Goal: Task Accomplishment & Management: Use online tool/utility

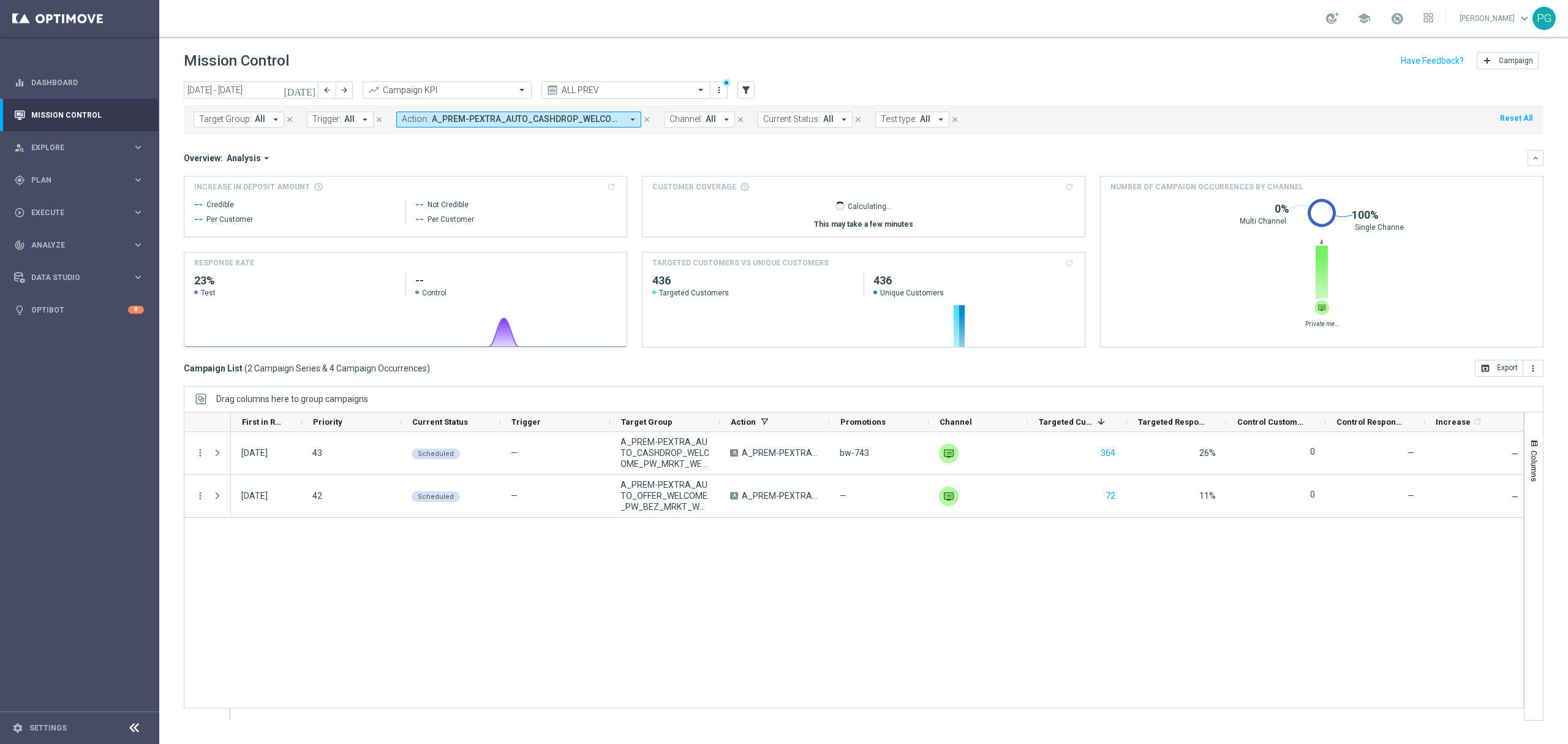
click at [683, 82] on div "ALL PREV" at bounding box center [625, 90] width 169 height 17
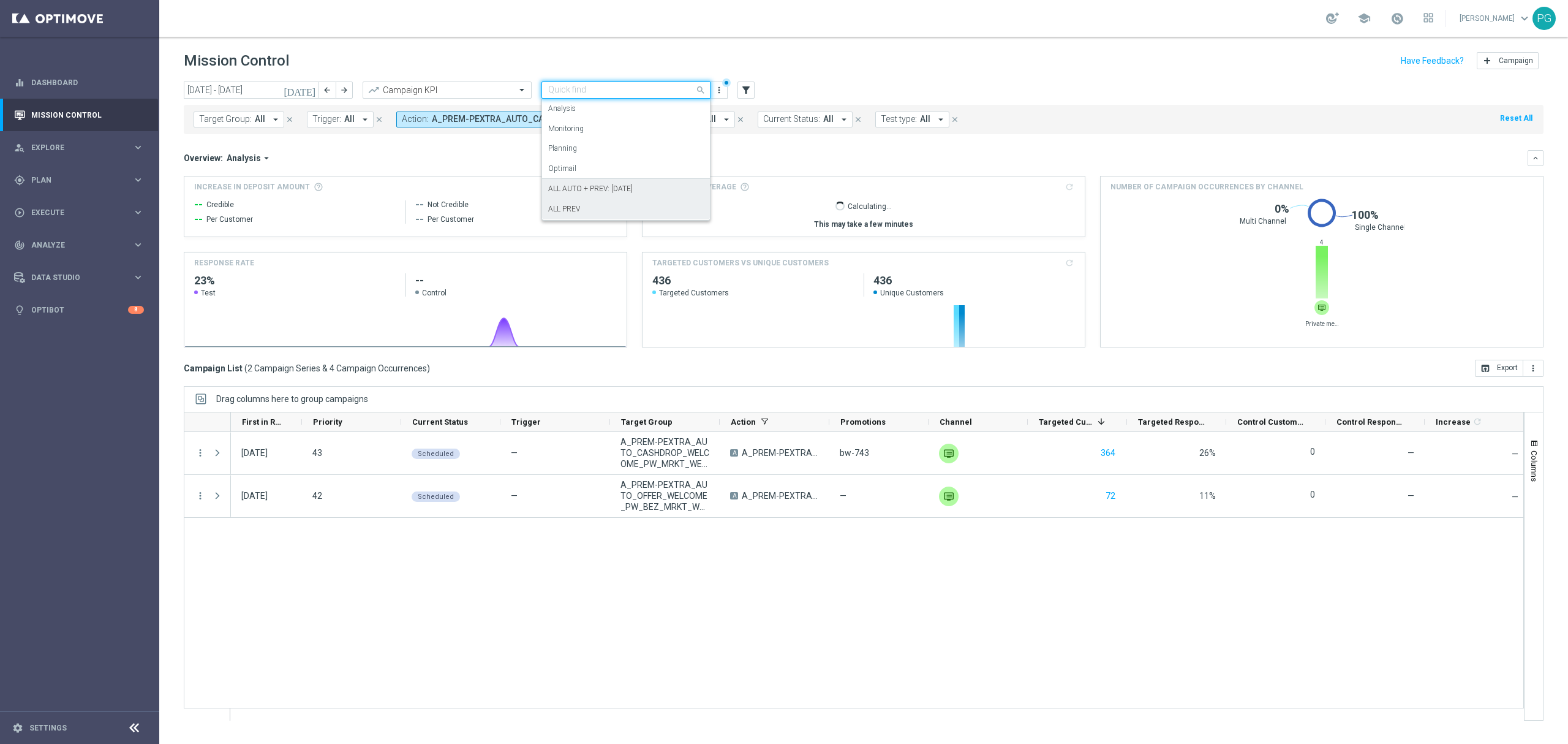
click at [582, 191] on label "ALL AUTO + PREV: [DATE]" at bounding box center [590, 189] width 85 height 10
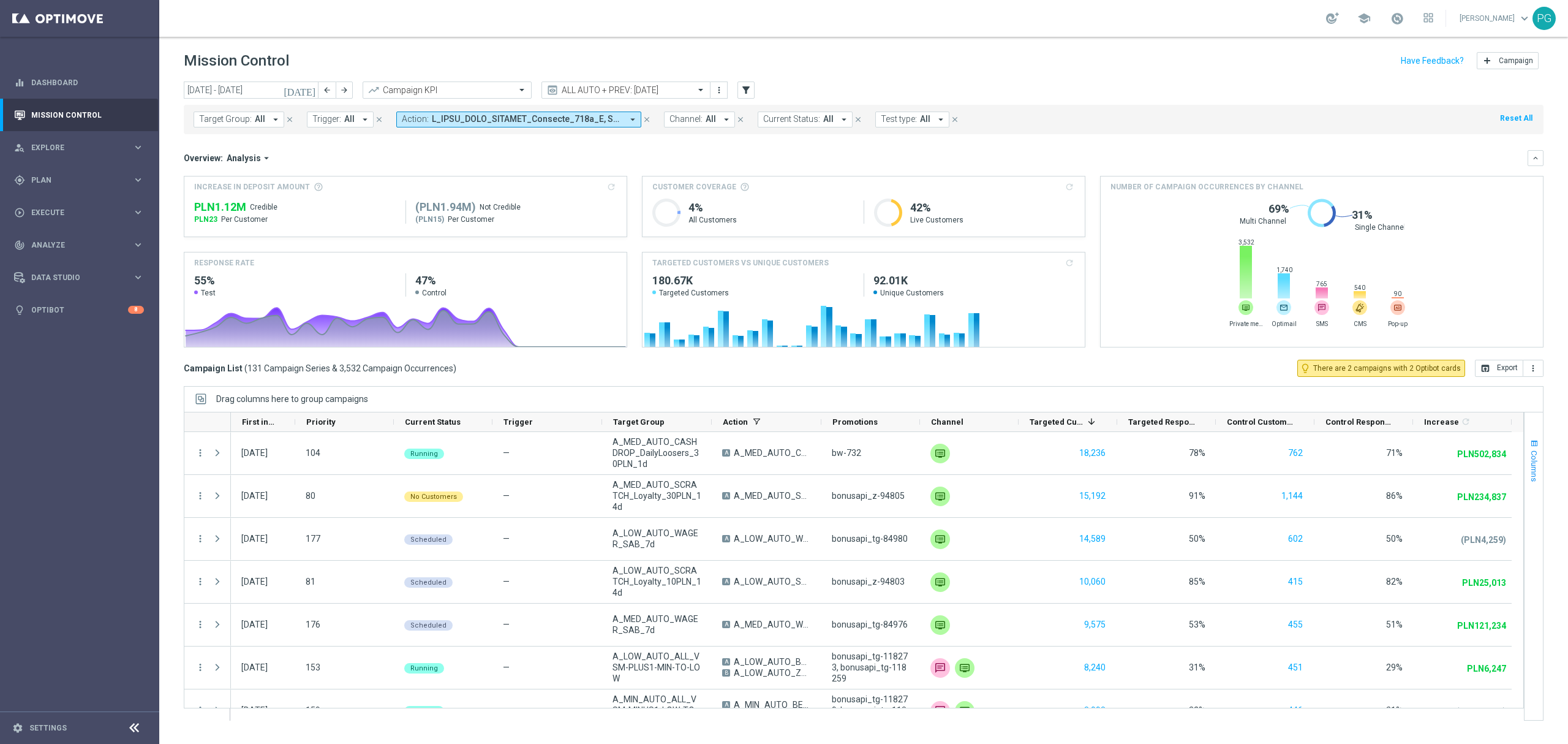
click at [1537, 451] on span "Columns" at bounding box center [1534, 466] width 10 height 31
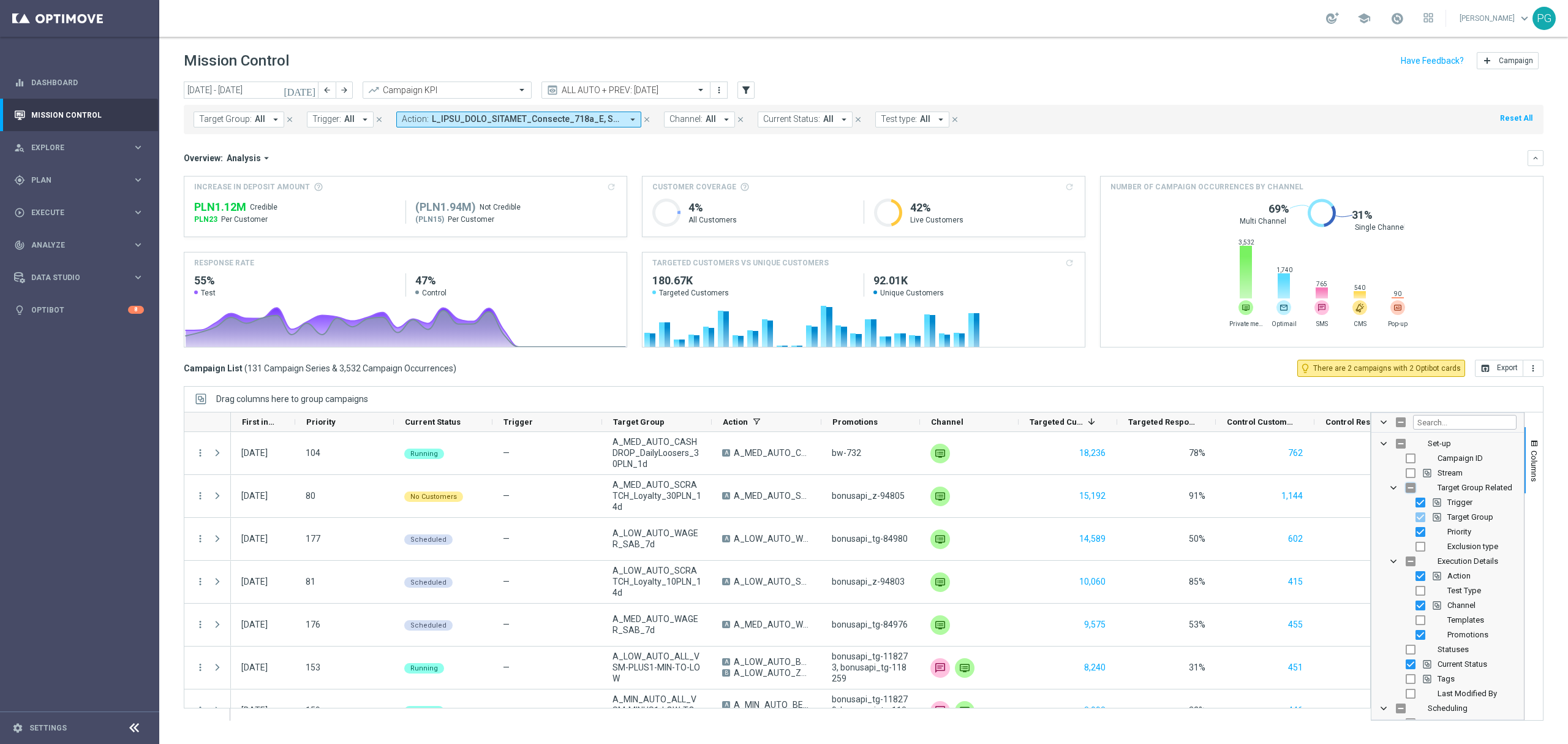
click at [1408, 489] on input "Press SPACE to toggle visibility (hidden)" at bounding box center [1411, 488] width 10 height 10
checkbox input "true"
click at [1408, 489] on input "Press SPACE to toggle visibility (visible)" at bounding box center [1411, 488] width 10 height 10
checkbox input "false"
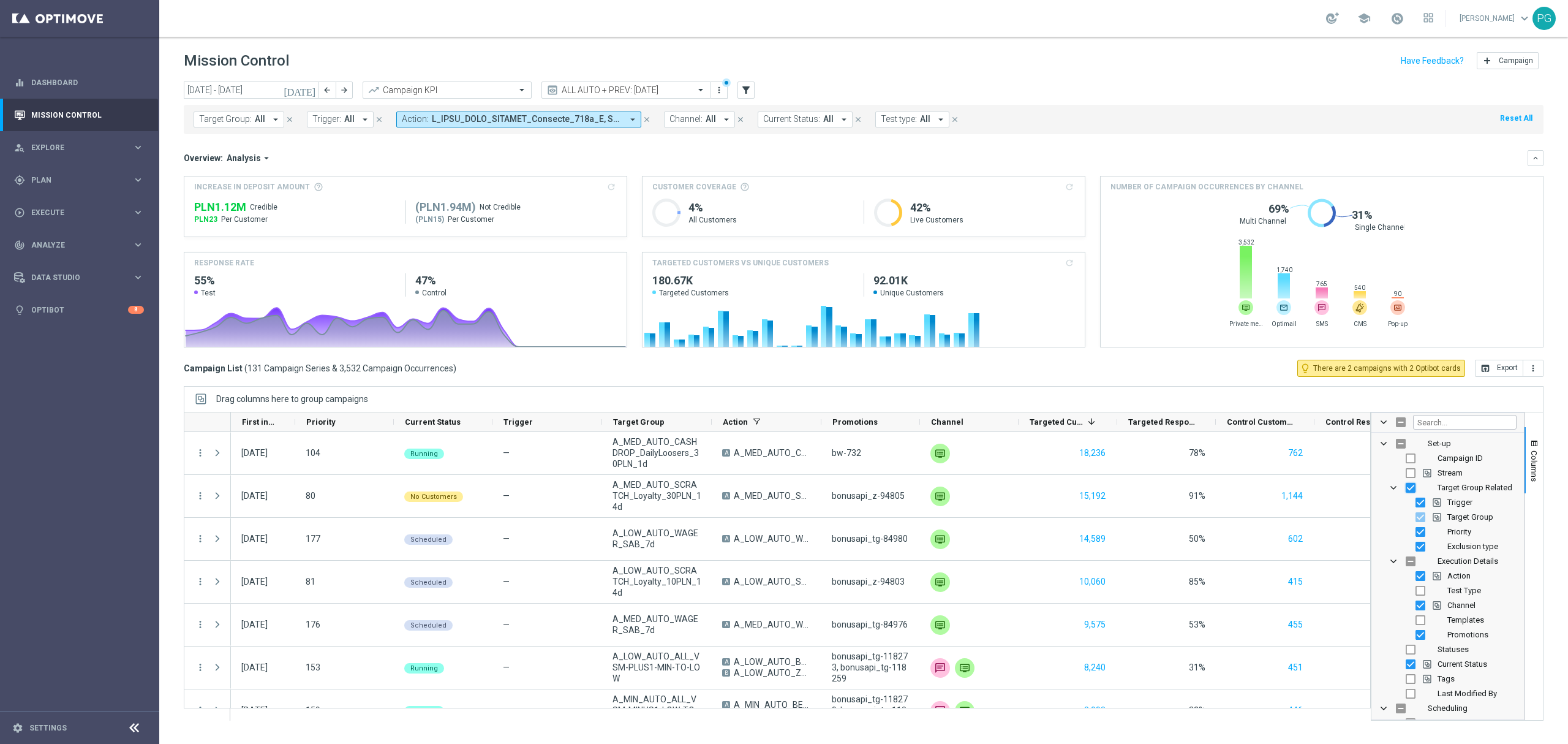
checkbox input "false"
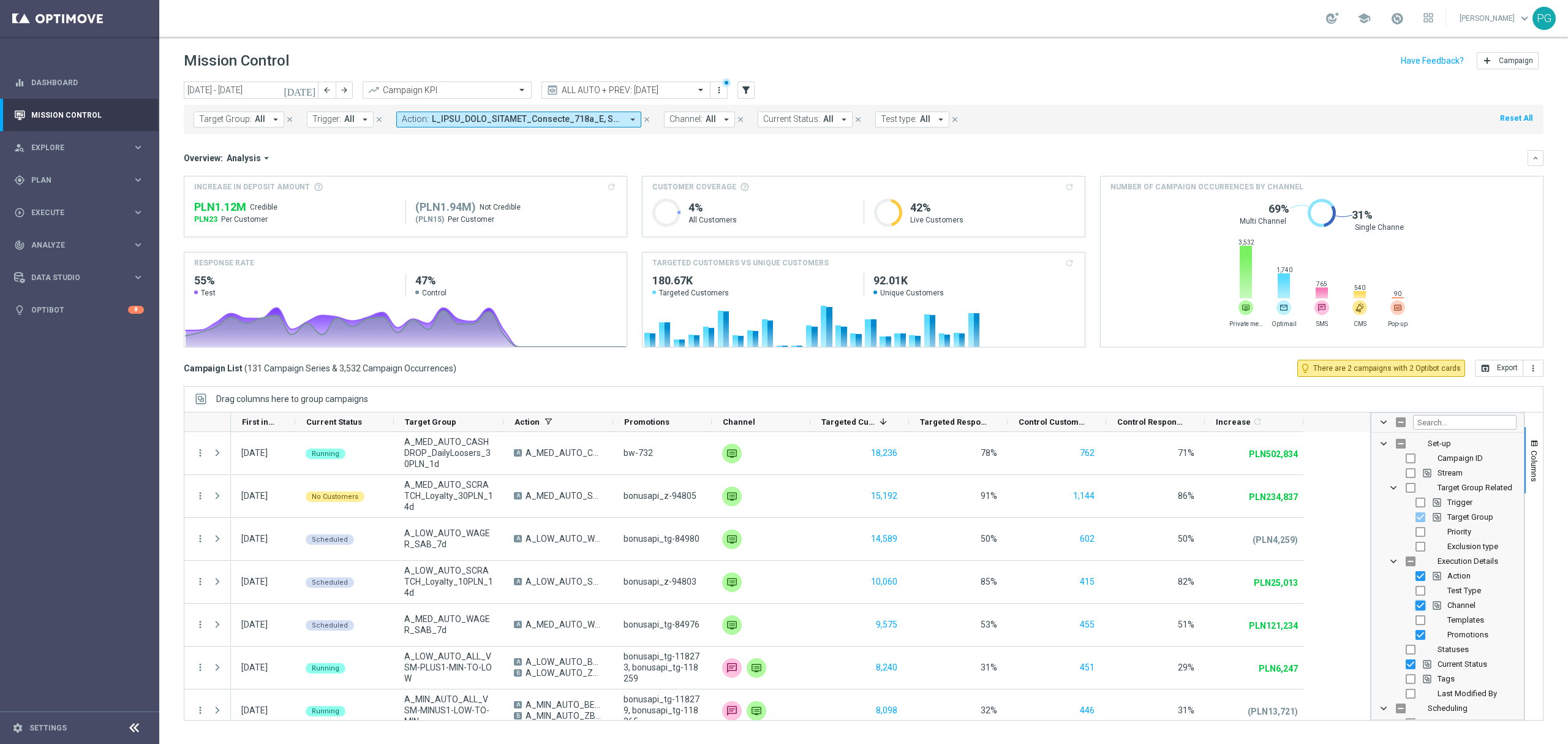
click at [1419, 606] on input "Press SPACE to toggle visibility (visible)" at bounding box center [1420, 606] width 10 height 10
checkbox input "false"
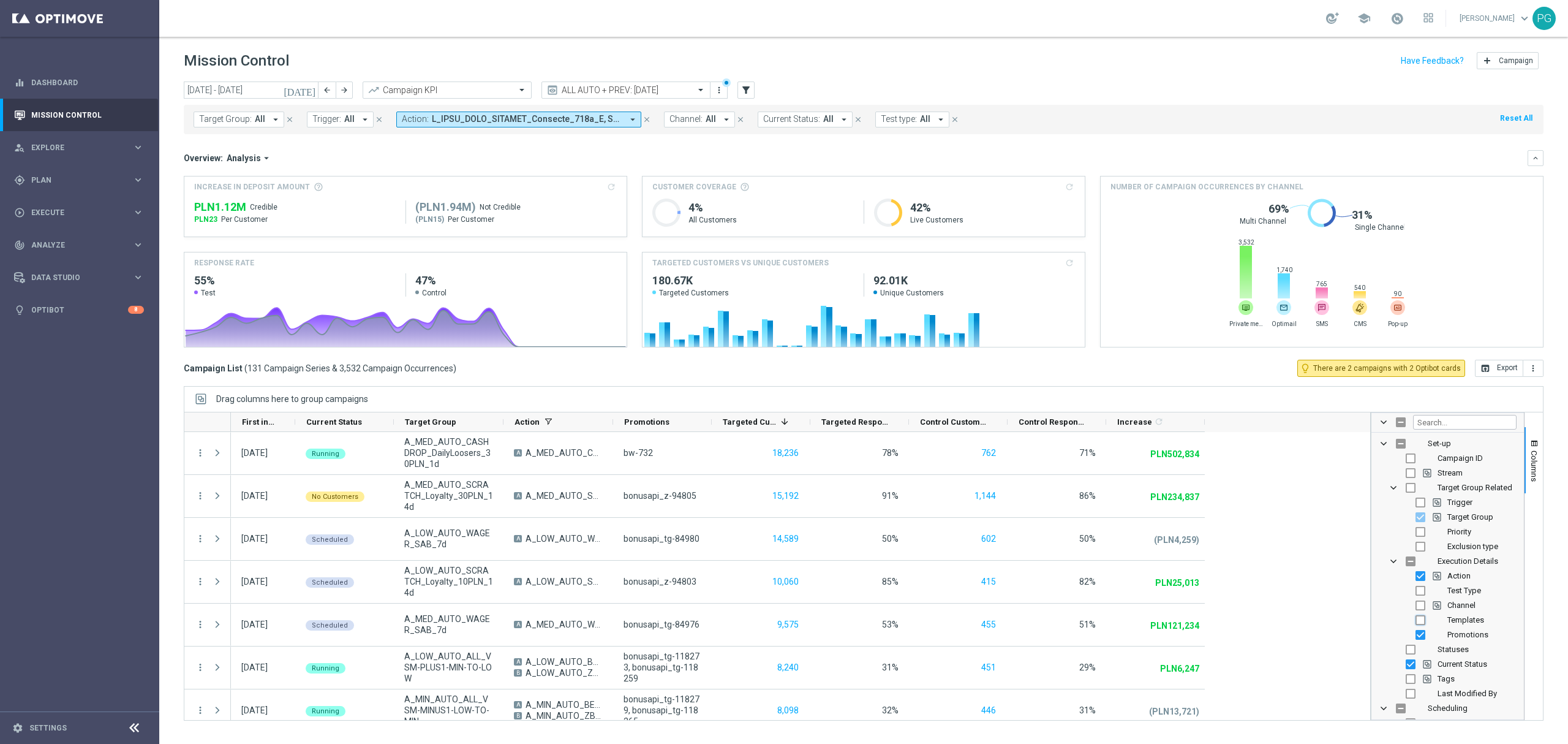
click at [1419, 624] on input "Press SPACE to toggle visibility (hidden)" at bounding box center [1420, 620] width 10 height 10
checkbox input "true"
click at [1408, 665] on input "Press SPACE to toggle visibility (visible)" at bounding box center [1411, 664] width 10 height 10
checkbox input "false"
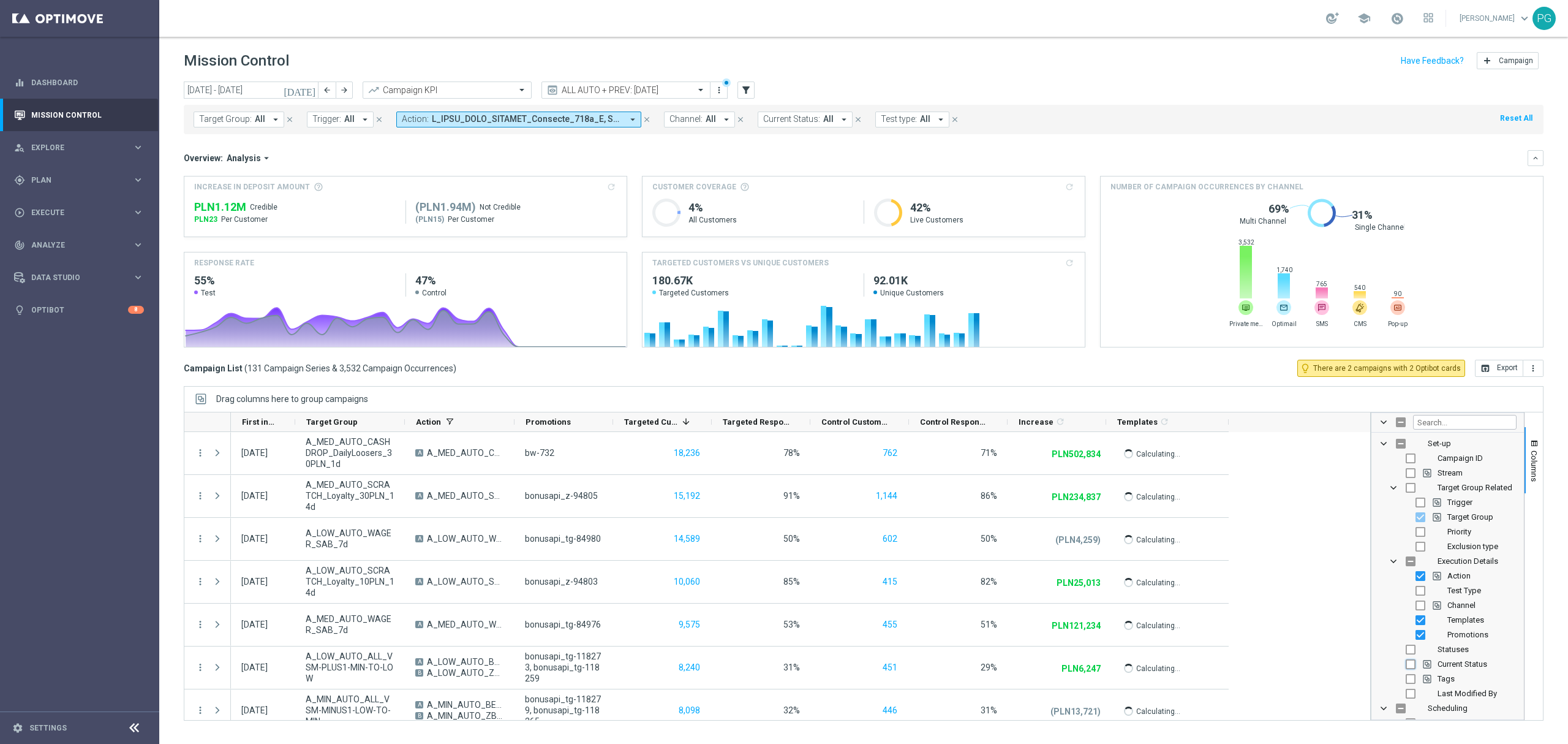
click at [1410, 669] on input "Press SPACE to toggle visibility (hidden)" at bounding box center [1411, 664] width 10 height 10
checkbox input "true"
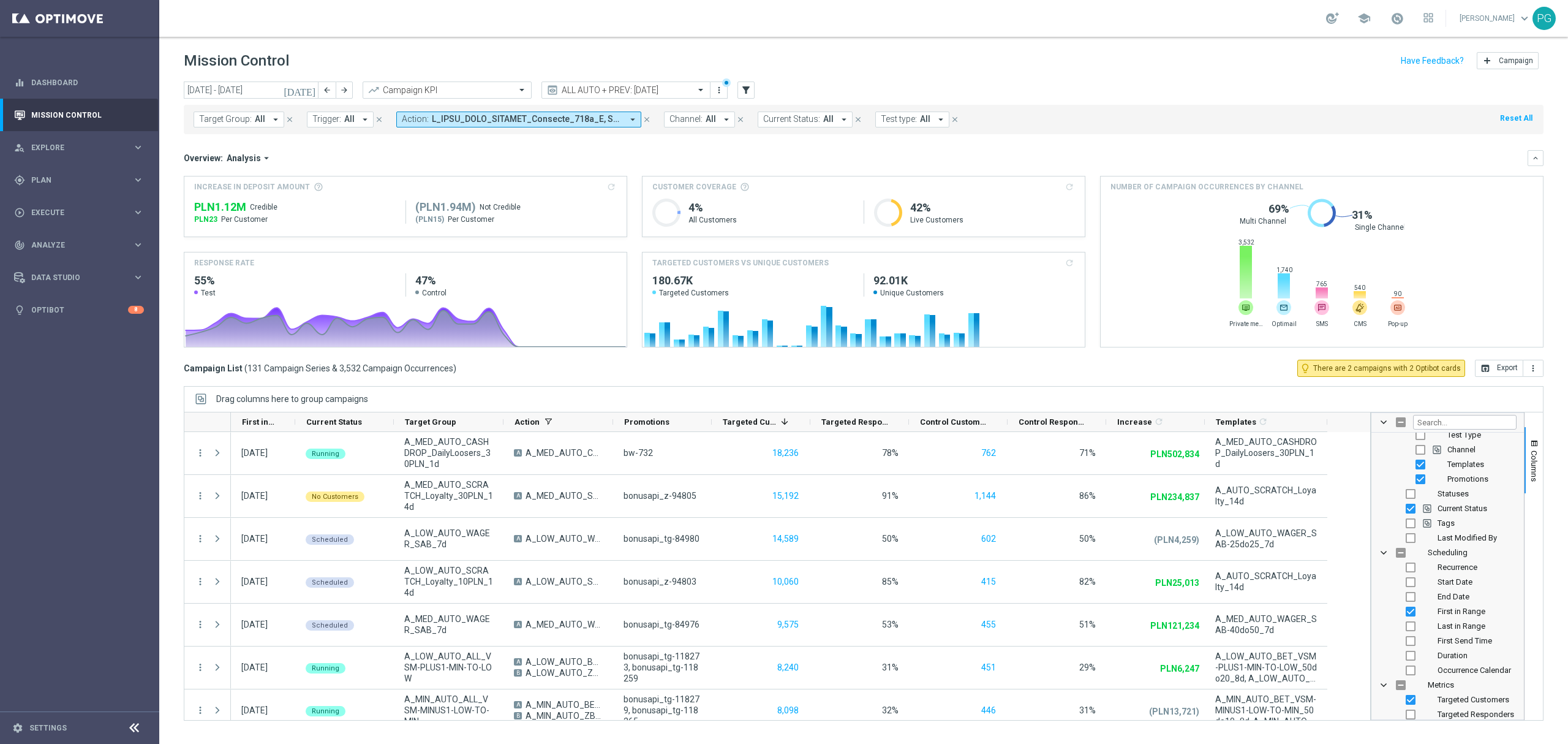
scroll to position [220, 0]
click at [1401, 623] on input "Press SPACE to toggle visibility (hidden)" at bounding box center [1401, 622] width 10 height 10
checkbox input "true"
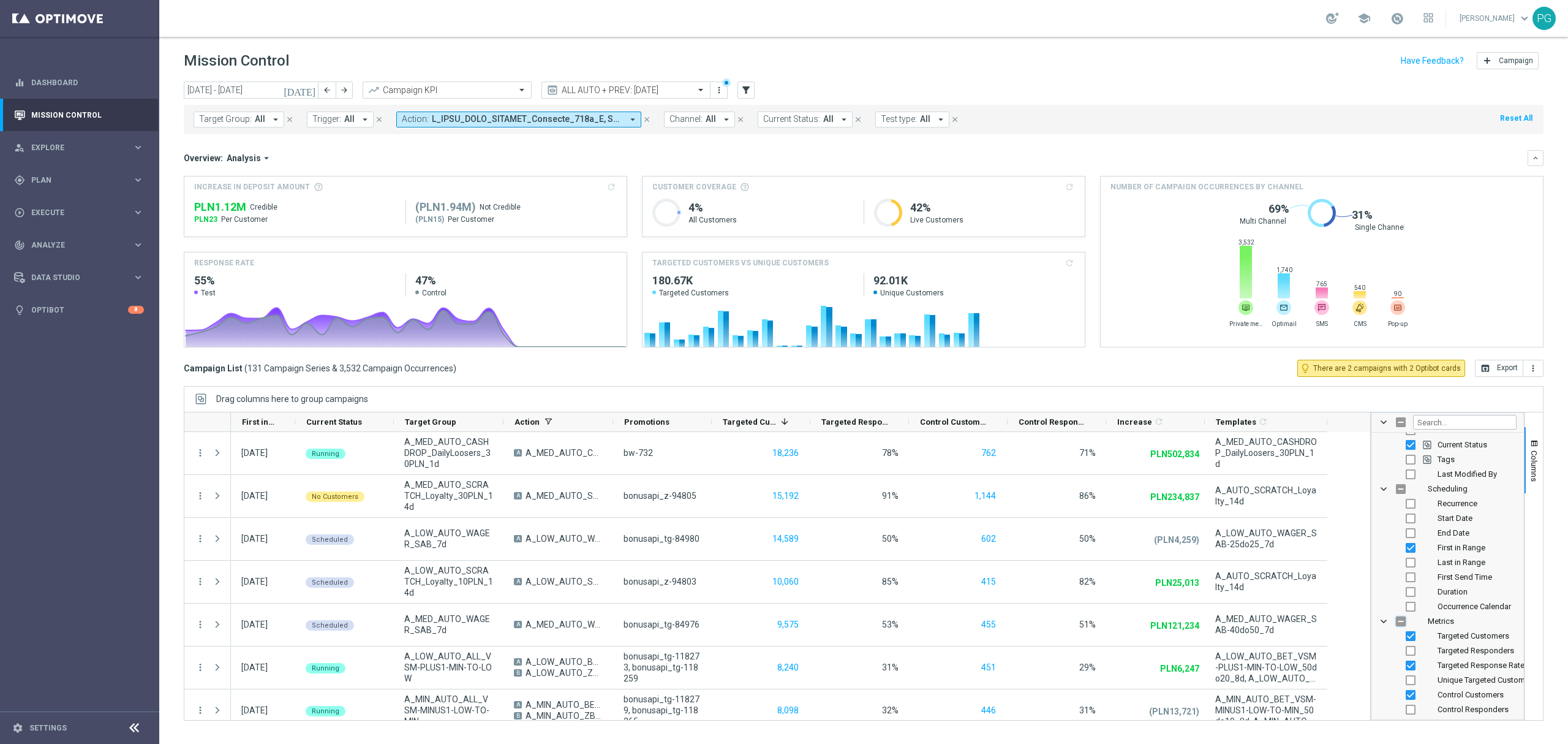
checkbox input "true"
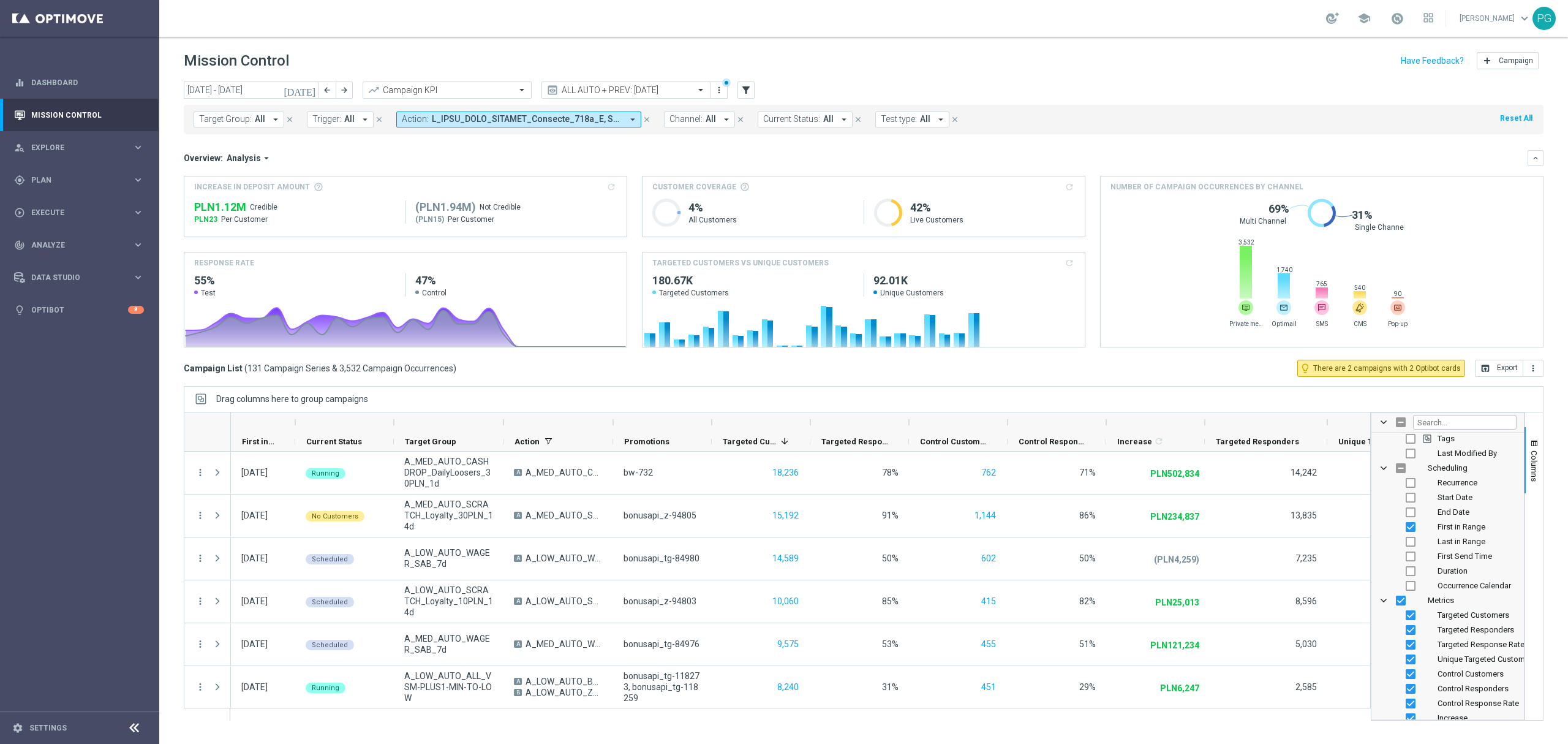
scroll to position [241, 0]
click at [1400, 601] on input "Press SPACE to toggle visibility (visible)" at bounding box center [1401, 600] width 10 height 10
checkbox input "false"
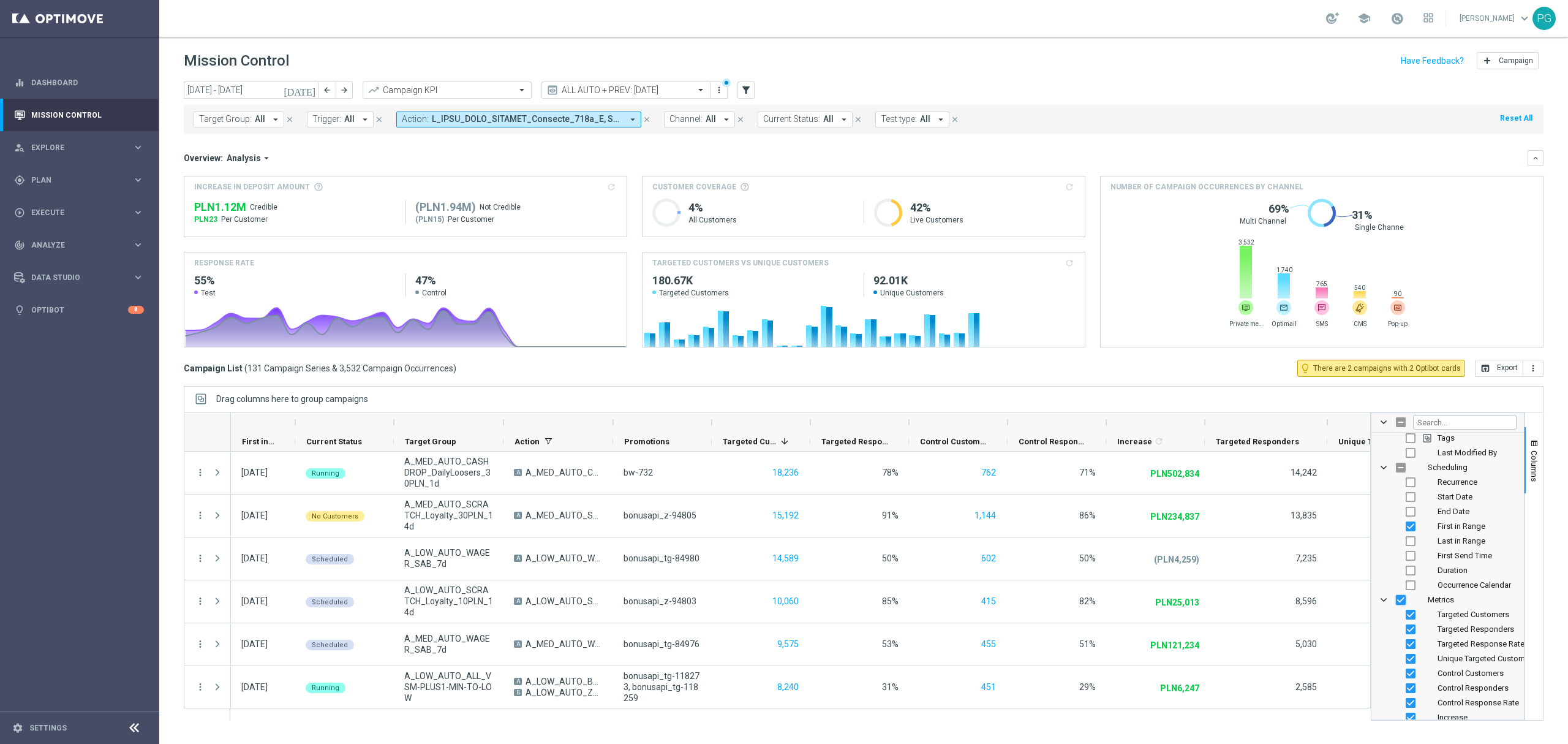
checkbox input "false"
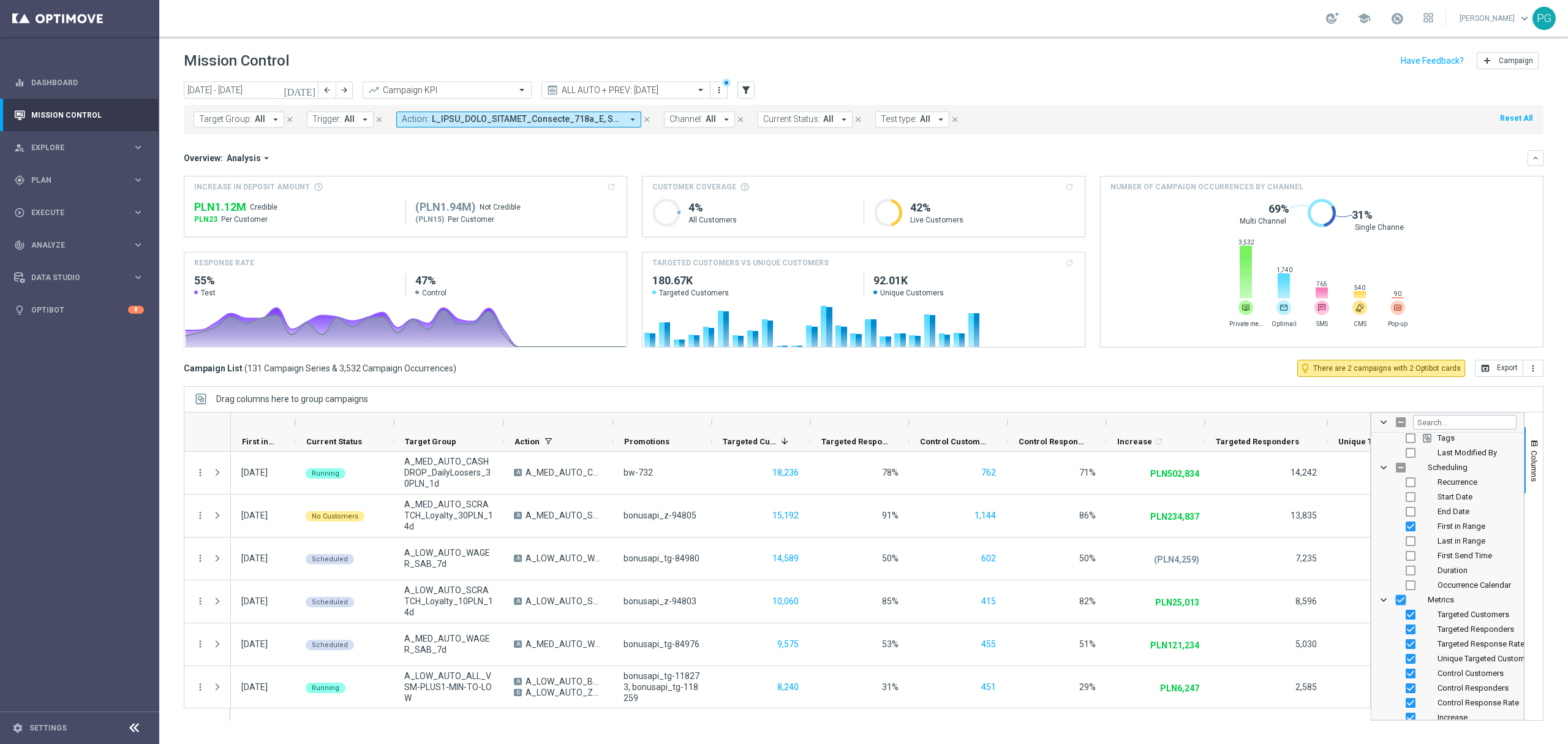
checkbox input "false"
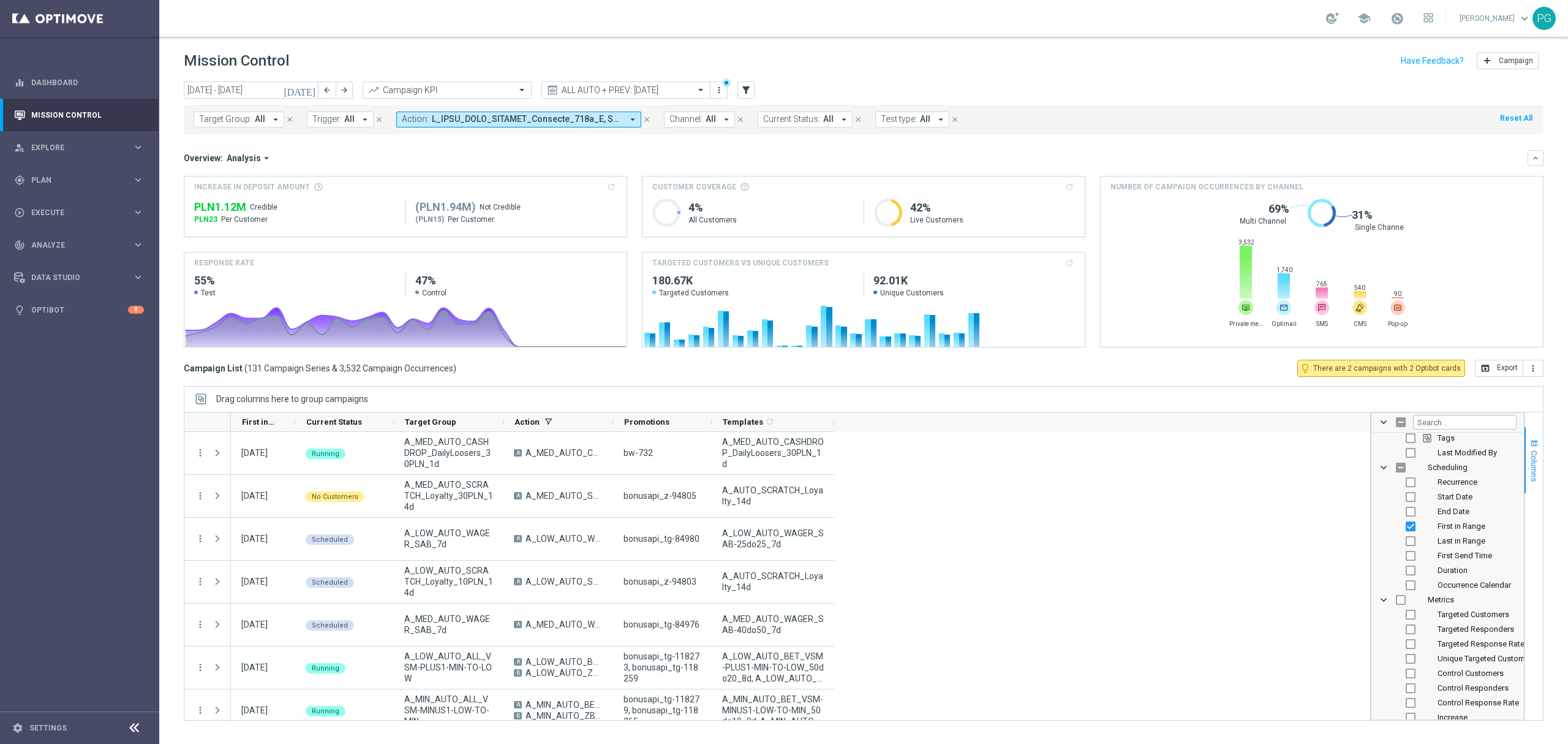
click at [1529, 436] on button "Columns" at bounding box center [1534, 460] width 19 height 66
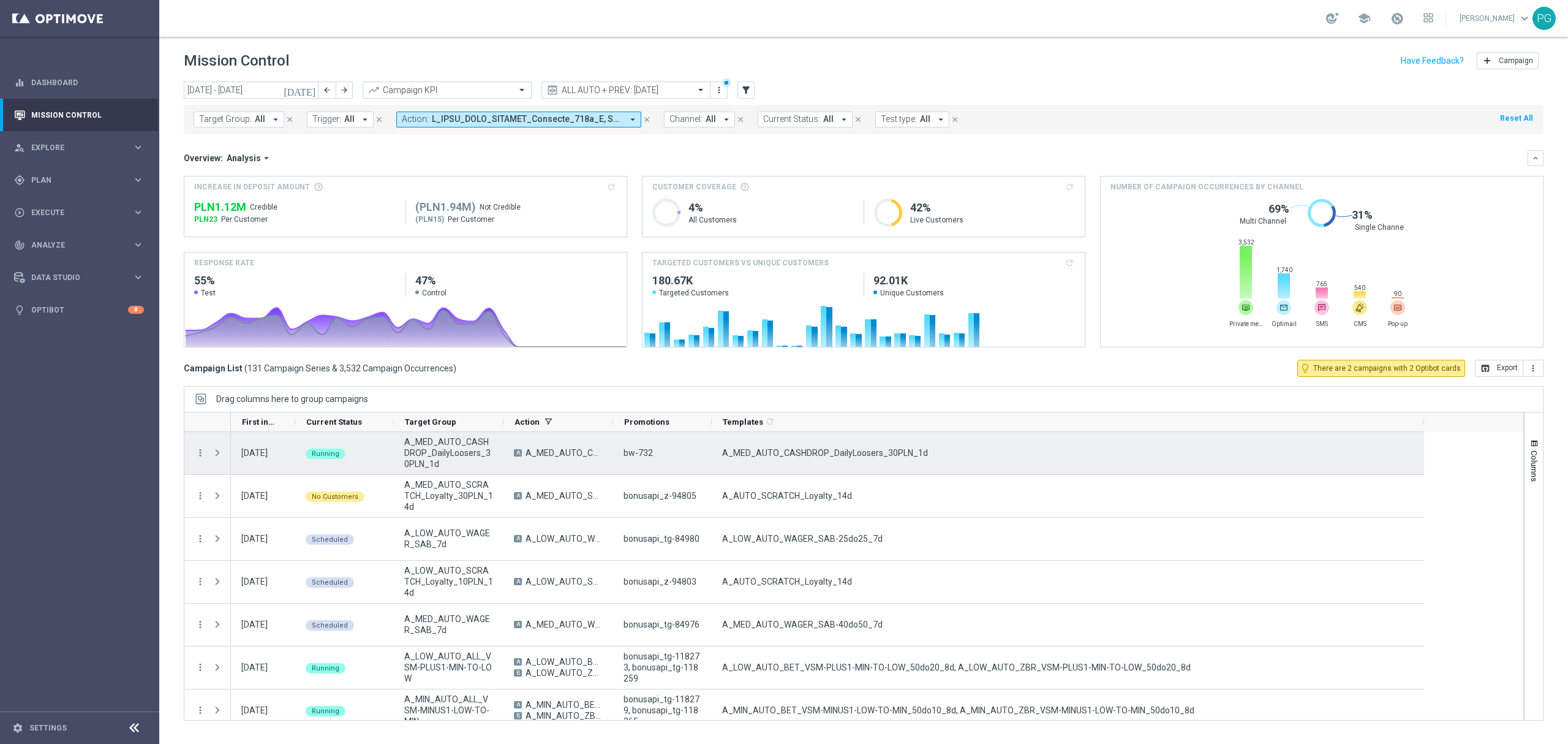
drag, startPoint x: 834, startPoint y: 424, endPoint x: 1423, endPoint y: 447, distance: 589.4
click at [1423, 447] on div "Action" at bounding box center [854, 566] width 1340 height 309
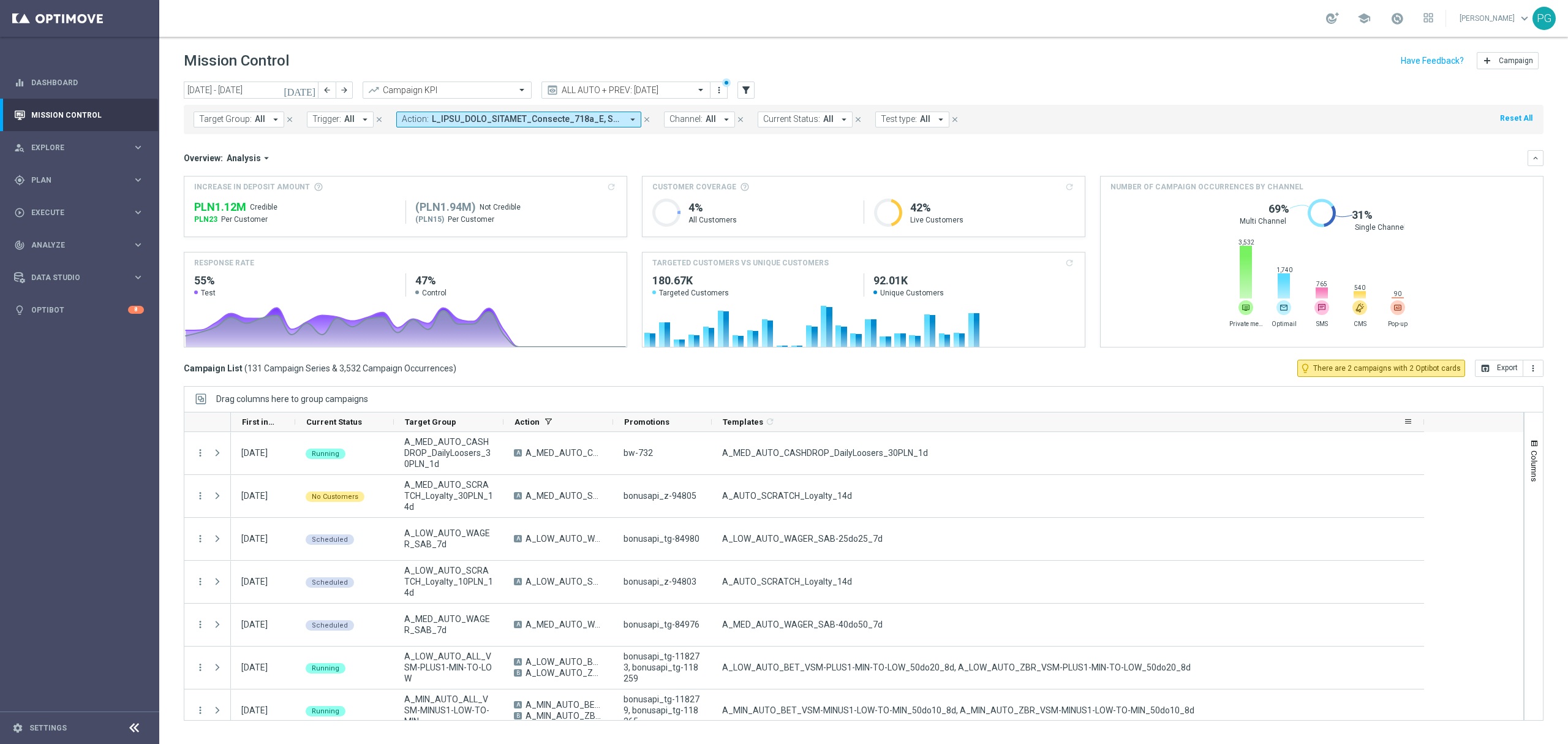
click at [747, 422] on span "Templates" at bounding box center [743, 422] width 41 height 9
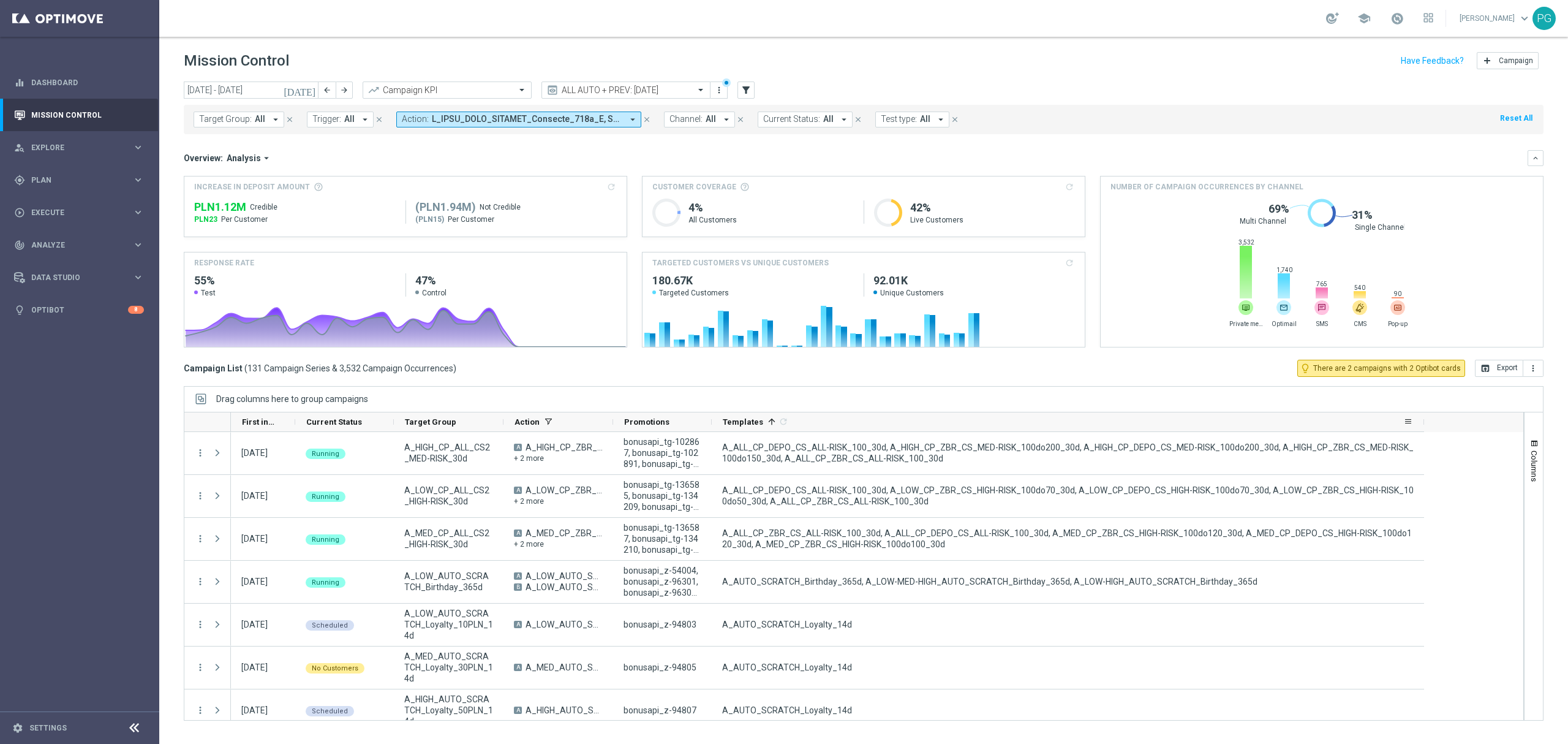
click at [746, 422] on span "Templates" at bounding box center [743, 422] width 41 height 9
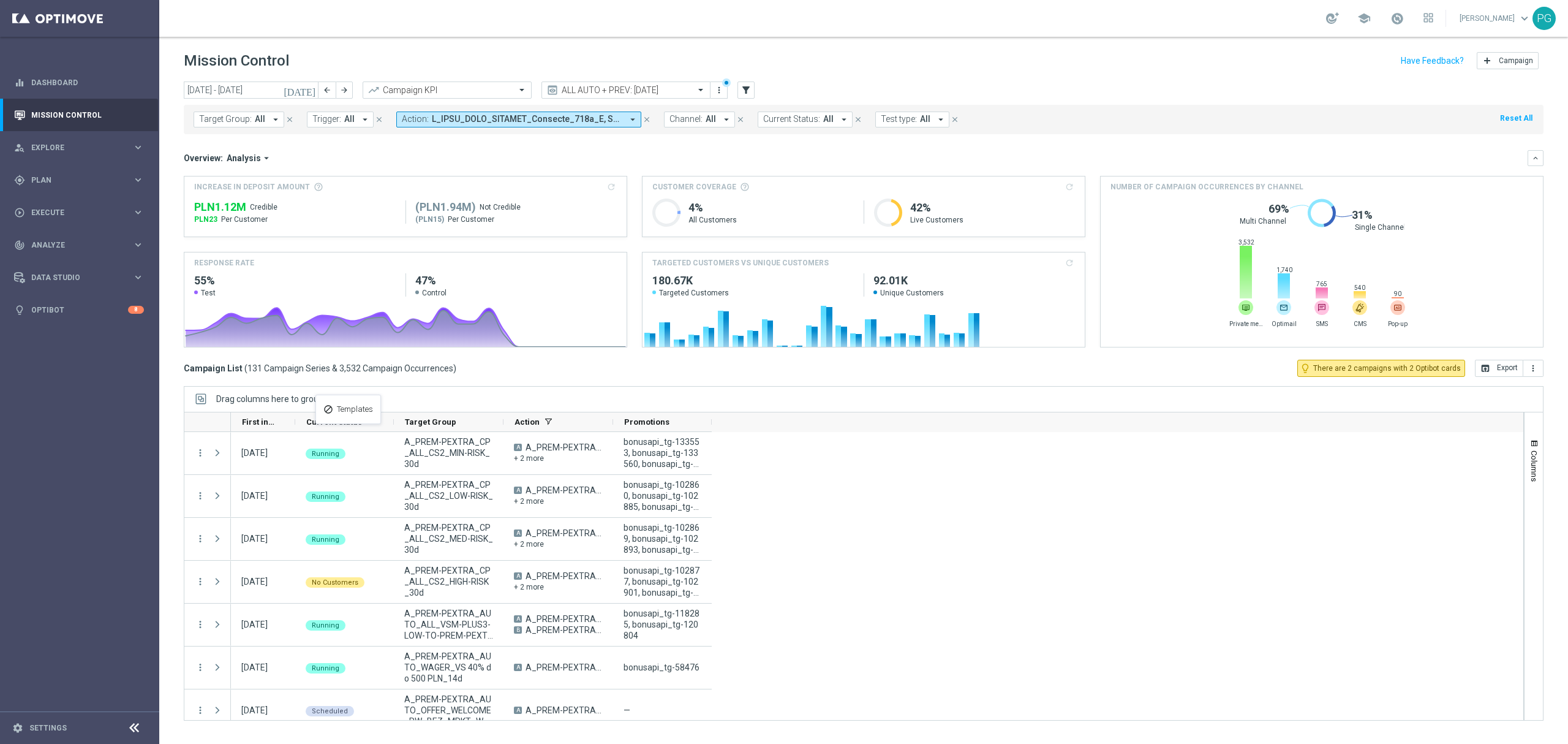
drag, startPoint x: 746, startPoint y: 420, endPoint x: 321, endPoint y: 402, distance: 425.4
drag, startPoint x: 323, startPoint y: 418, endPoint x: 321, endPoint y: 428, distance: 10.2
drag, startPoint x: 733, startPoint y: 425, endPoint x: 800, endPoint y: 398, distance: 72.2
click at [788, 398] on div "Drag columns here to group campaigns Drag here to set column labels Action" at bounding box center [863, 553] width 1359 height 334
click at [1532, 458] on span "Columns" at bounding box center [1534, 466] width 10 height 31
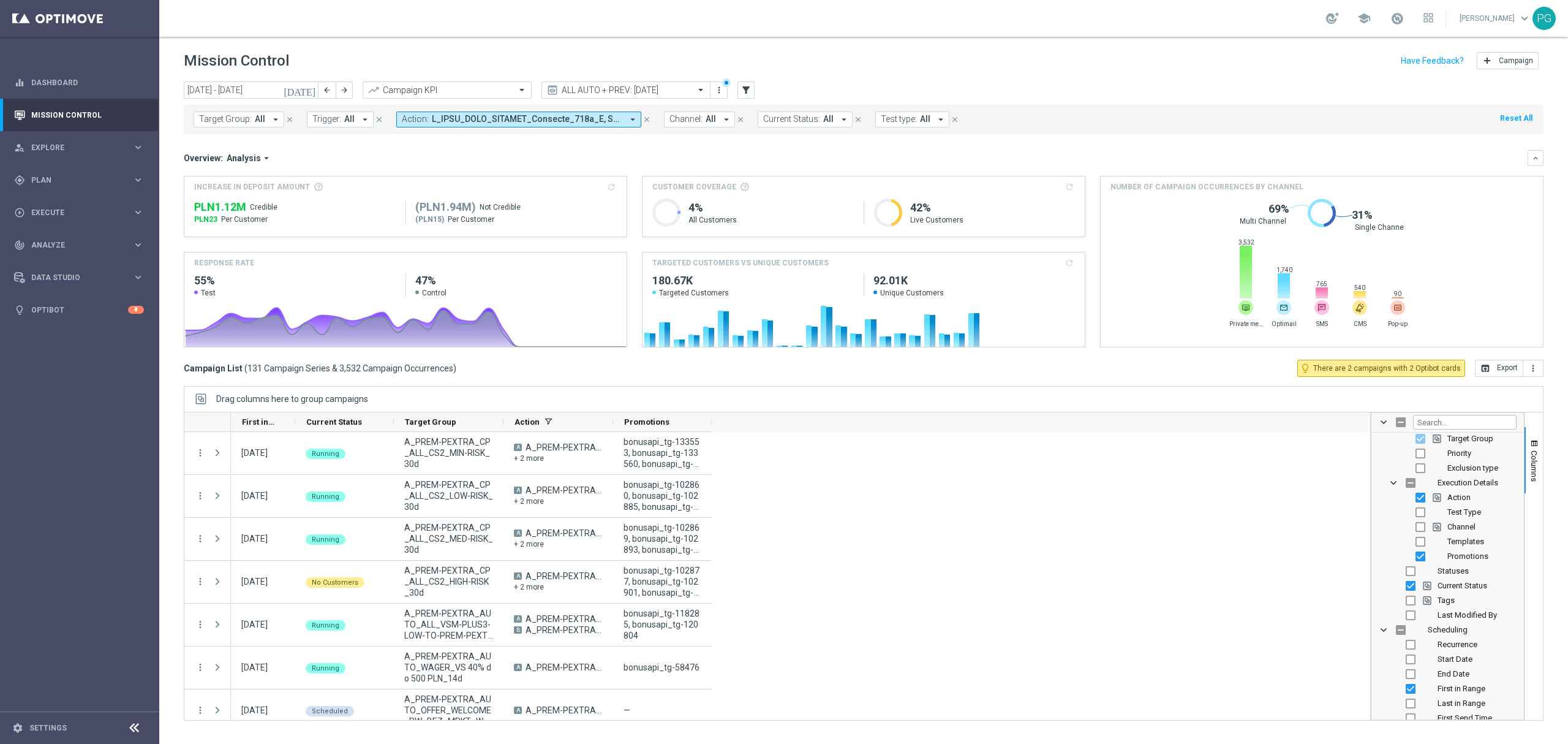
scroll to position [76, 0]
click at [1459, 549] on div "Templates" at bounding box center [1456, 543] width 120 height 14
click at [1419, 547] on input "Press SPACE to toggle visibility (hidden)" at bounding box center [1420, 544] width 10 height 10
checkbox input "true"
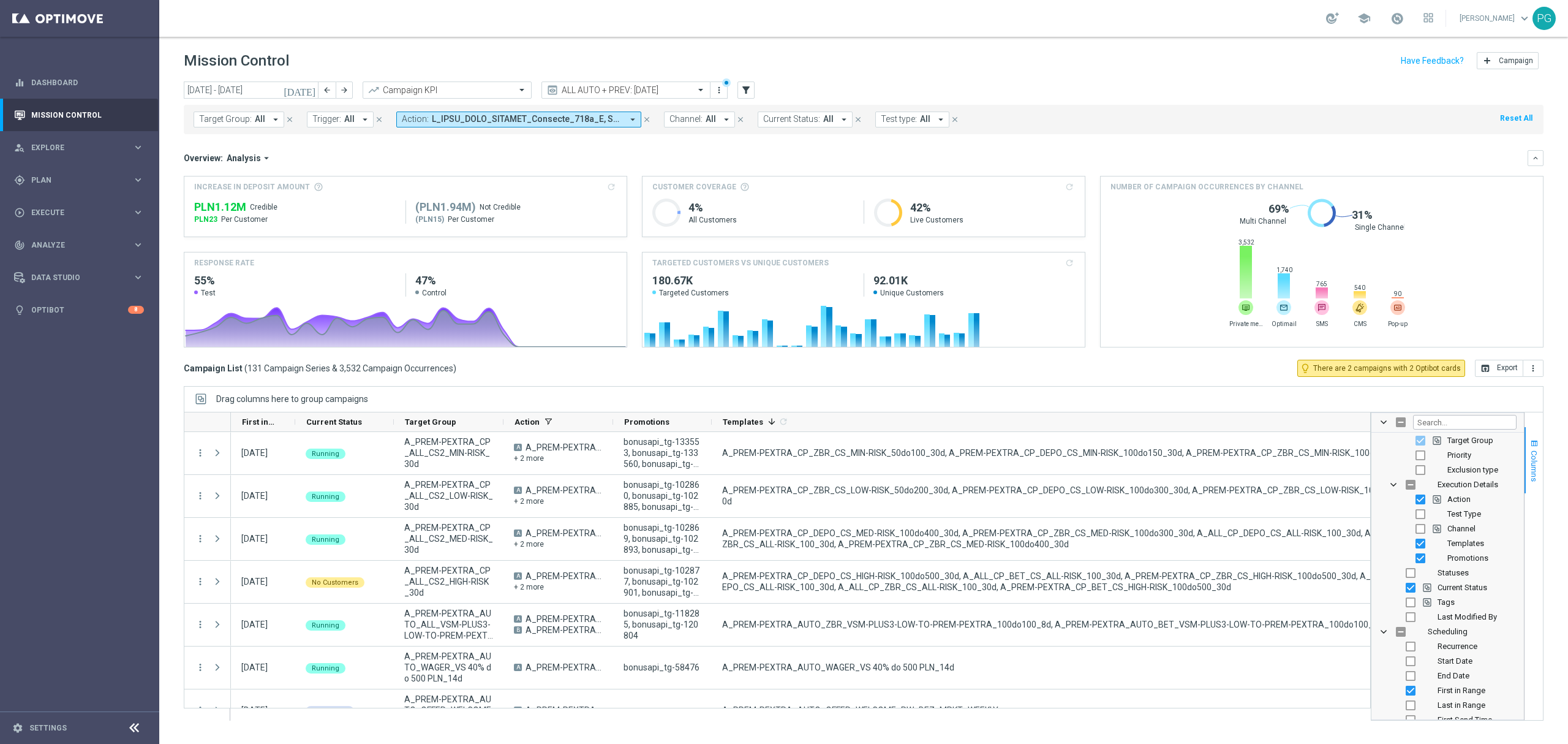
click at [1535, 467] on span "Columns" at bounding box center [1534, 466] width 10 height 31
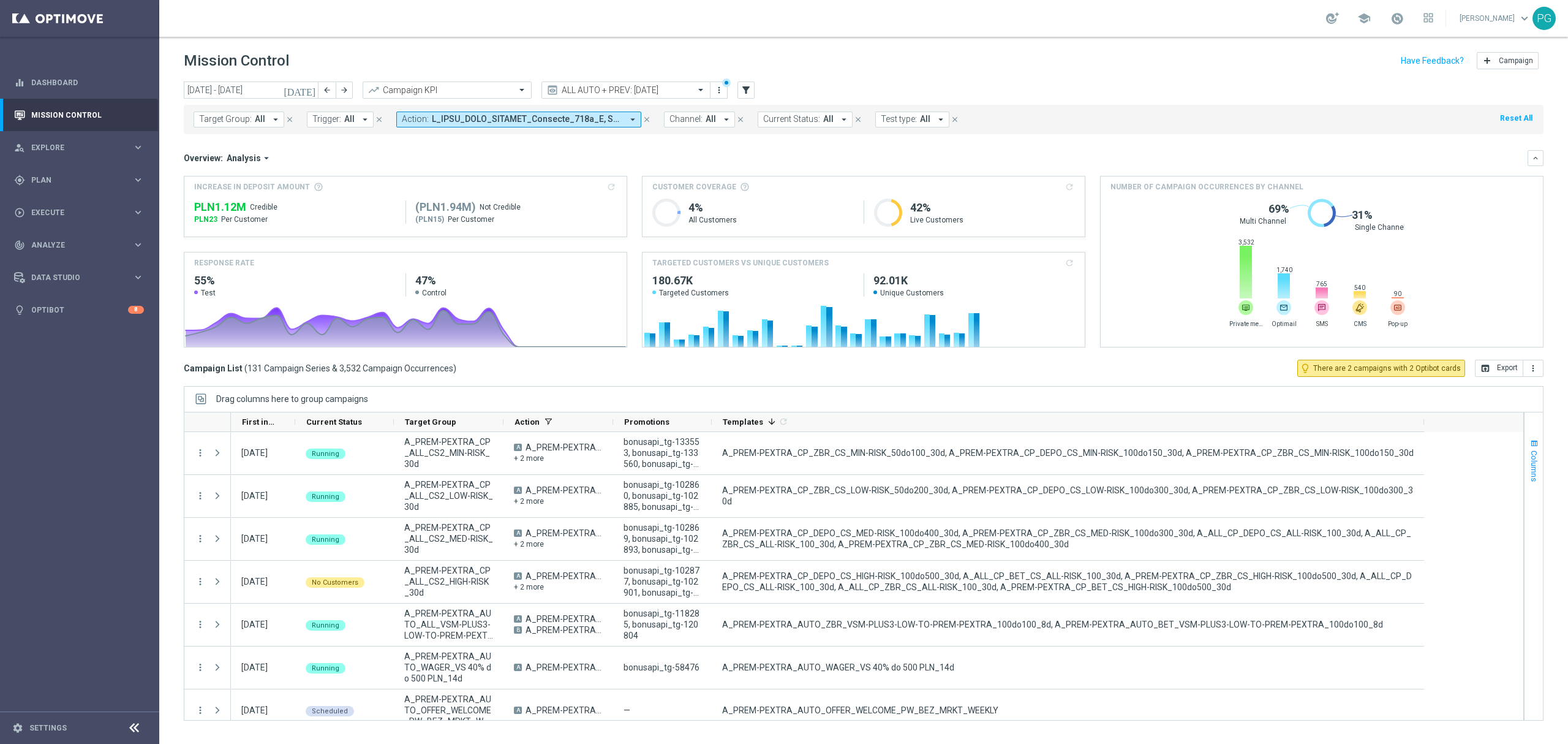
click at [1540, 445] on button "Columns" at bounding box center [1534, 460] width 19 height 66
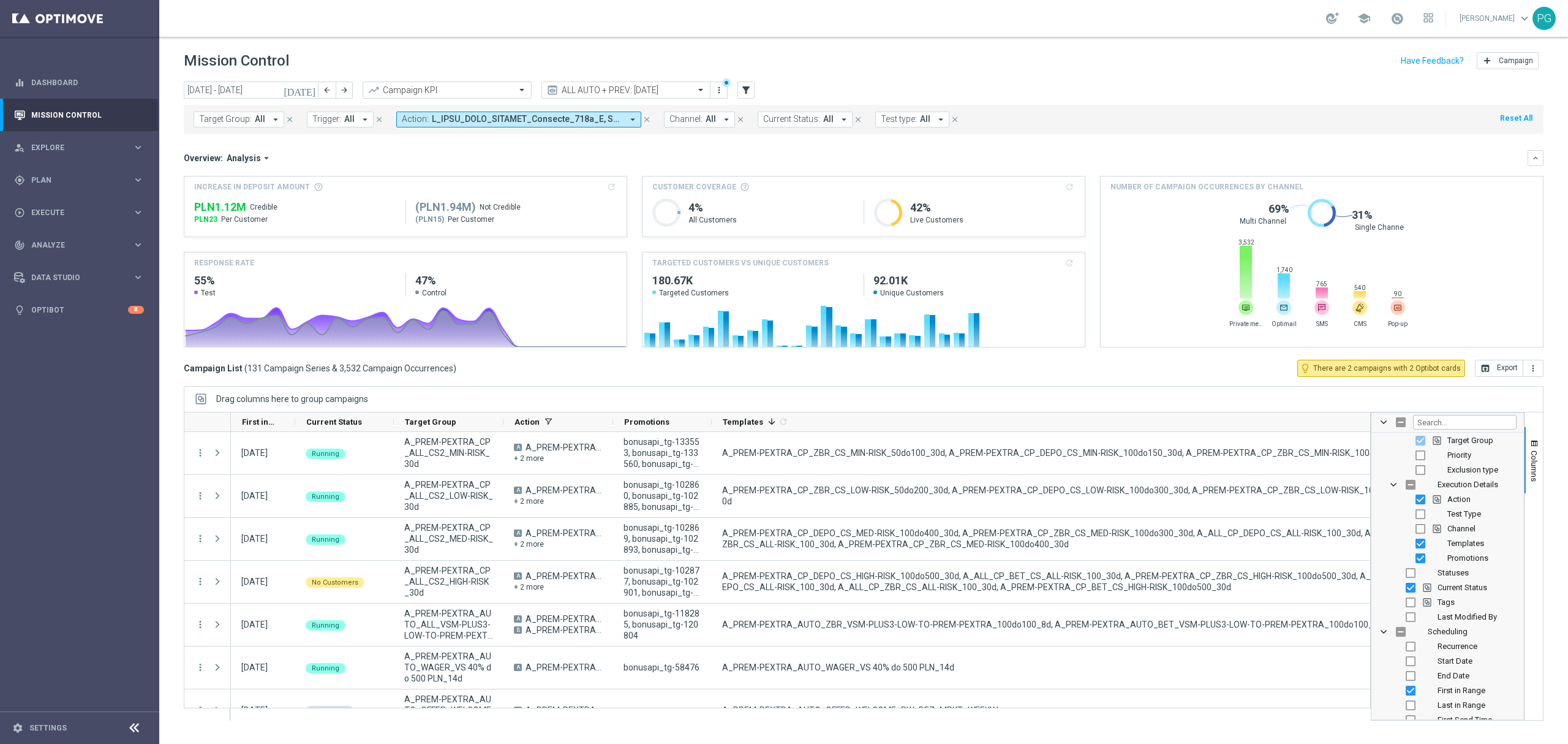
scroll to position [74, 0]
click at [1417, 530] on input "Press SPACE to toggle visibility (hidden)" at bounding box center [1420, 532] width 10 height 10
checkbox input "true"
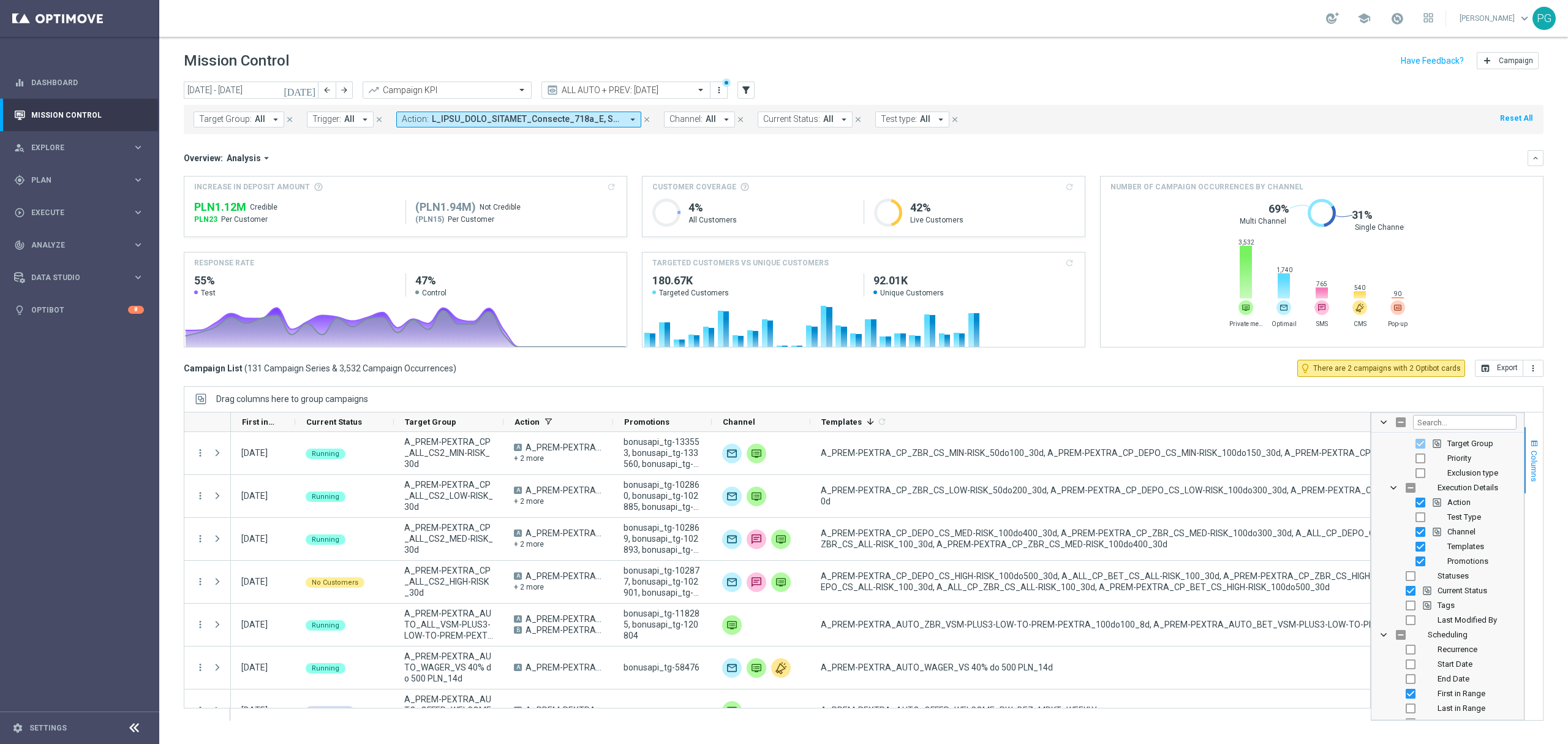
click at [1533, 466] on span "Columns" at bounding box center [1534, 466] width 10 height 31
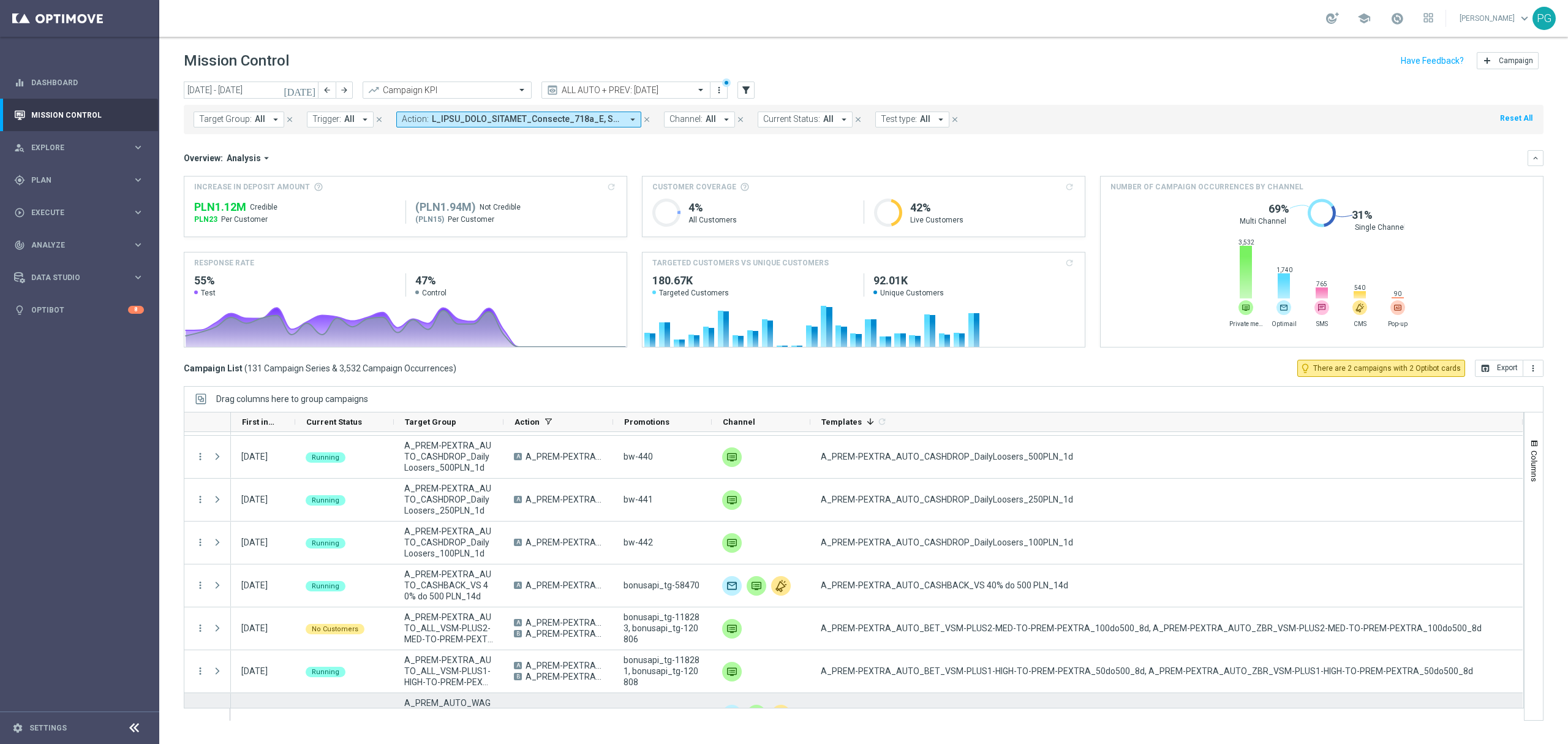
scroll to position [534, 0]
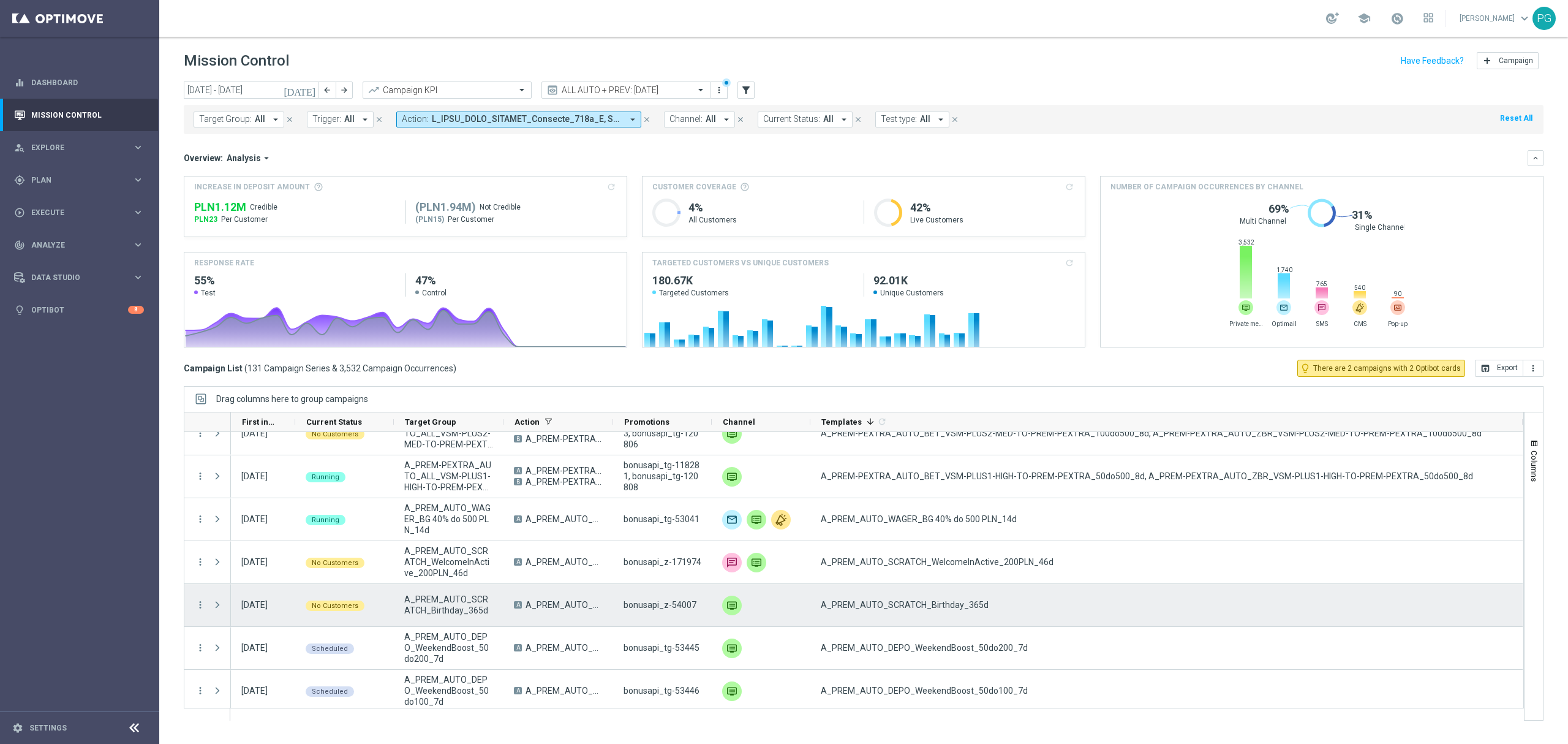
click at [881, 609] on span "A_PREM_AUTO_SCRATCH_Birthday_365d" at bounding box center [905, 604] width 168 height 11
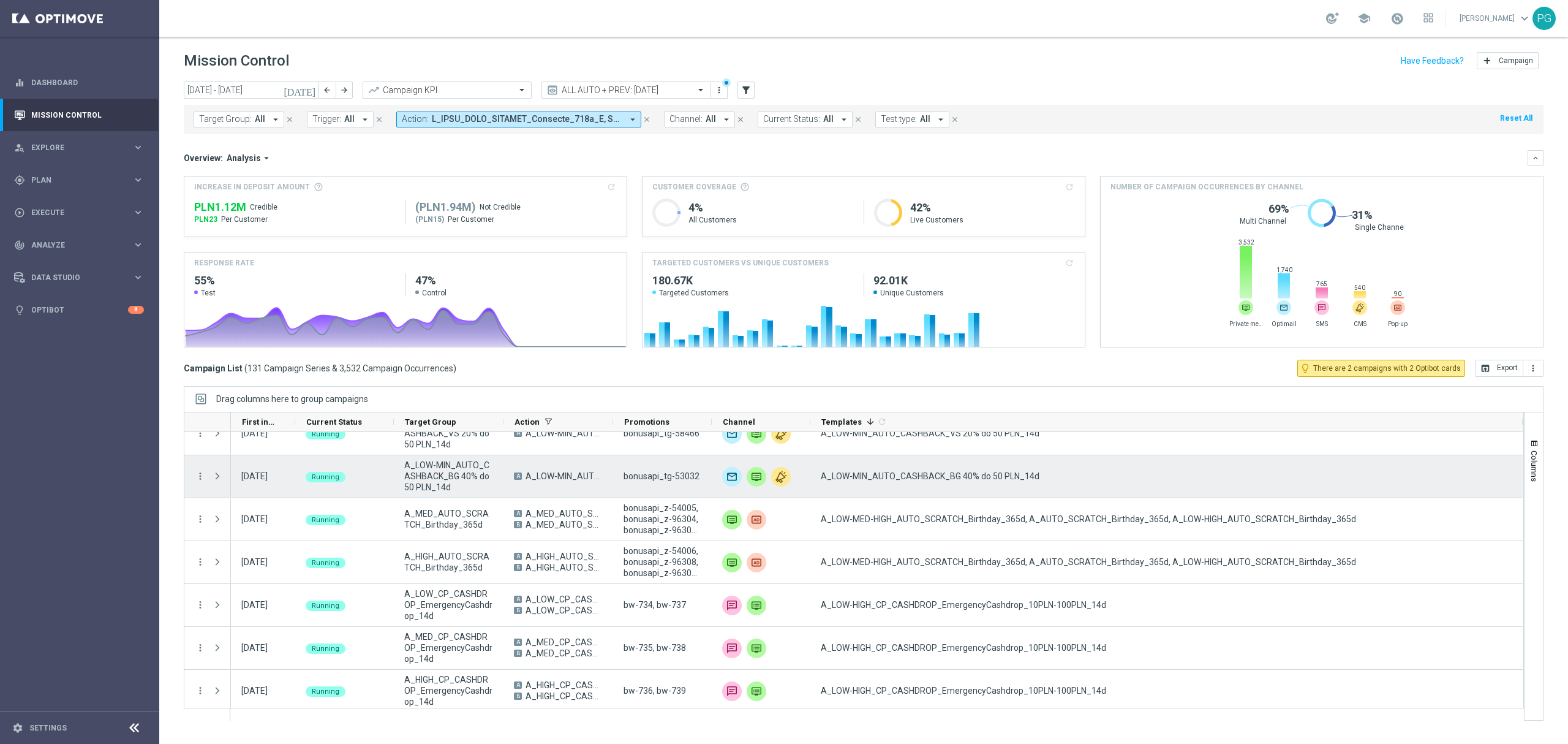
scroll to position [3581, 0]
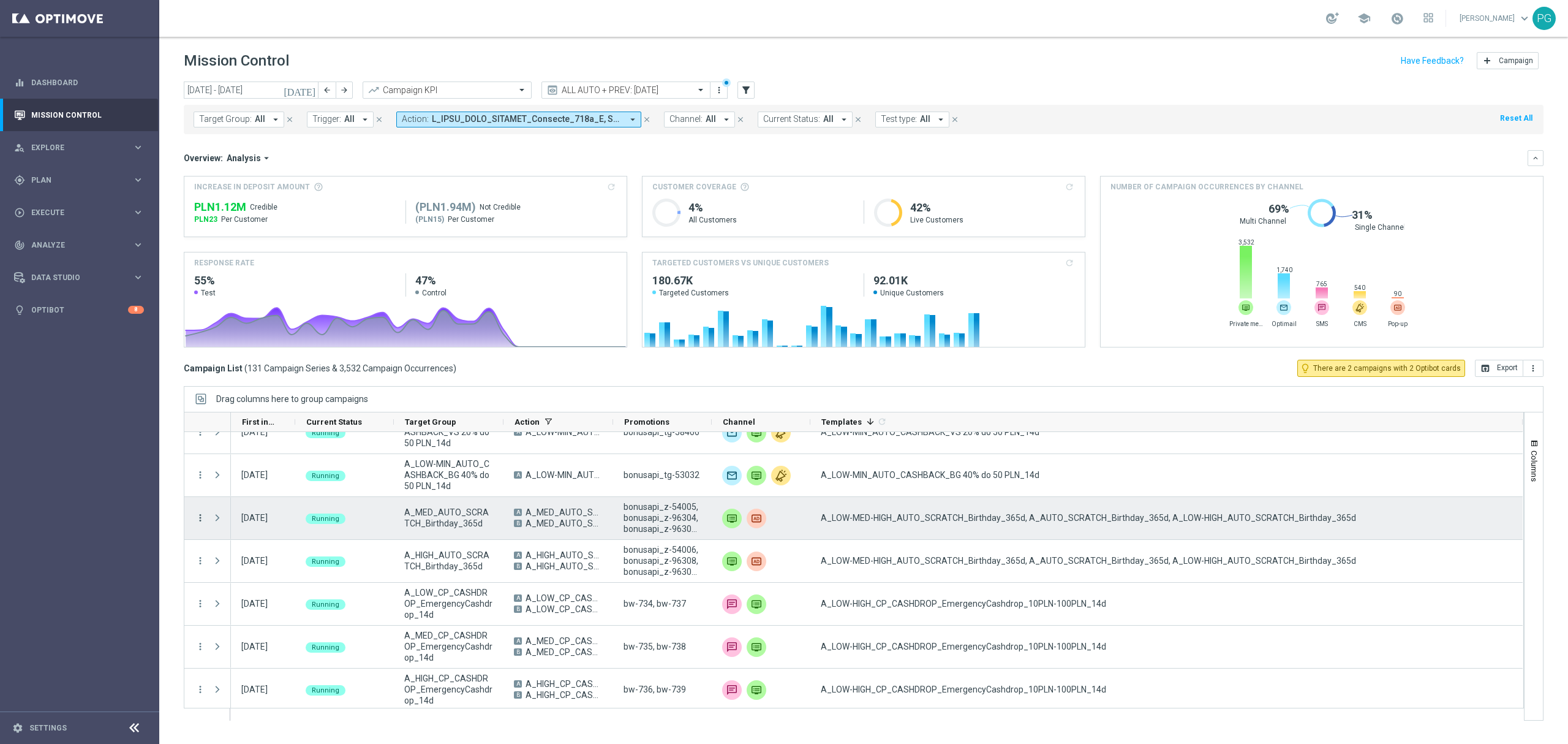
click at [199, 517] on icon "more_vert" at bounding box center [200, 517] width 11 height 11
click at [253, 522] on span "Campaign Details" at bounding box center [255, 526] width 62 height 8
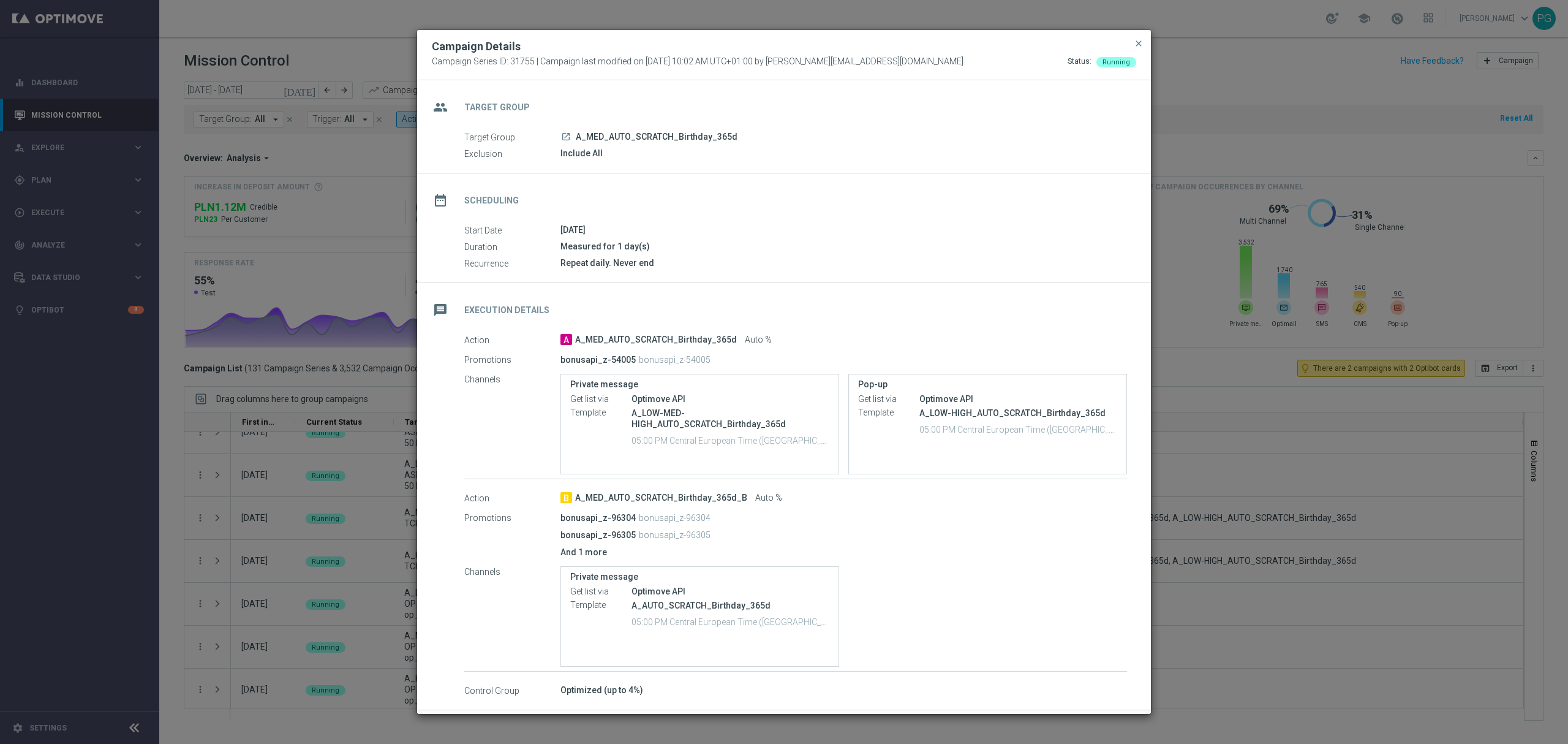
click at [679, 519] on p "bonusapi_z-96304" at bounding box center [674, 517] width 72 height 11
copy p "96304"
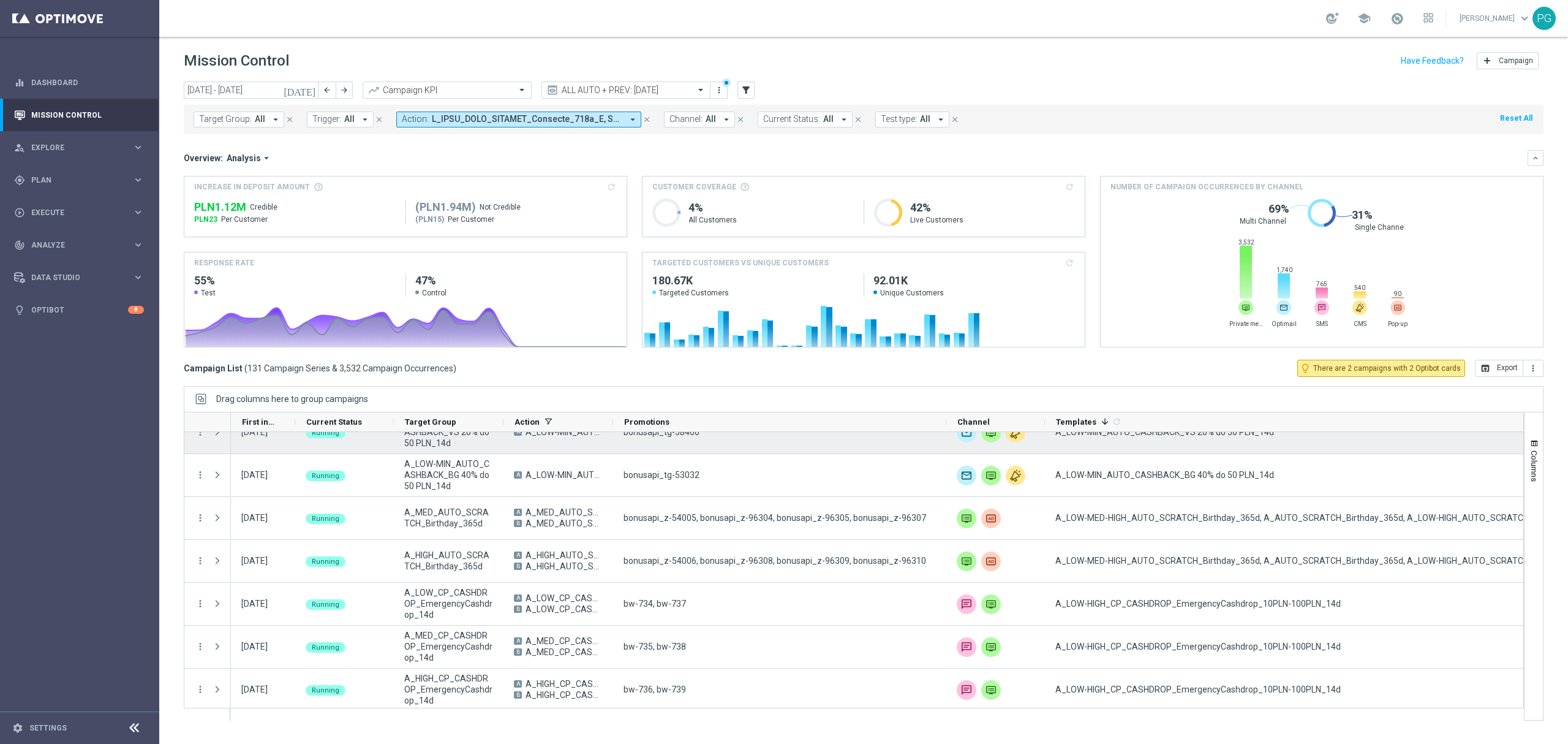
drag, startPoint x: 709, startPoint y: 422, endPoint x: 944, endPoint y: 439, distance: 235.6
click at [944, 439] on div "Action" at bounding box center [854, 566] width 1340 height 309
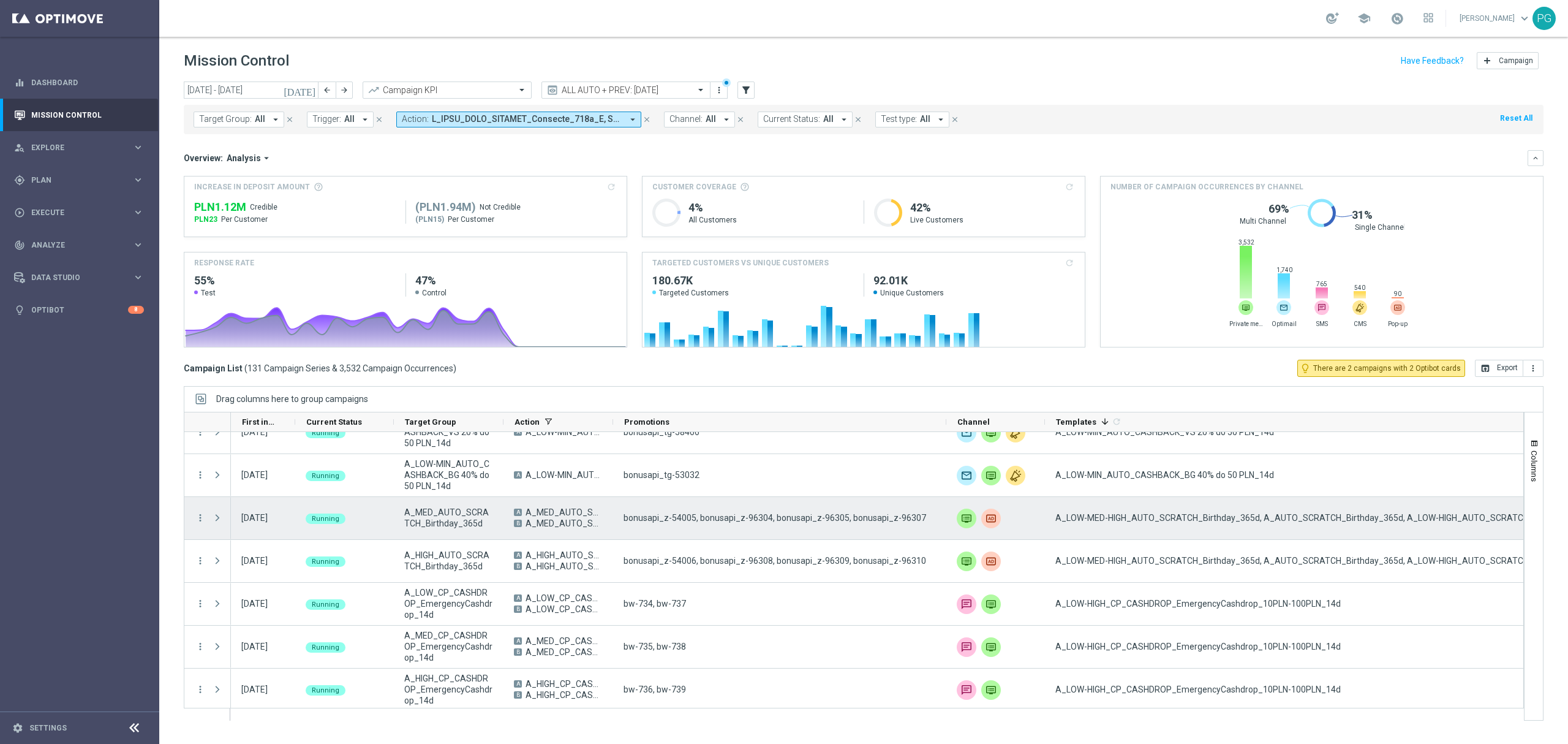
click at [758, 516] on span "bonusapi_z-54005, bonusapi_z-96304, bonusapi_z-96305, bonusapi_z-96307" at bounding box center [774, 517] width 303 height 11
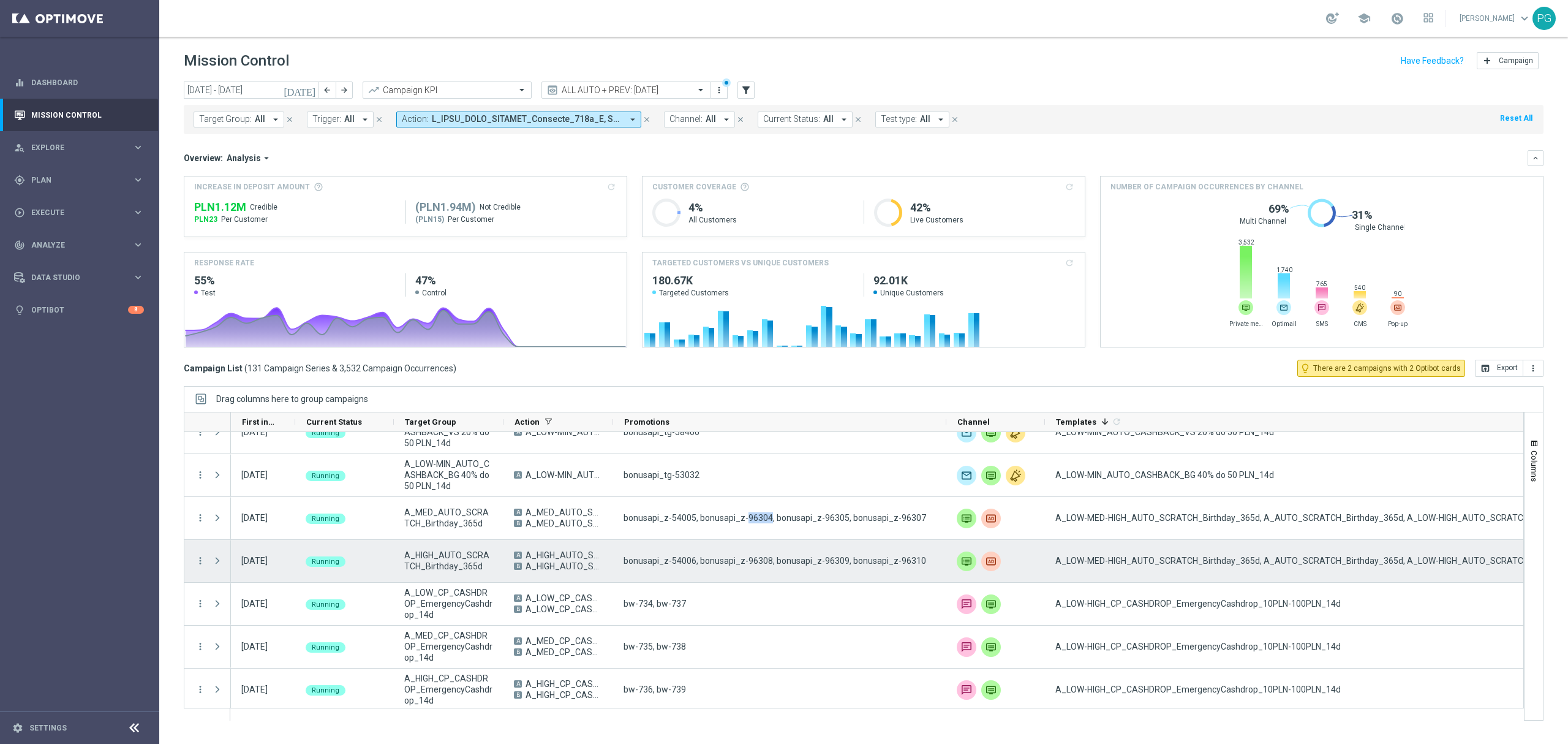
scroll to position [3589, 0]
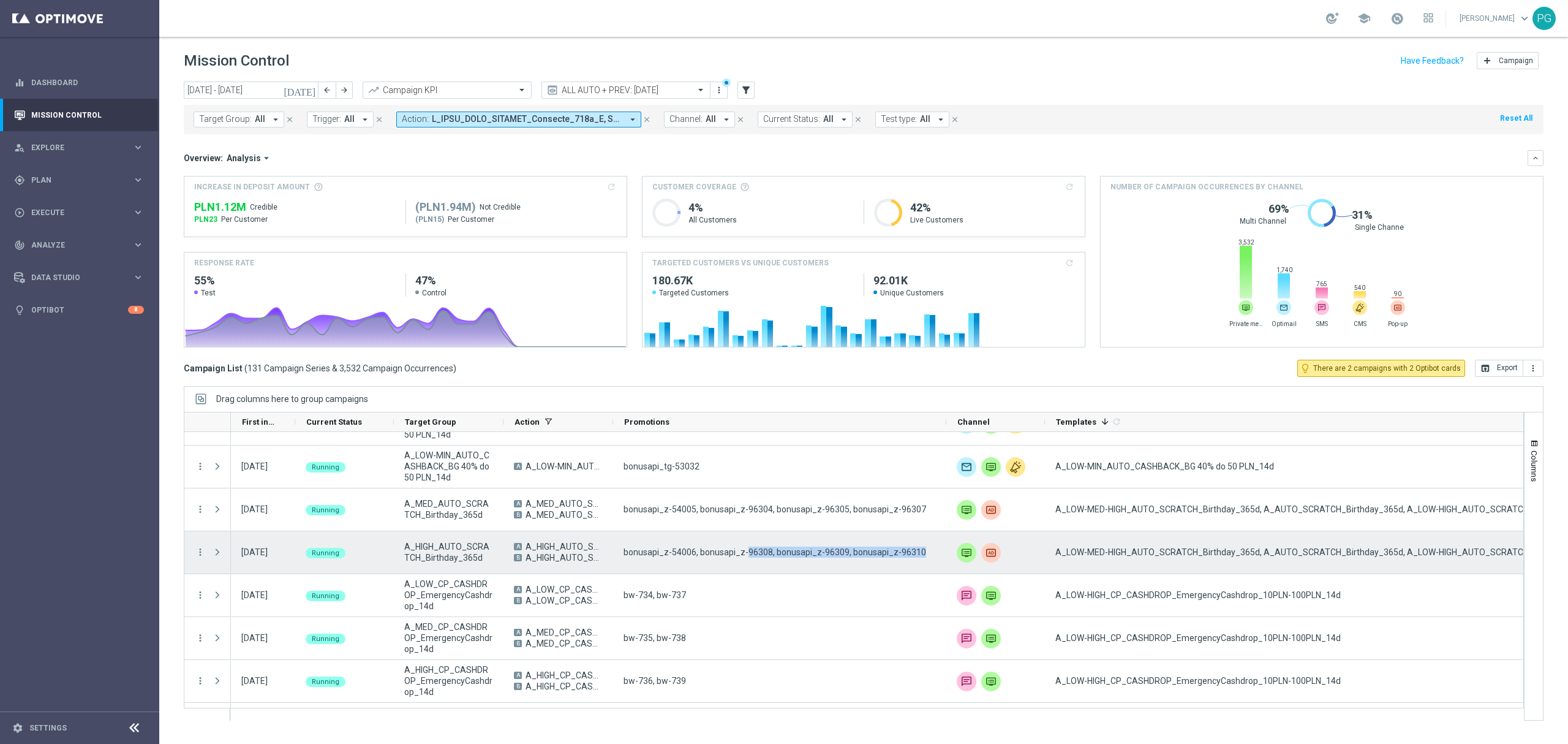
drag, startPoint x: 748, startPoint y: 551, endPoint x: 929, endPoint y: 551, distance: 181.0
click at [929, 551] on div "bonusapi_z-54006, bonusapi_z-96308, bonusapi_z-96309, bonusapi_z-96310" at bounding box center [779, 552] width 333 height 42
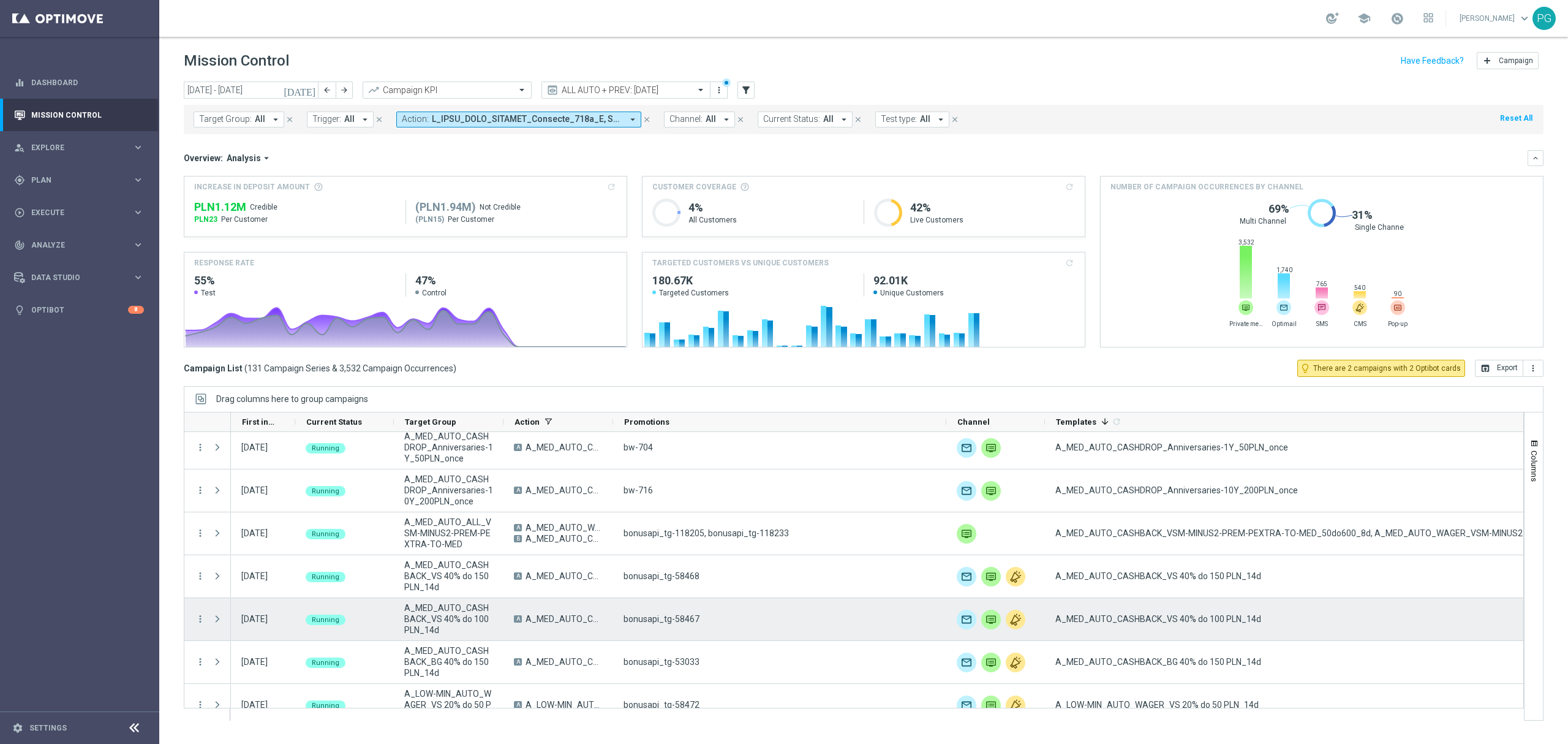
scroll to position [3264, 0]
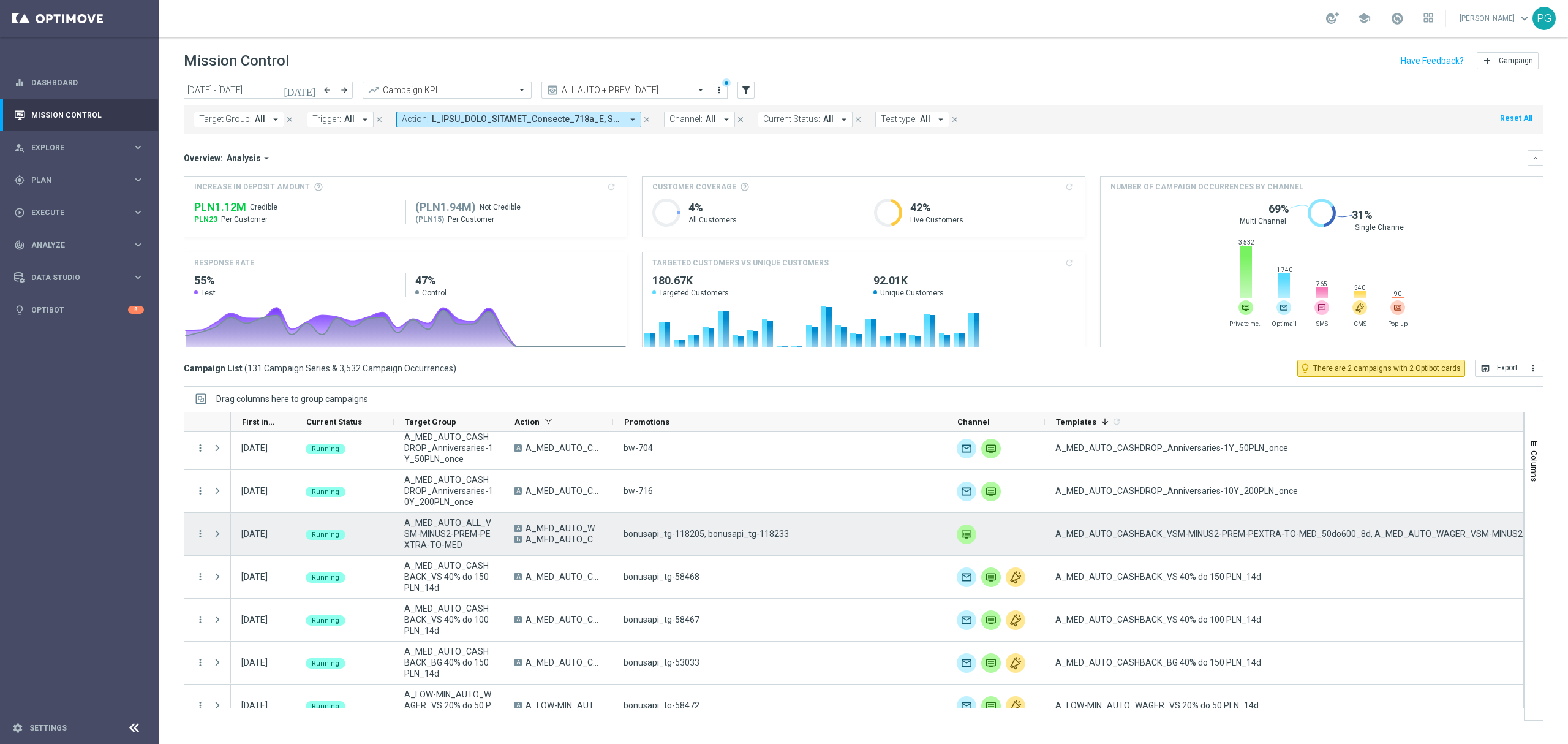
click at [770, 530] on span "bonusapi_tg-118205, bonusapi_tg-118233" at bounding box center [706, 534] width 165 height 11
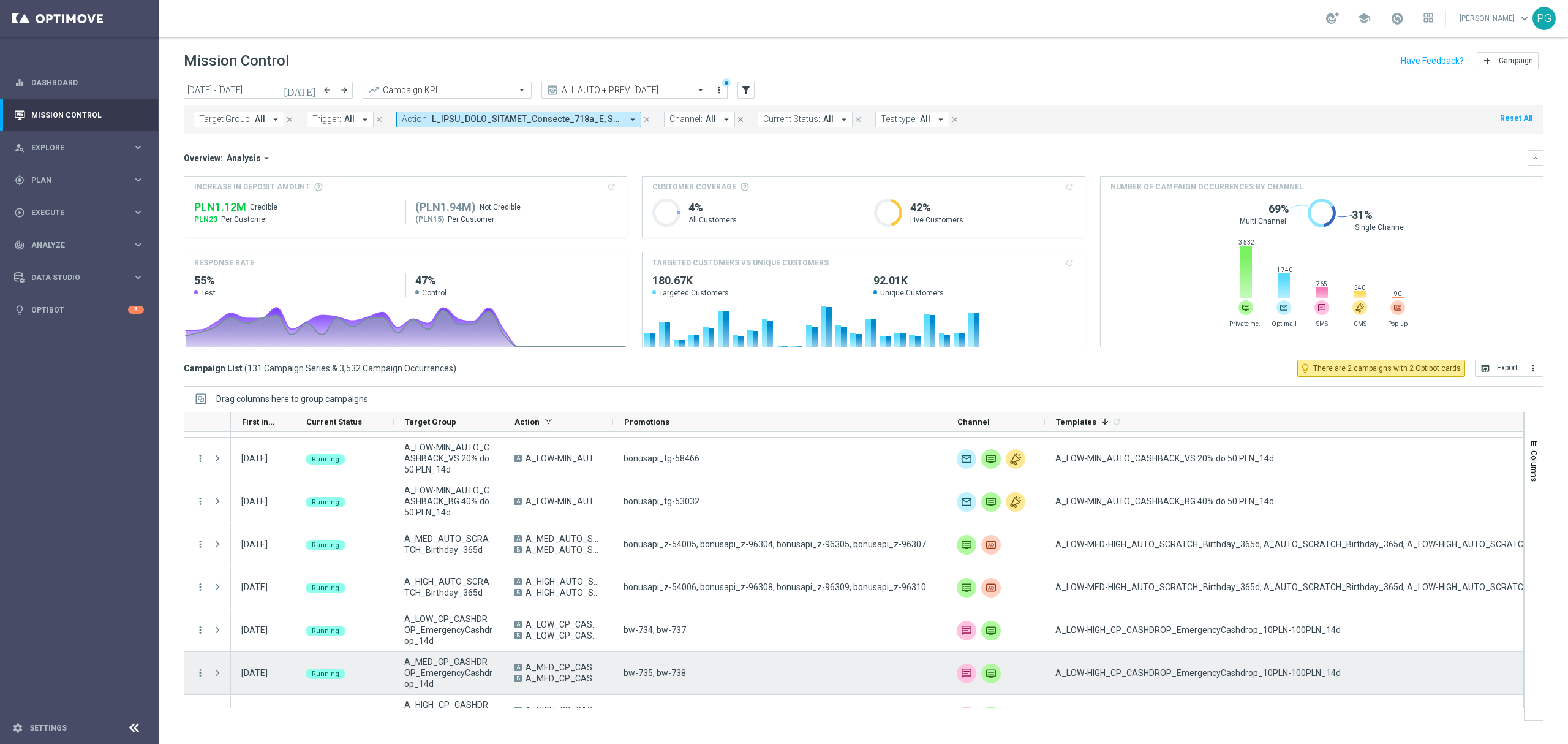
scroll to position [3555, 0]
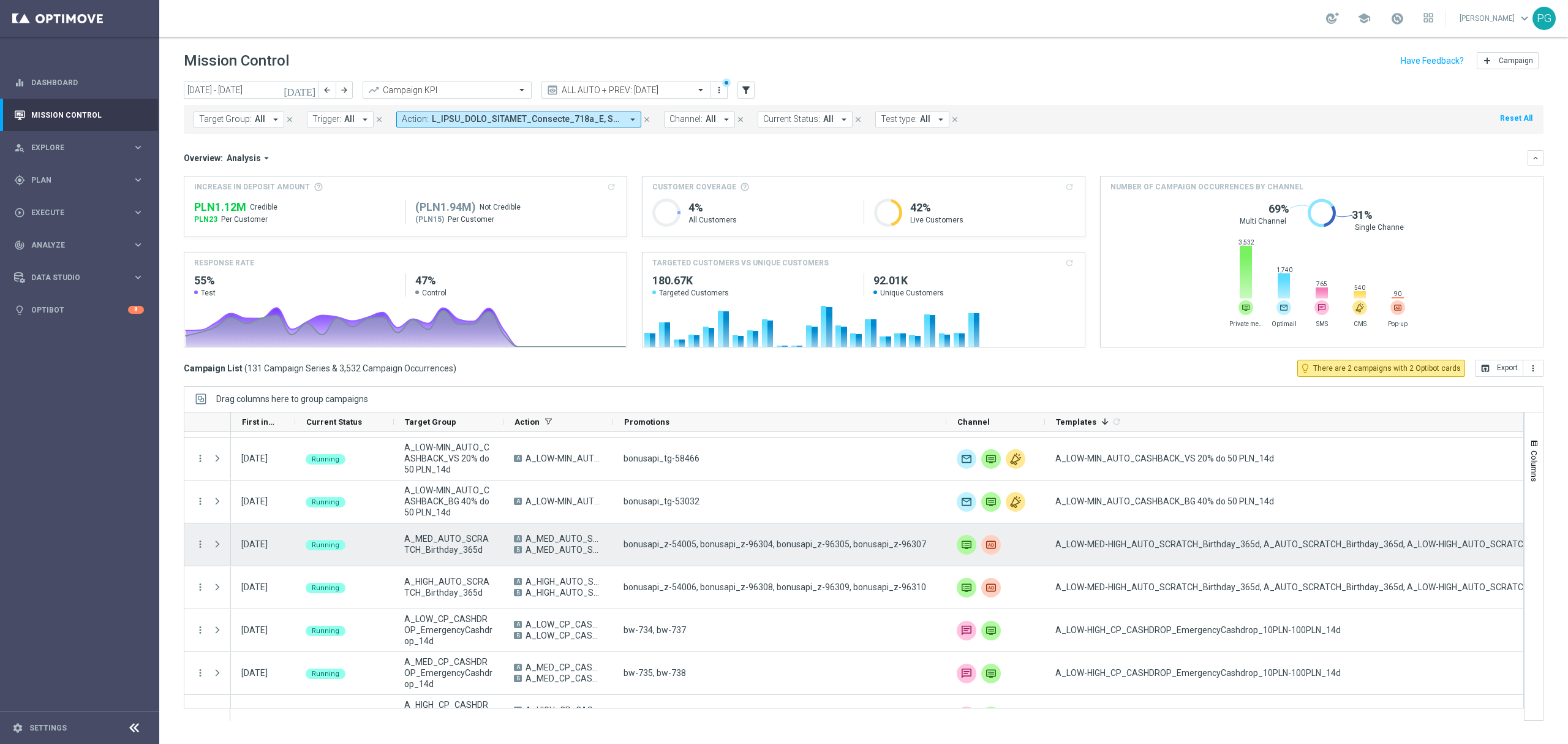
click at [762, 545] on span "bonusapi_z-54005, bonusapi_z-96304, bonusapi_z-96305, bonusapi_z-96307" at bounding box center [774, 544] width 303 height 11
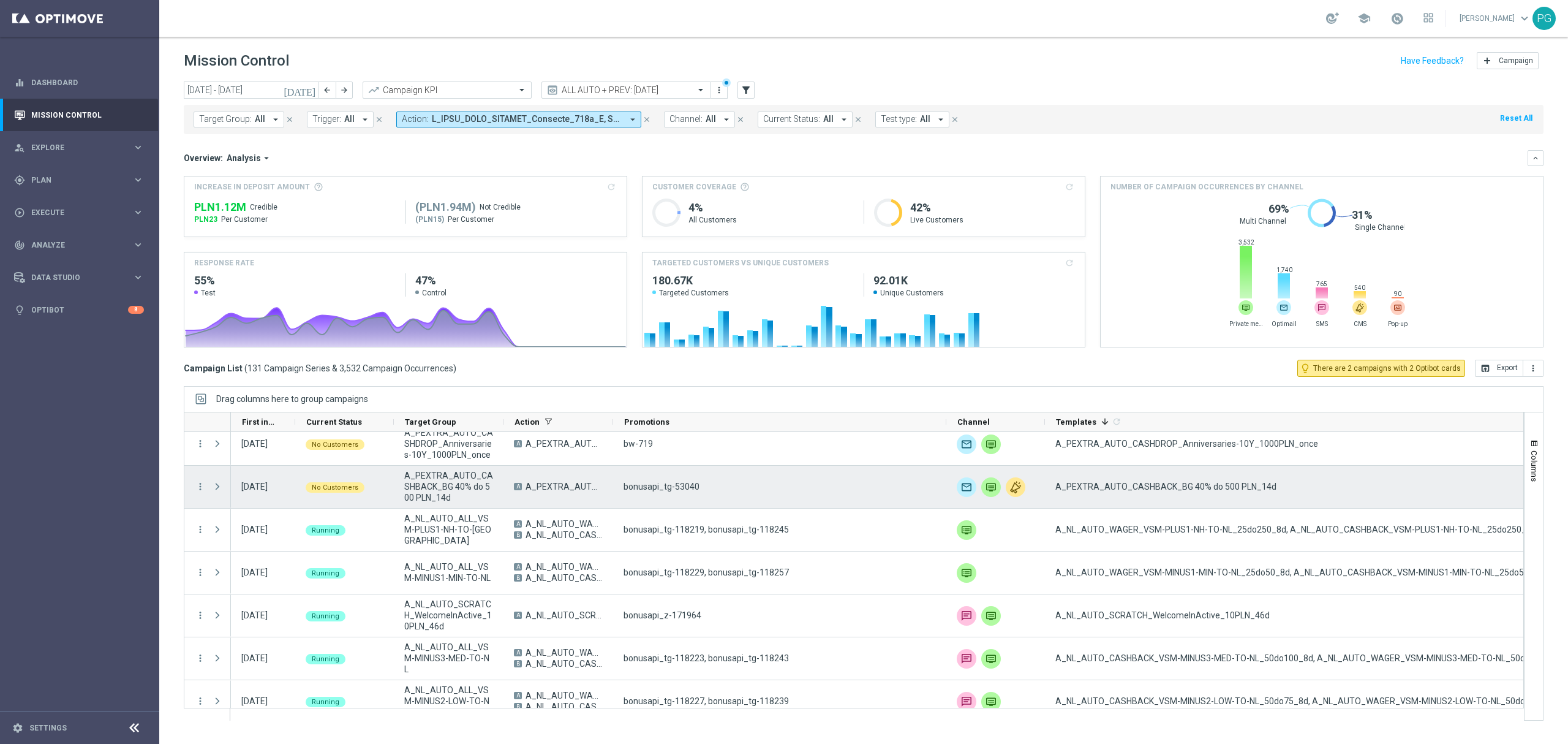
scroll to position [1427, 0]
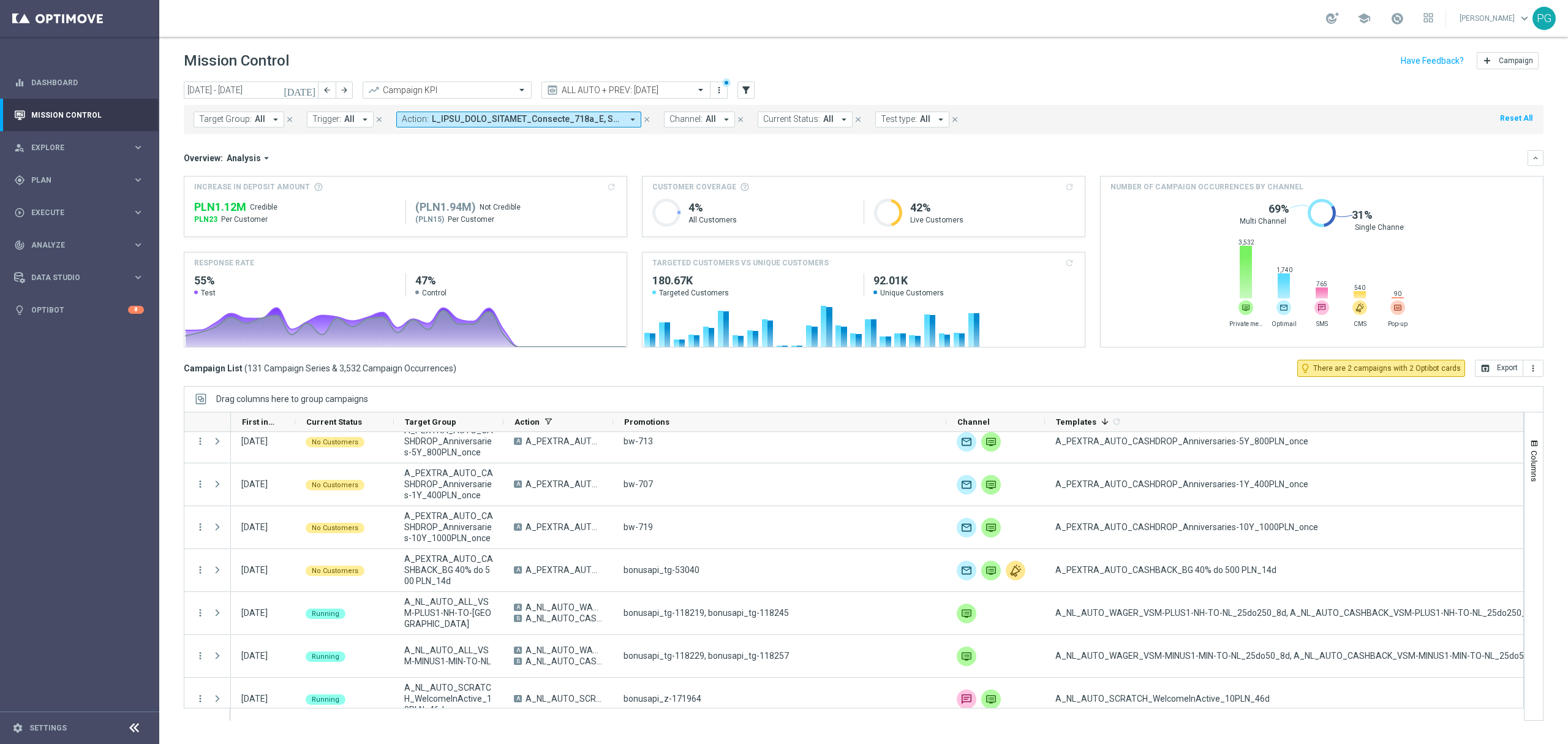
click at [547, 118] on span at bounding box center [527, 119] width 191 height 10
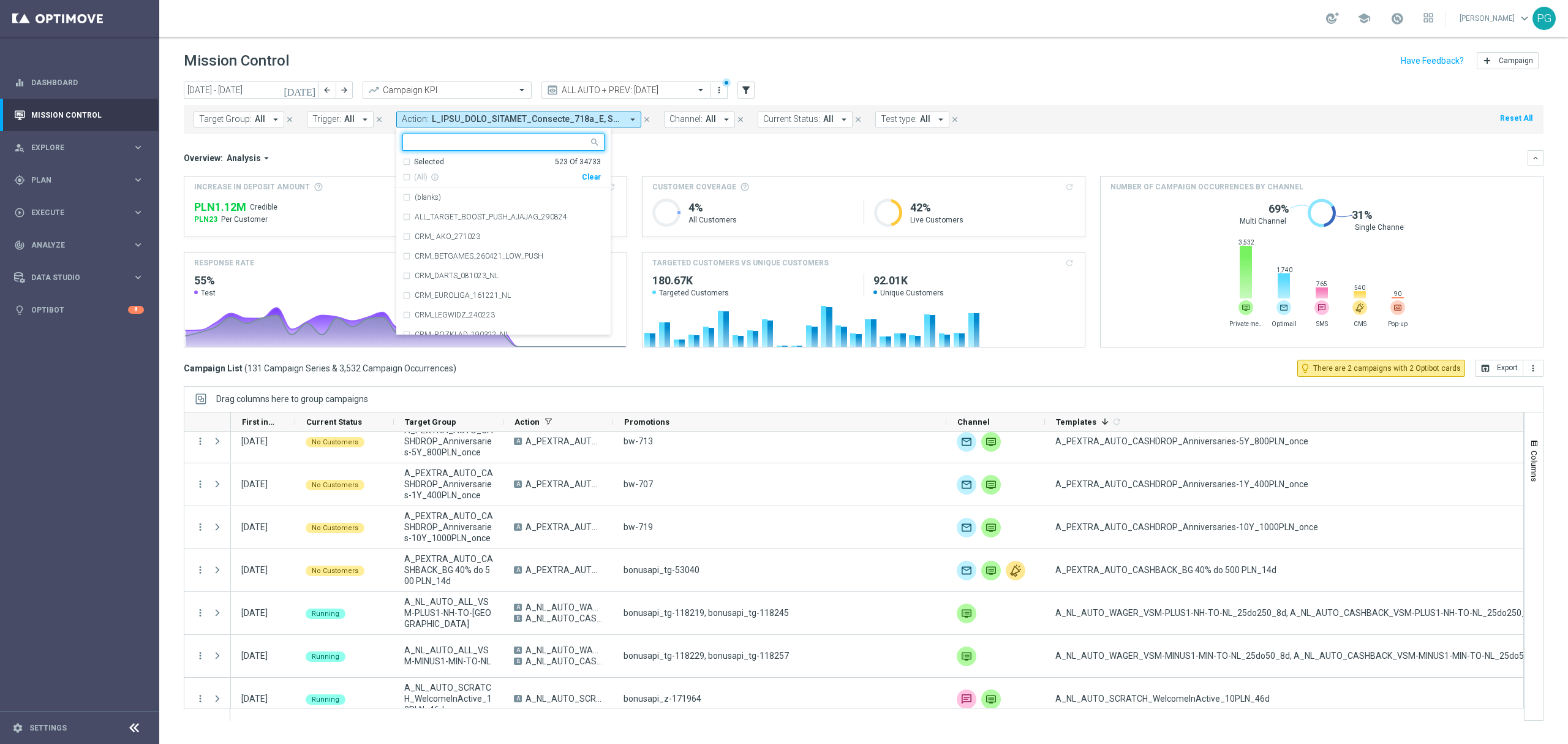
click at [0, 0] on div "Clear" at bounding box center [0, 0] width 0 height 0
click at [544, 141] on input "text" at bounding box center [499, 143] width 180 height 10
click at [447, 176] on span "(All Search Results)" at bounding box center [447, 177] width 67 height 10
type input "birthda"
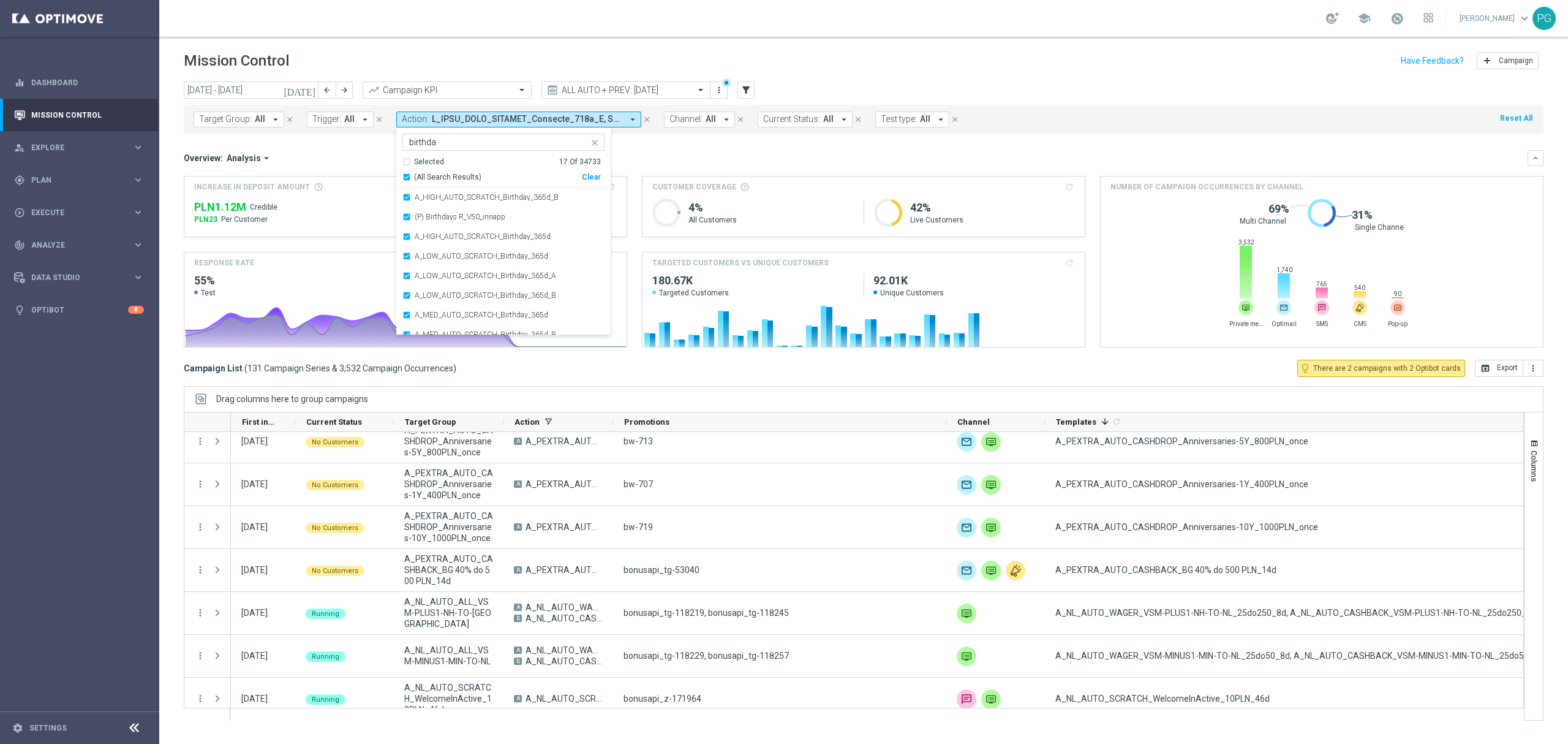
click at [363, 165] on div "Overview: Analysis arrow_drop_down keyboard_arrow_down" at bounding box center [863, 158] width 1359 height 16
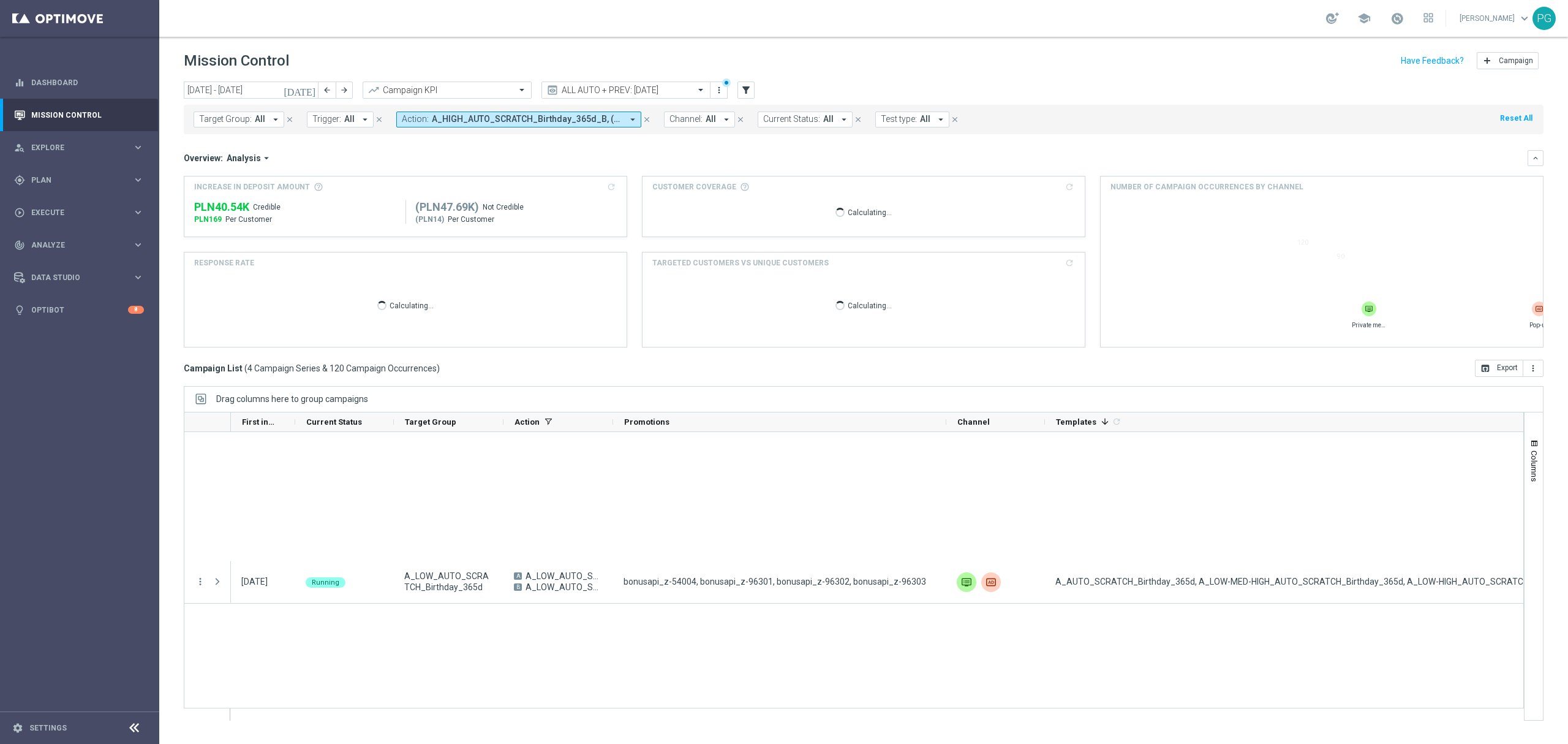
scroll to position [0, 0]
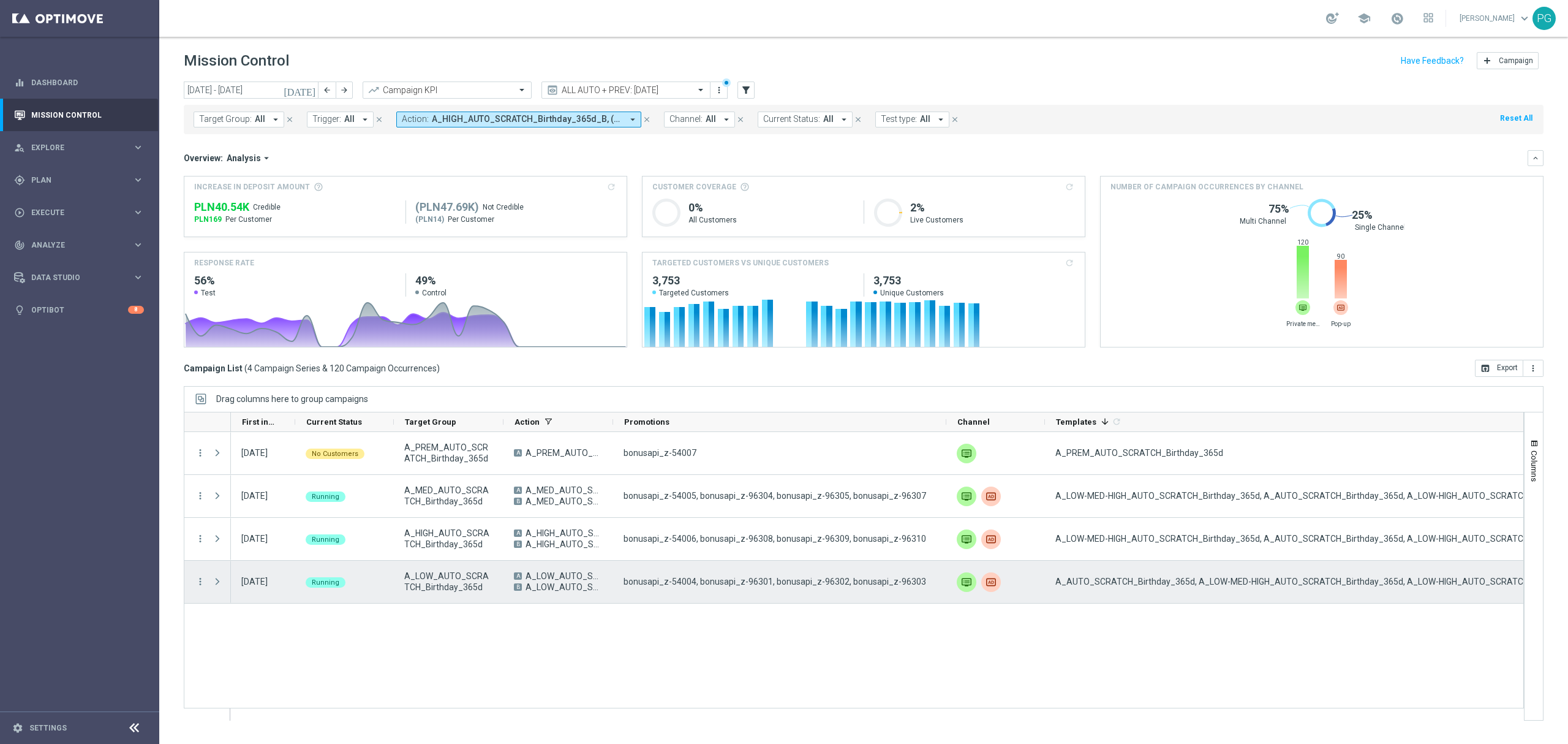
click at [791, 579] on span "bonusapi_z-54004, bonusapi_z-96301, bonusapi_z-96302, bonusapi_z-96303" at bounding box center [774, 581] width 303 height 11
click at [199, 584] on icon "more_vert" at bounding box center [200, 581] width 11 height 11
click at [234, 698] on span "Edit" at bounding box center [232, 698] width 14 height 8
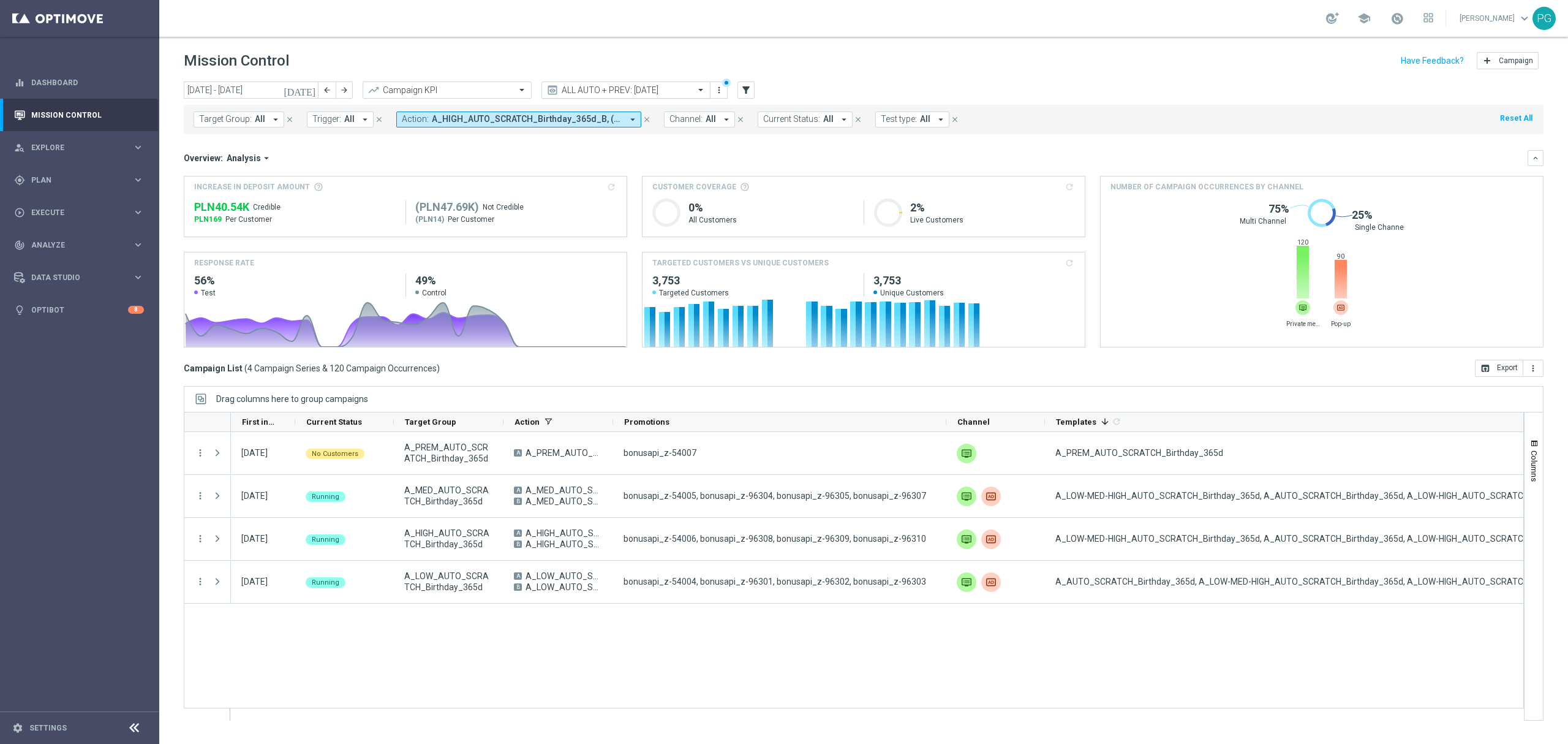
click at [639, 96] on div "ALL AUTO + PREV: [DATE]" at bounding box center [625, 90] width 169 height 17
click at [493, 151] on div "Overview: Analysis arrow_drop_down keyboard_arrow_down" at bounding box center [863, 158] width 1359 height 16
click at [555, 118] on span "A_HIGH_AUTO_SCRATCH_Birthday_365d_B, (P) Birthdays R_V50_innapp, AUTOSMSAPI_BIR…" at bounding box center [527, 119] width 191 height 10
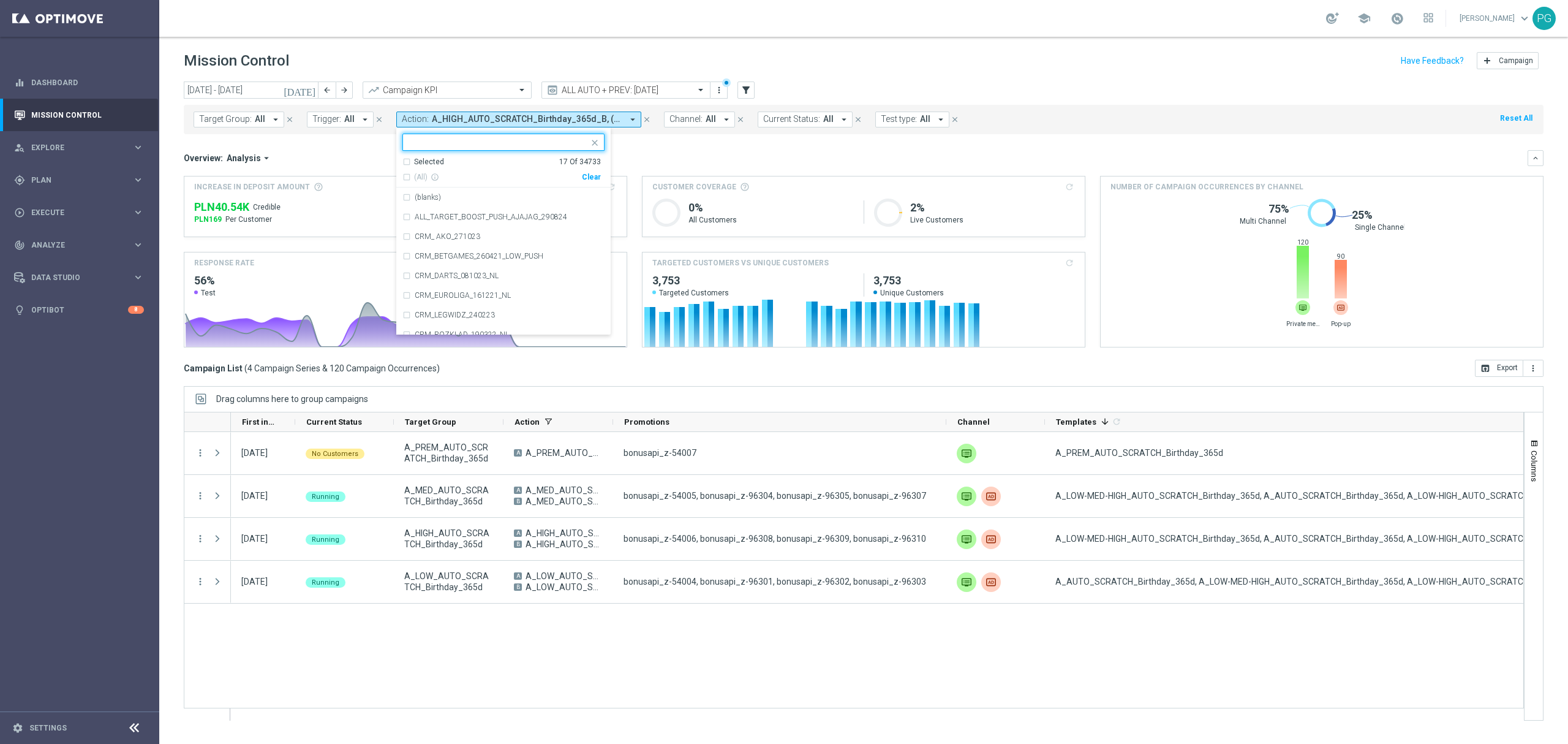
click at [0, 0] on div "Clear" at bounding box center [0, 0] width 0 height 0
click at [665, 141] on mini-dashboard "Overview: Analysis arrow_drop_down keyboard_arrow_down Increase In Deposit Amou…" at bounding box center [863, 247] width 1359 height 226
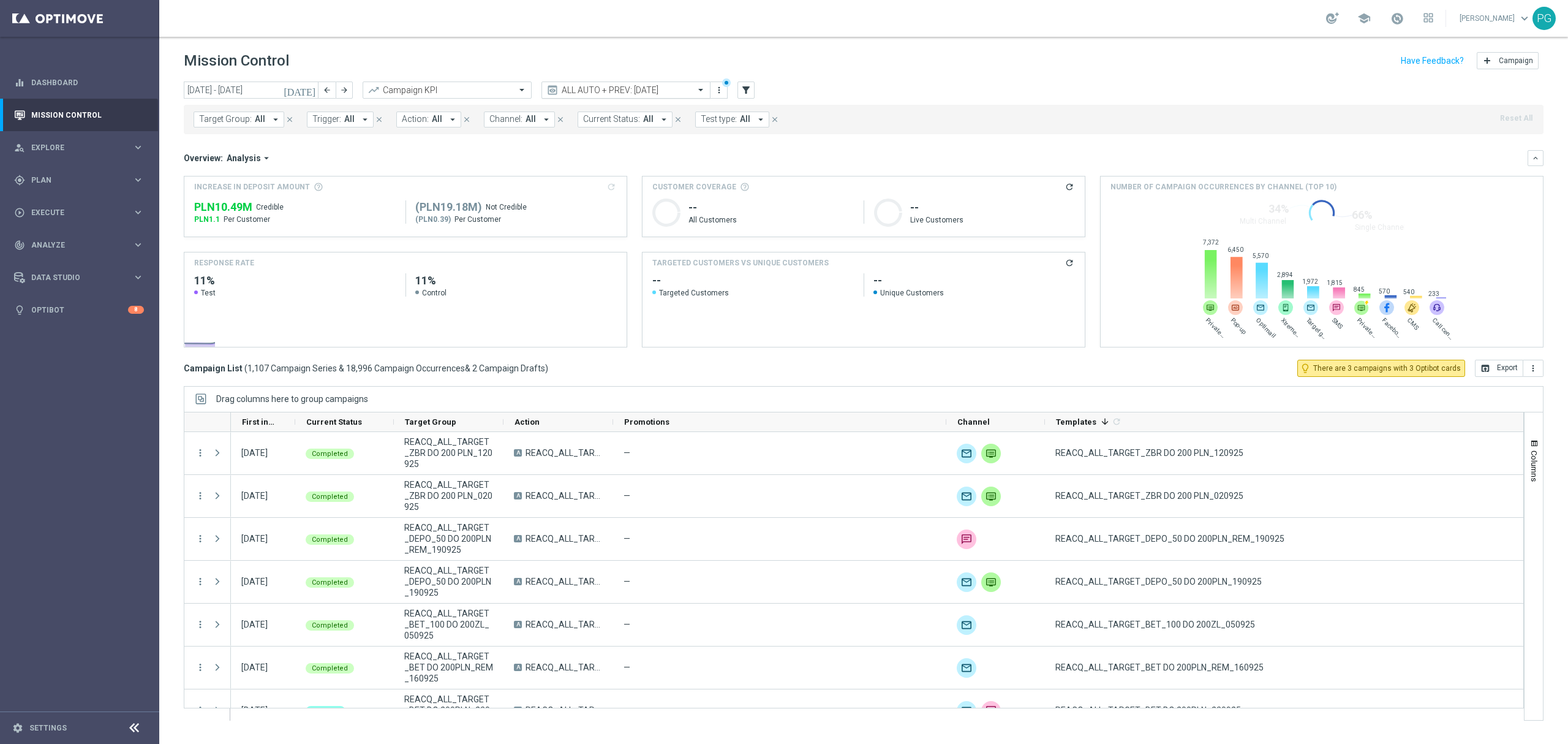
click at [650, 92] on input "text" at bounding box center [613, 90] width 131 height 10
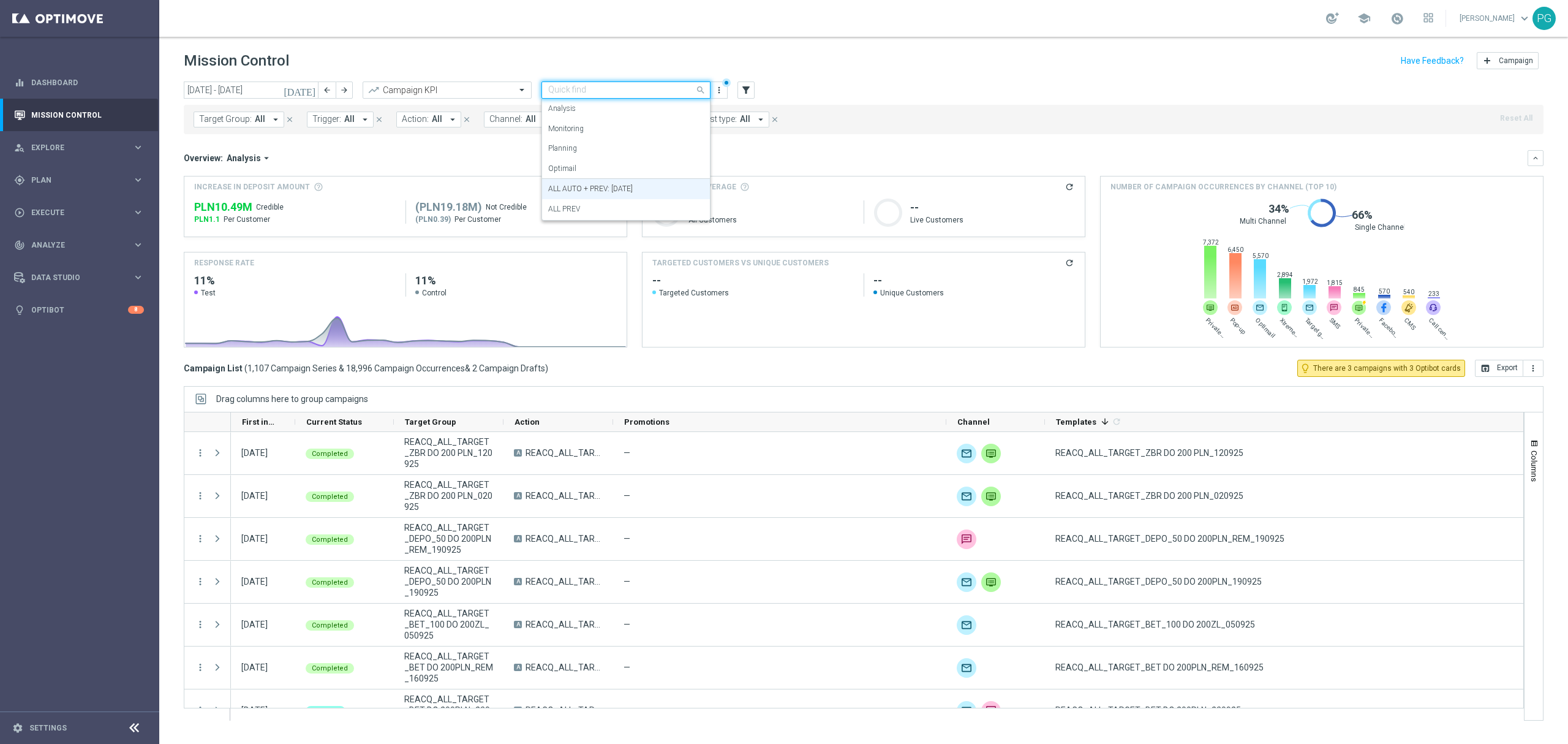
click at [596, 211] on div "ALL PREV" at bounding box center [625, 210] width 155 height 20
click at [598, 94] on input "text" at bounding box center [613, 90] width 131 height 10
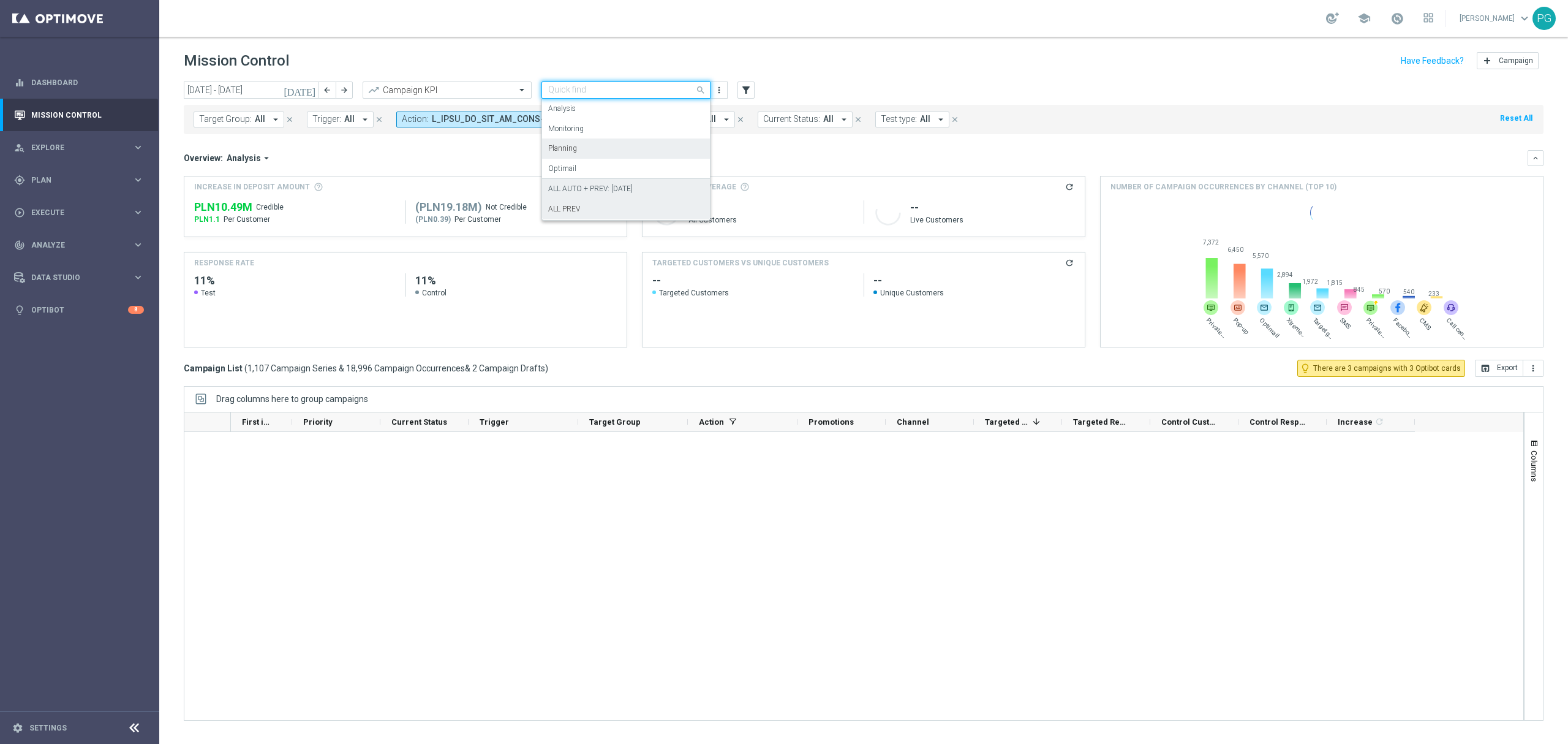
click at [568, 193] on label "ALL AUTO + PREV: [DATE]" at bounding box center [590, 189] width 85 height 10
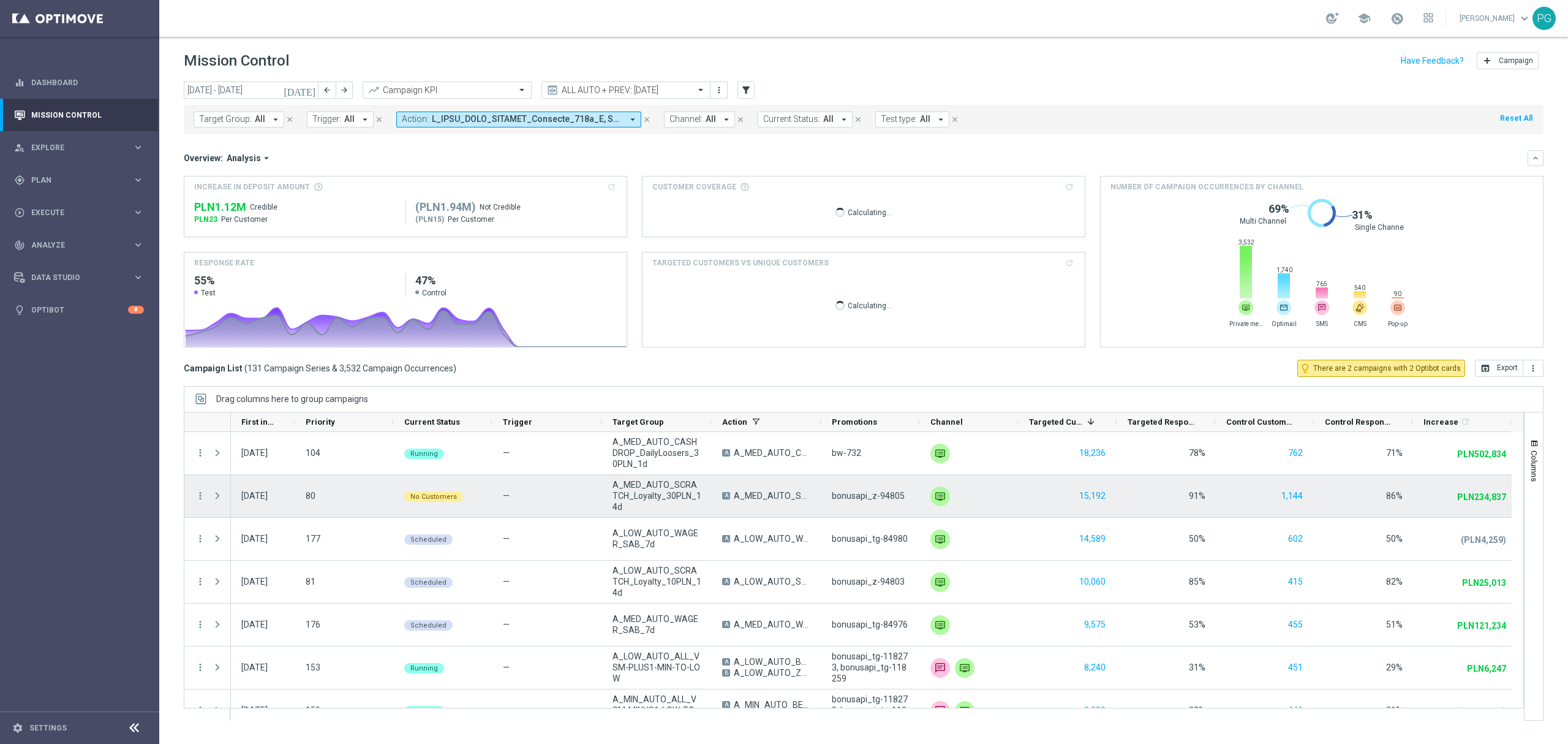
scroll to position [0, 1]
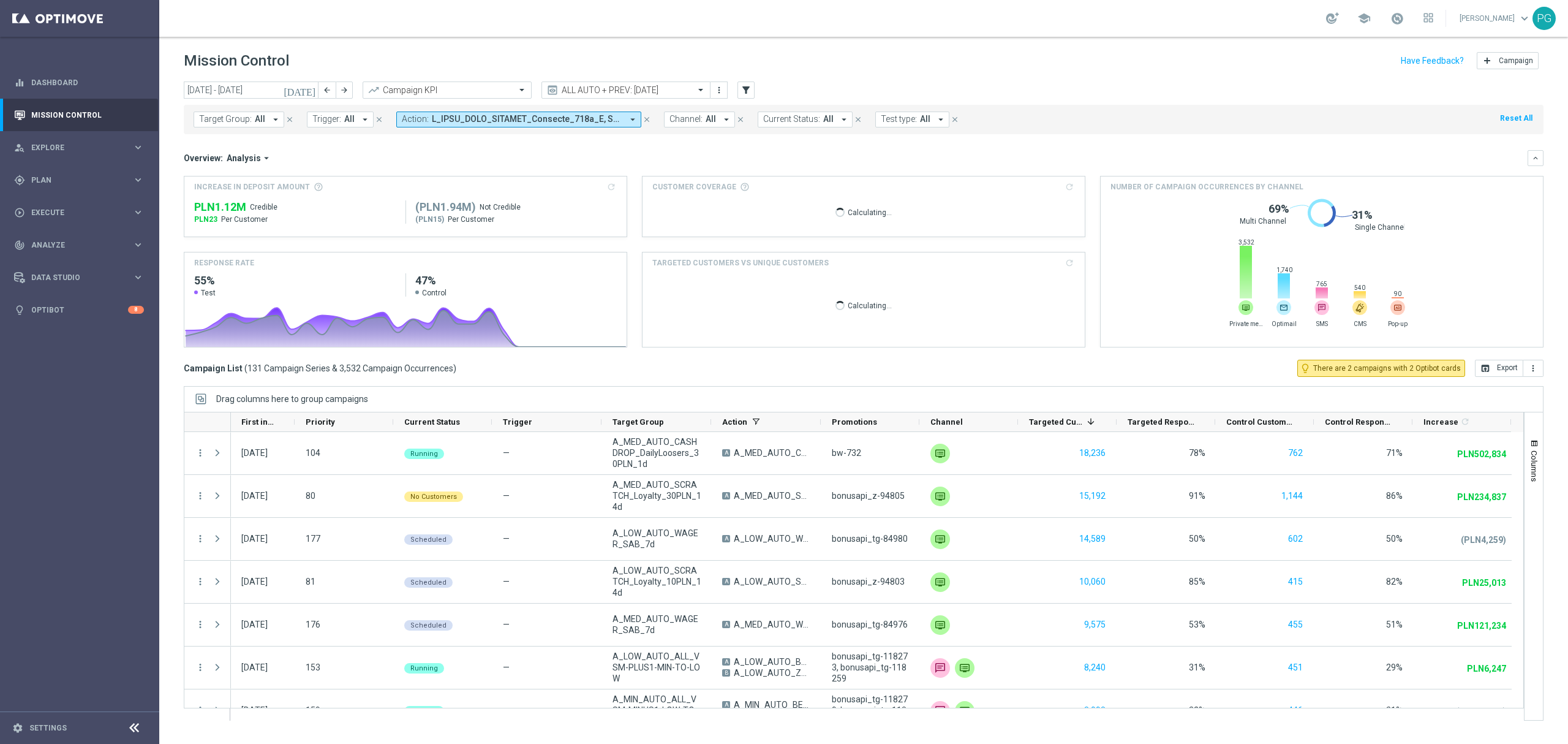
click at [1544, 429] on div "[DATE] [DATE] - [DATE] arrow_back arrow_forward Campaign KPI trending_up ALL AU…" at bounding box center [863, 407] width 1409 height 652
click at [1537, 429] on button "Columns" at bounding box center [1534, 460] width 19 height 66
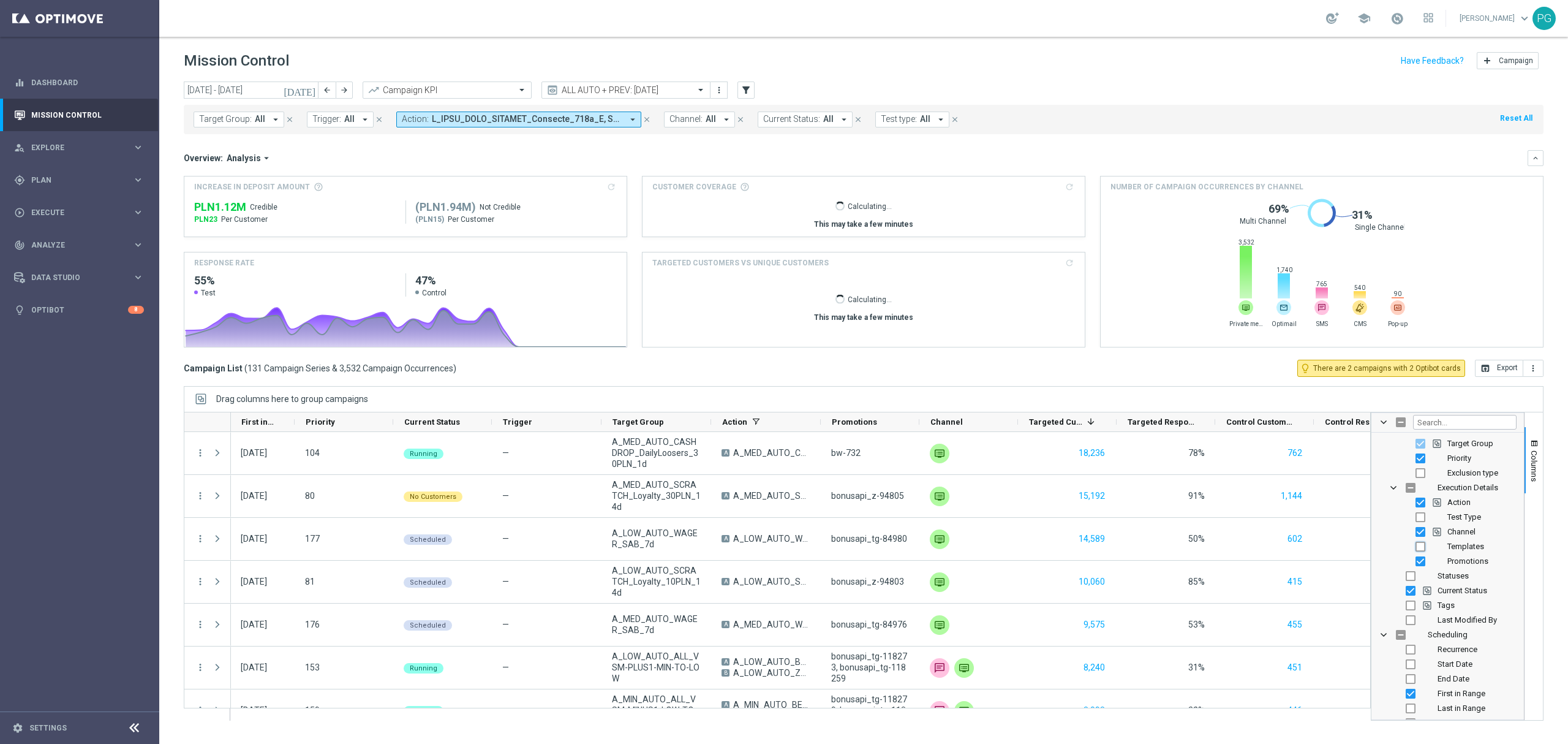
click at [1424, 548] on input "Press SPACE to toggle visibility (hidden)" at bounding box center [1420, 546] width 10 height 10
checkbox input "true"
click at [1399, 638] on input "Press SPACE to toggle visibility (hidden)" at bounding box center [1401, 635] width 10 height 10
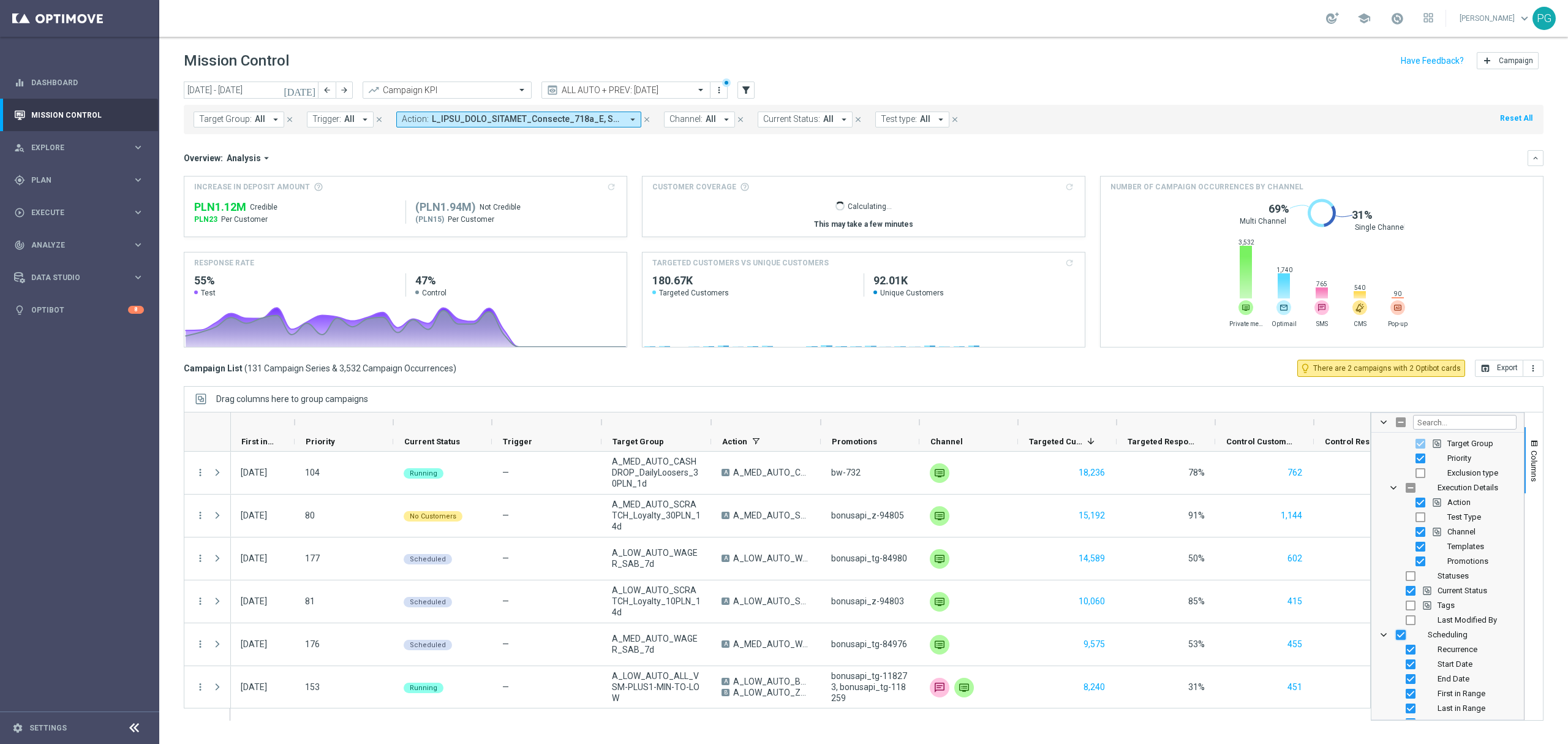
click at [1397, 635] on input "Press SPACE to toggle visibility (visible)" at bounding box center [1401, 635] width 10 height 10
checkbox input "false"
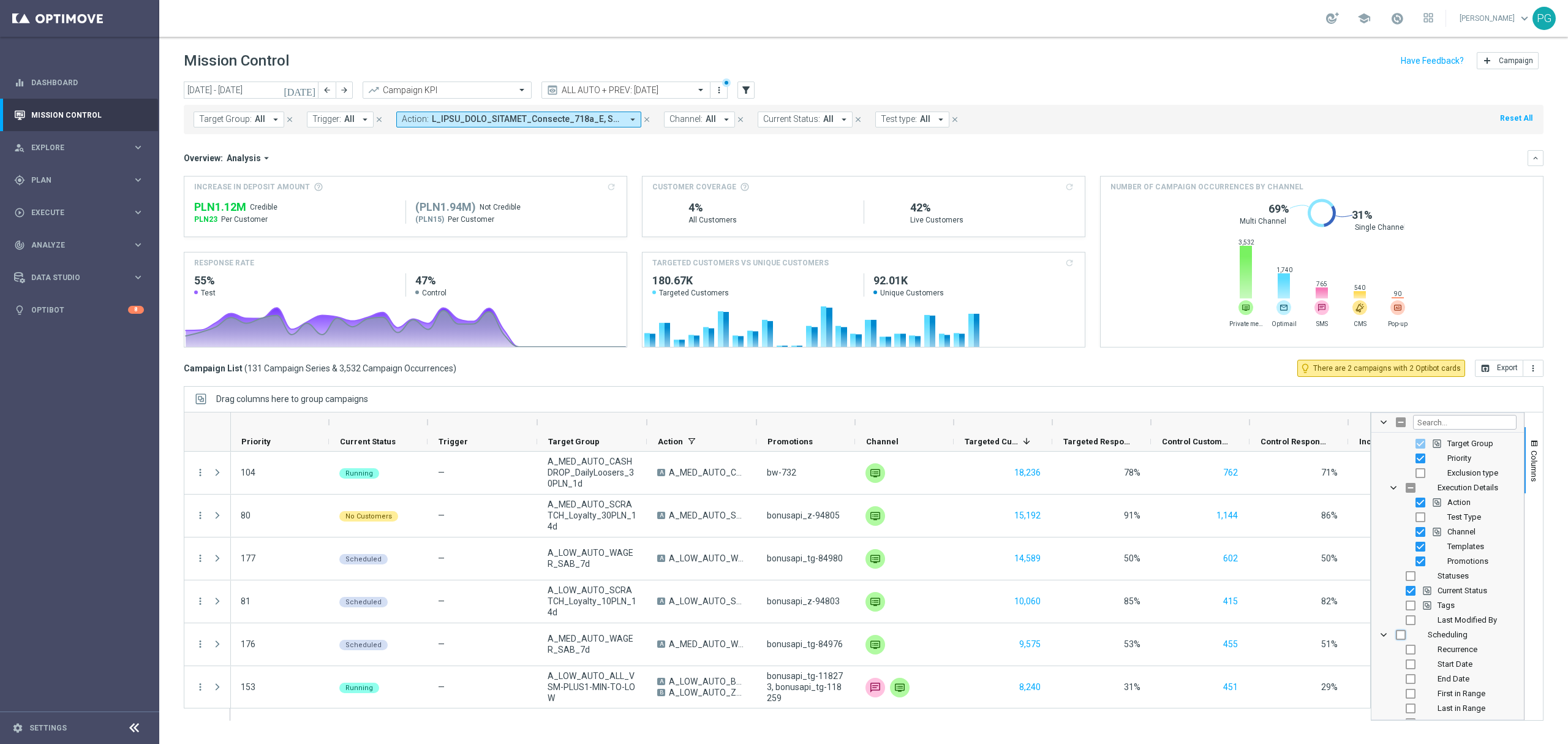
checkbox input "false"
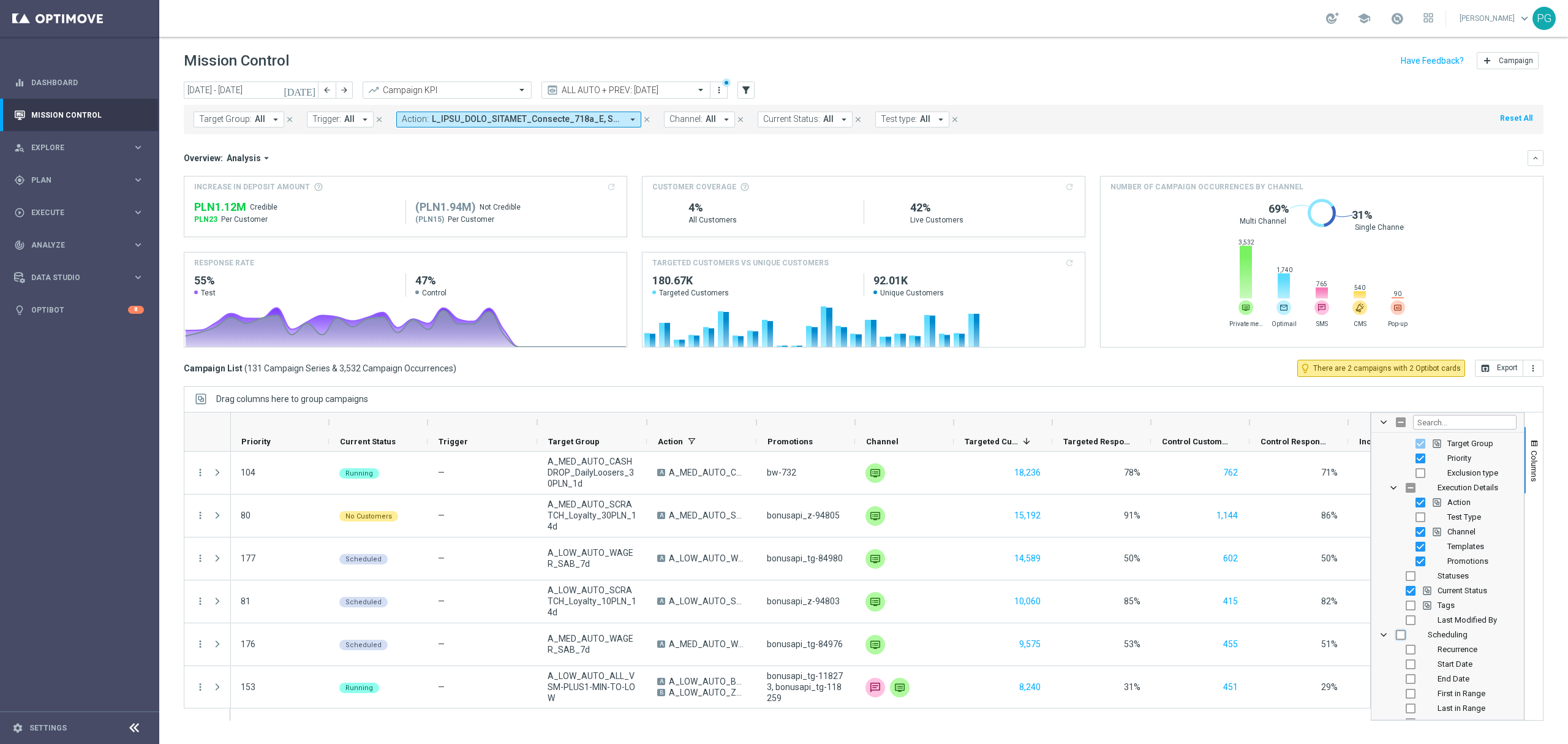
checkbox input "false"
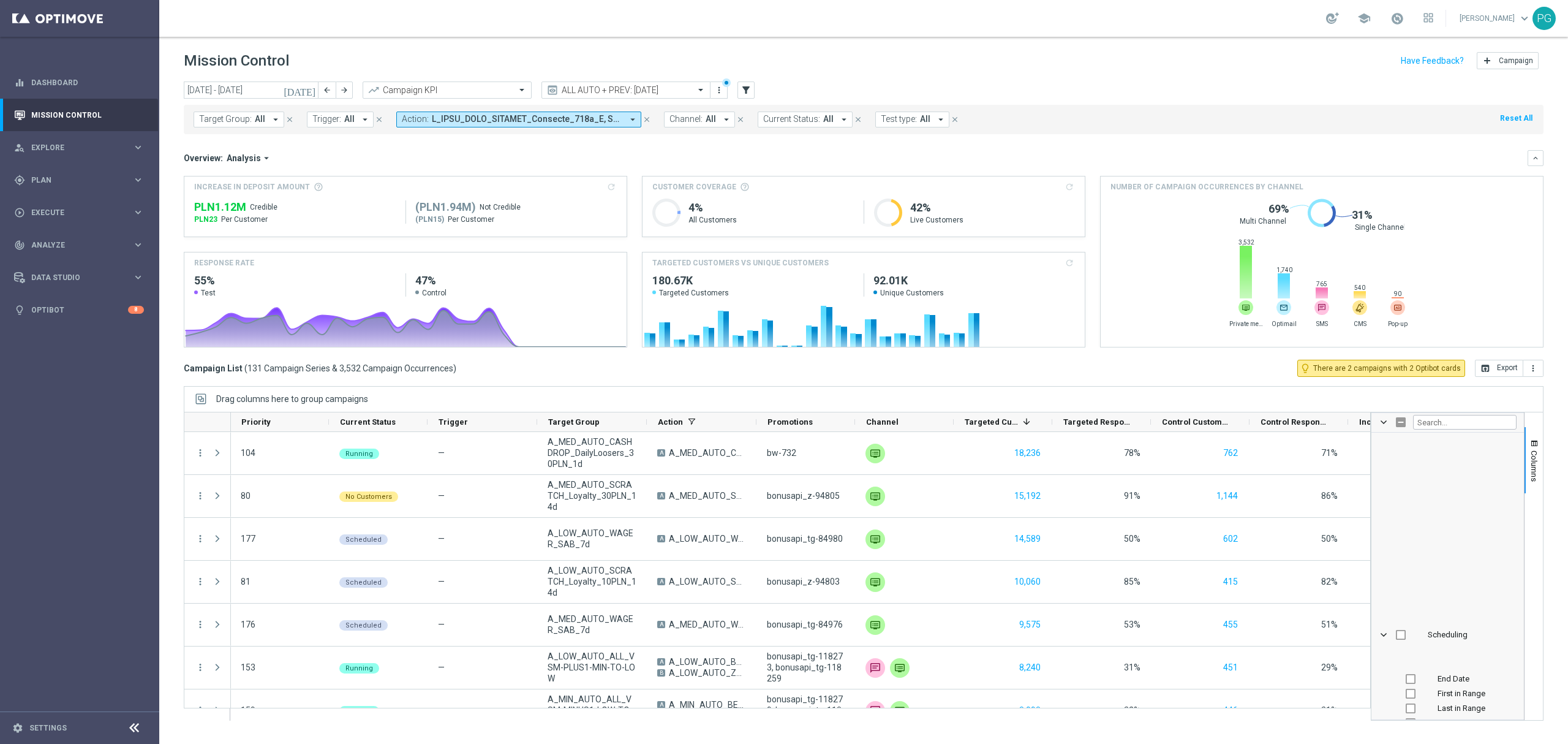
scroll to position [324, 0]
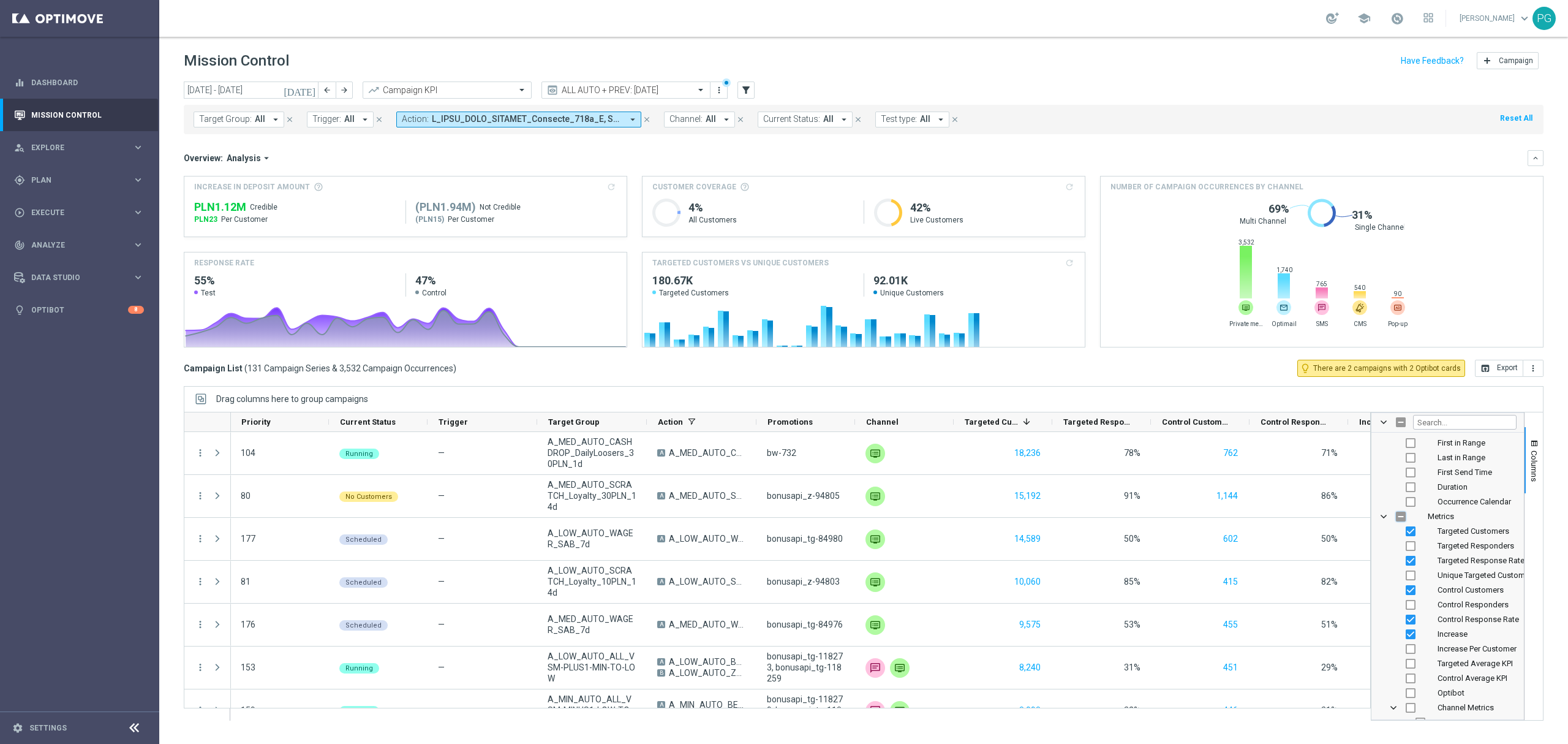
click at [1400, 517] on input "Press SPACE to toggle visibility (hidden)" at bounding box center [1401, 517] width 10 height 10
checkbox input "true"
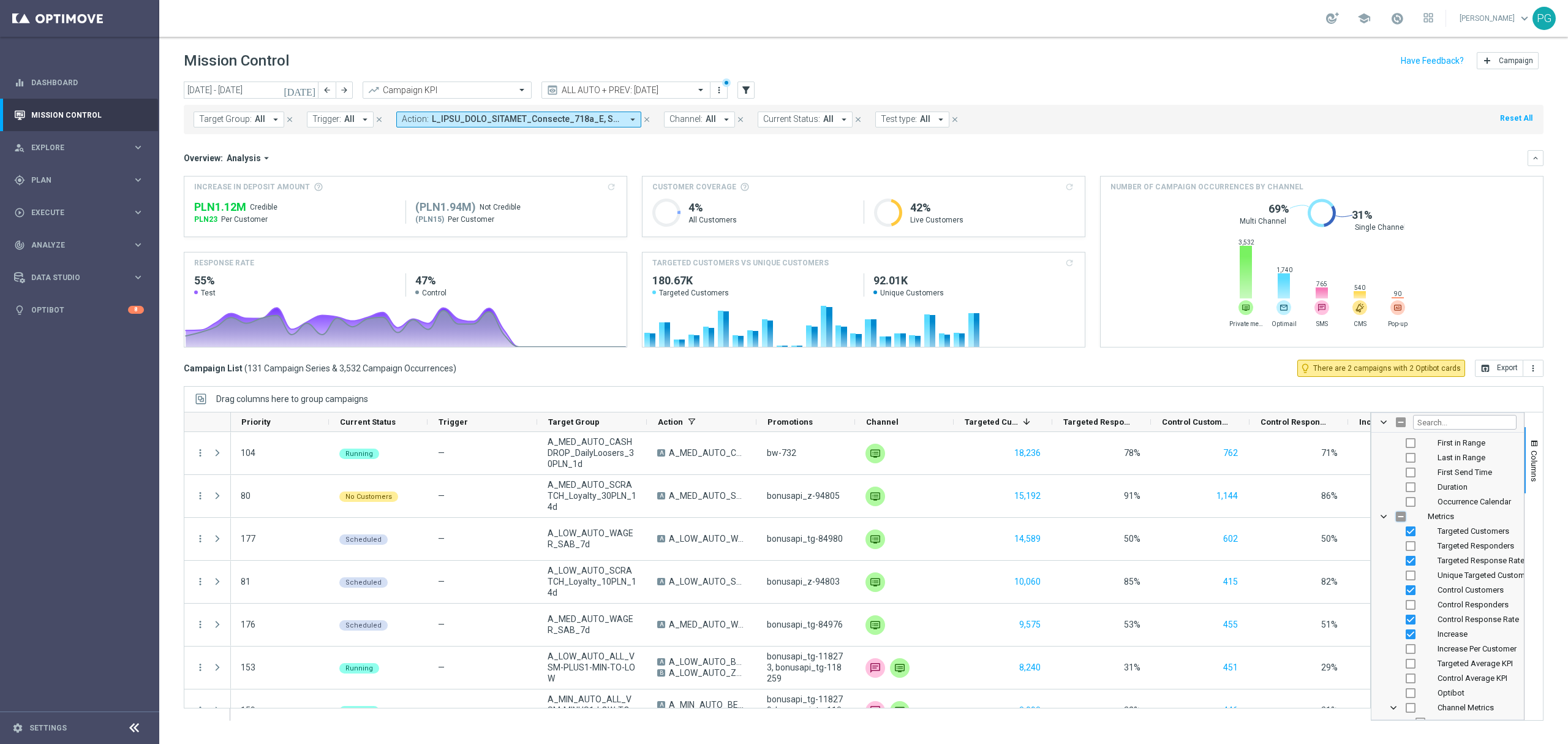
checkbox input "true"
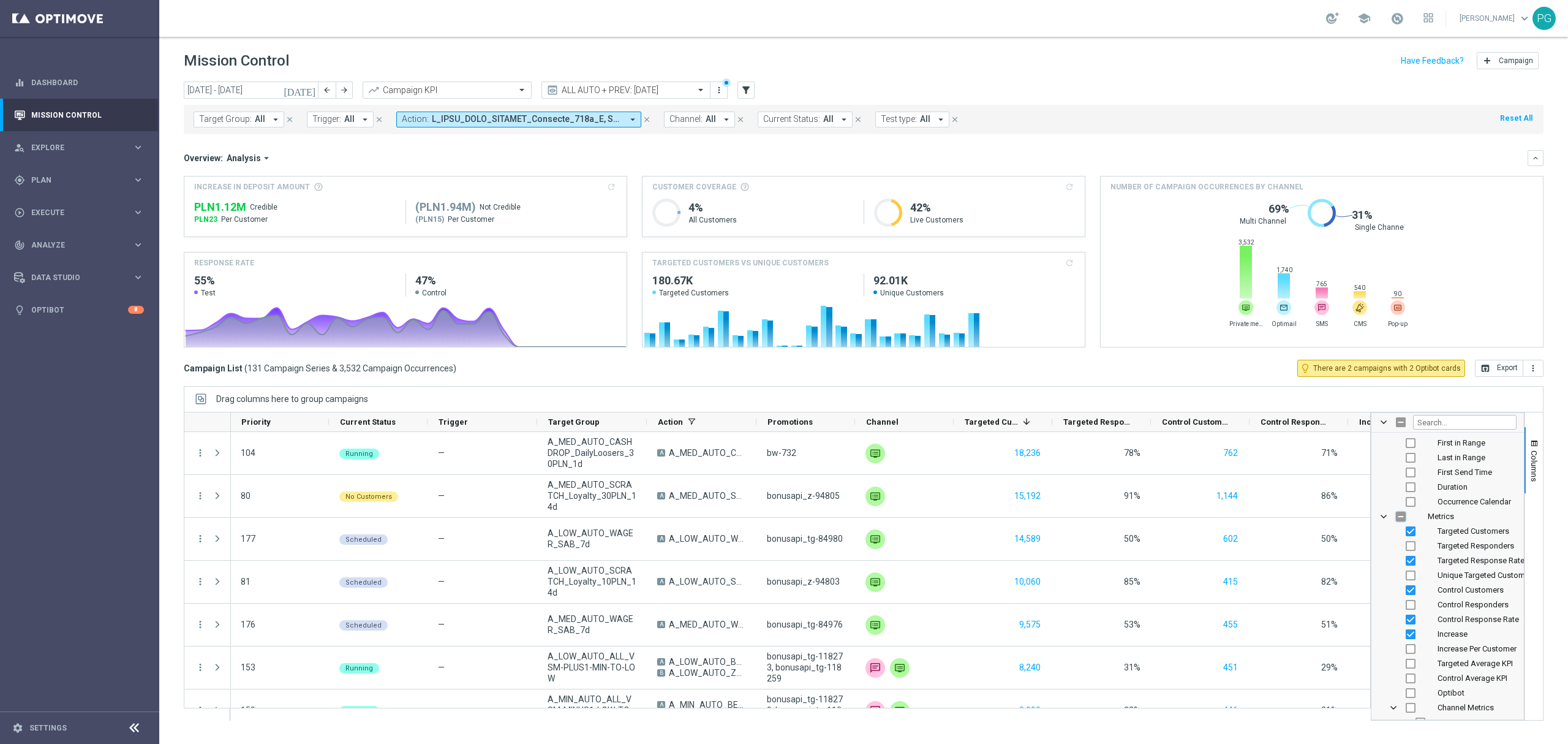
checkbox input "true"
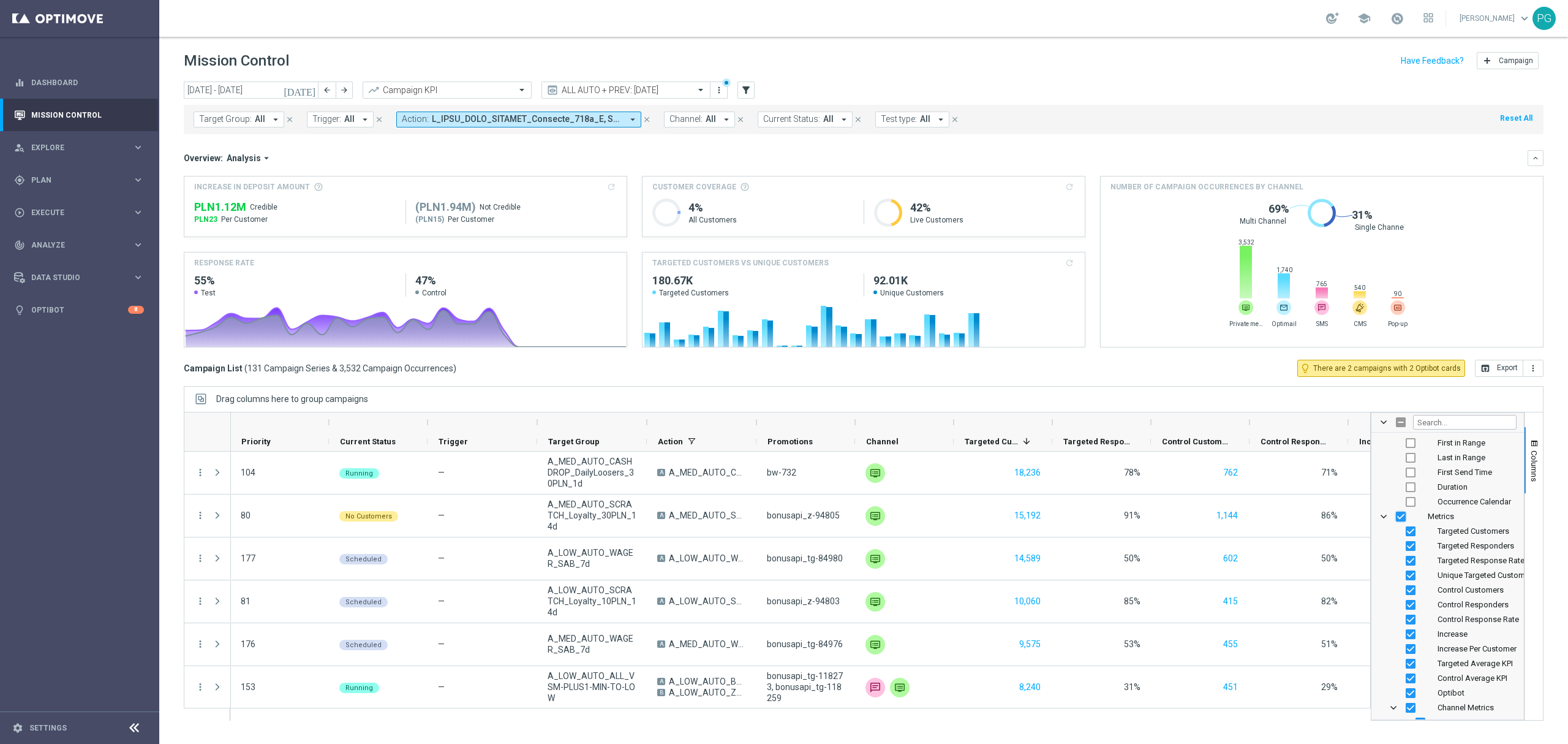
click at [1400, 517] on input "Press SPACE to toggle visibility (visible)" at bounding box center [1401, 517] width 10 height 10
checkbox input "false"
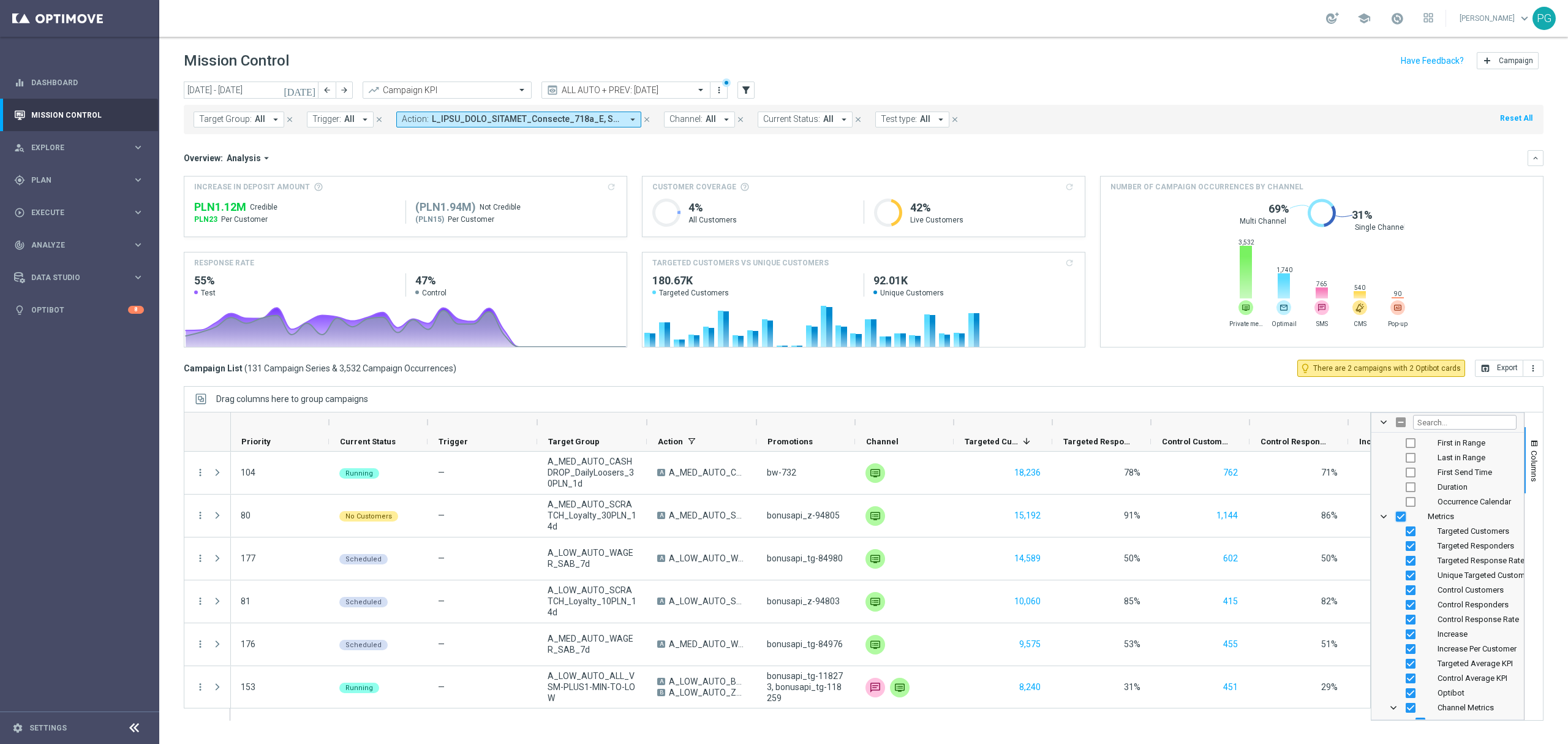
checkbox input "false"
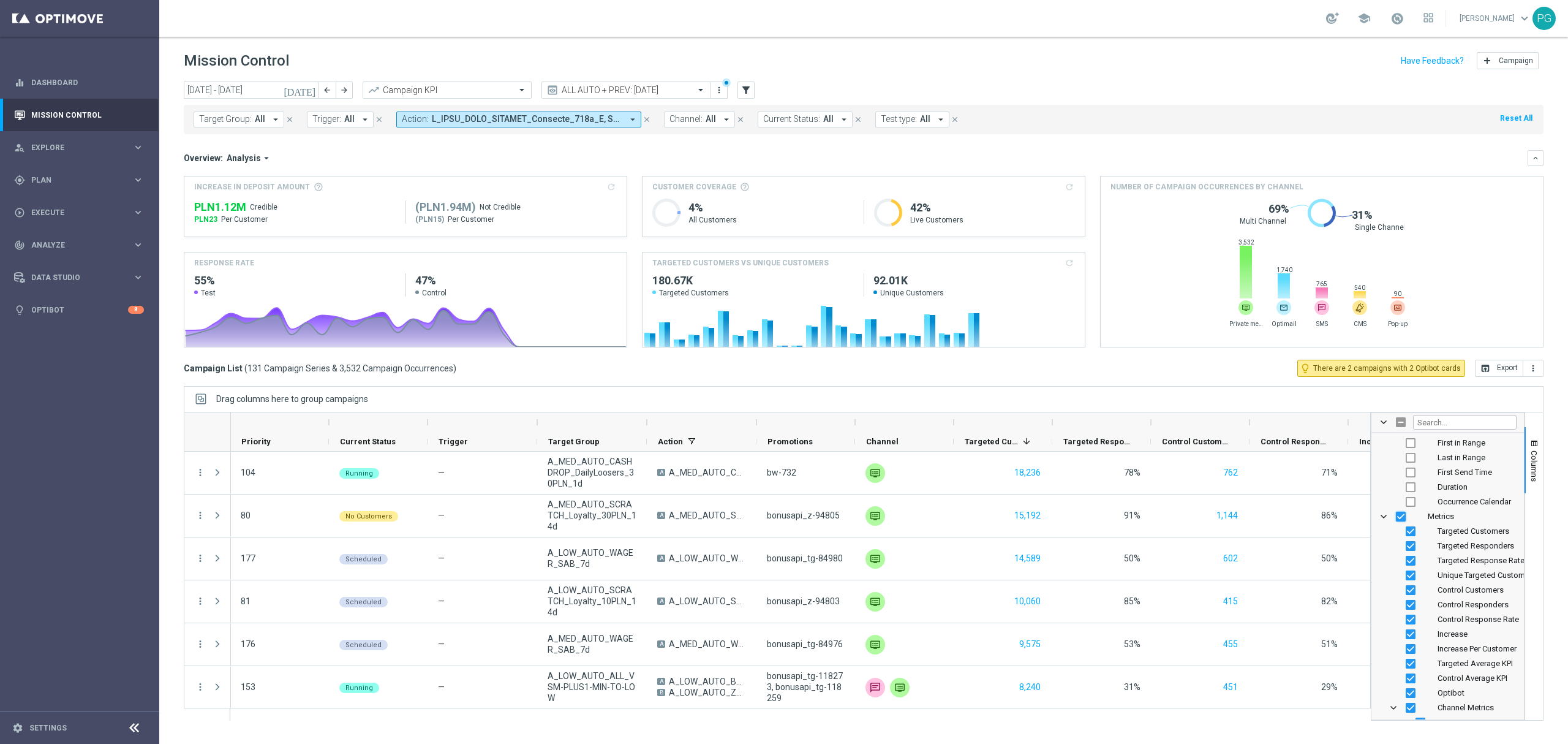
checkbox input "false"
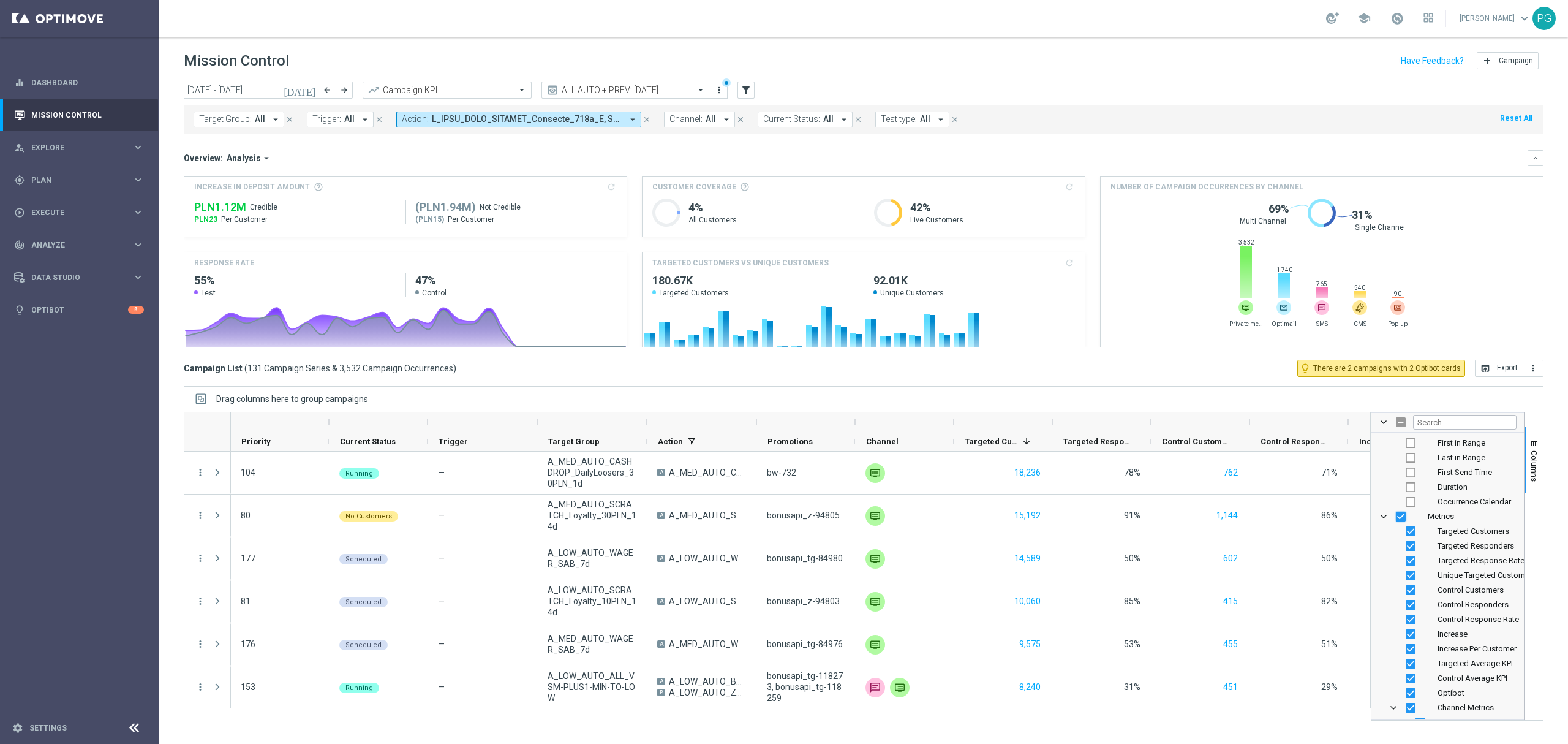
checkbox input "false"
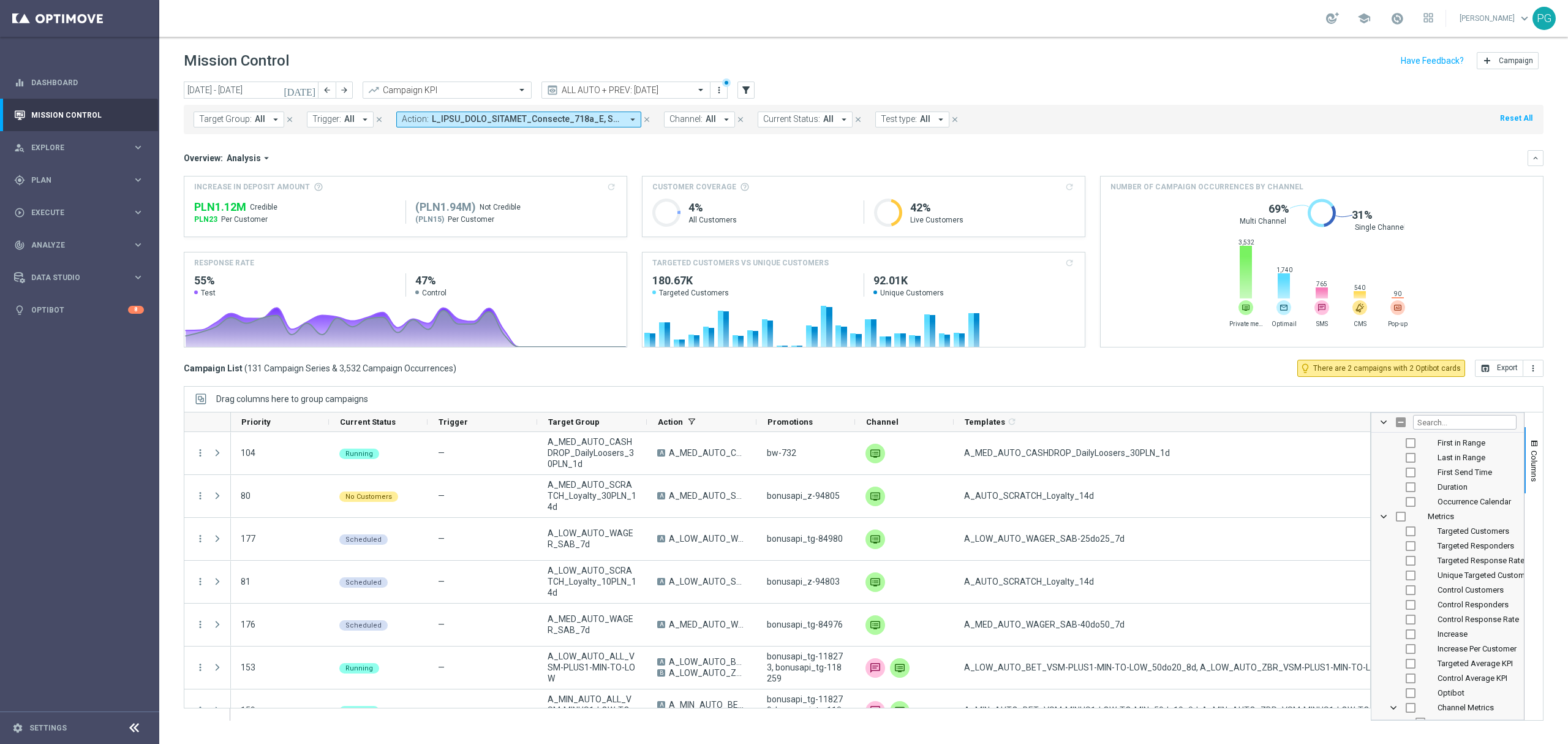
click at [1191, 400] on div "Drag columns here to group campaigns" at bounding box center [863, 399] width 1359 height 25
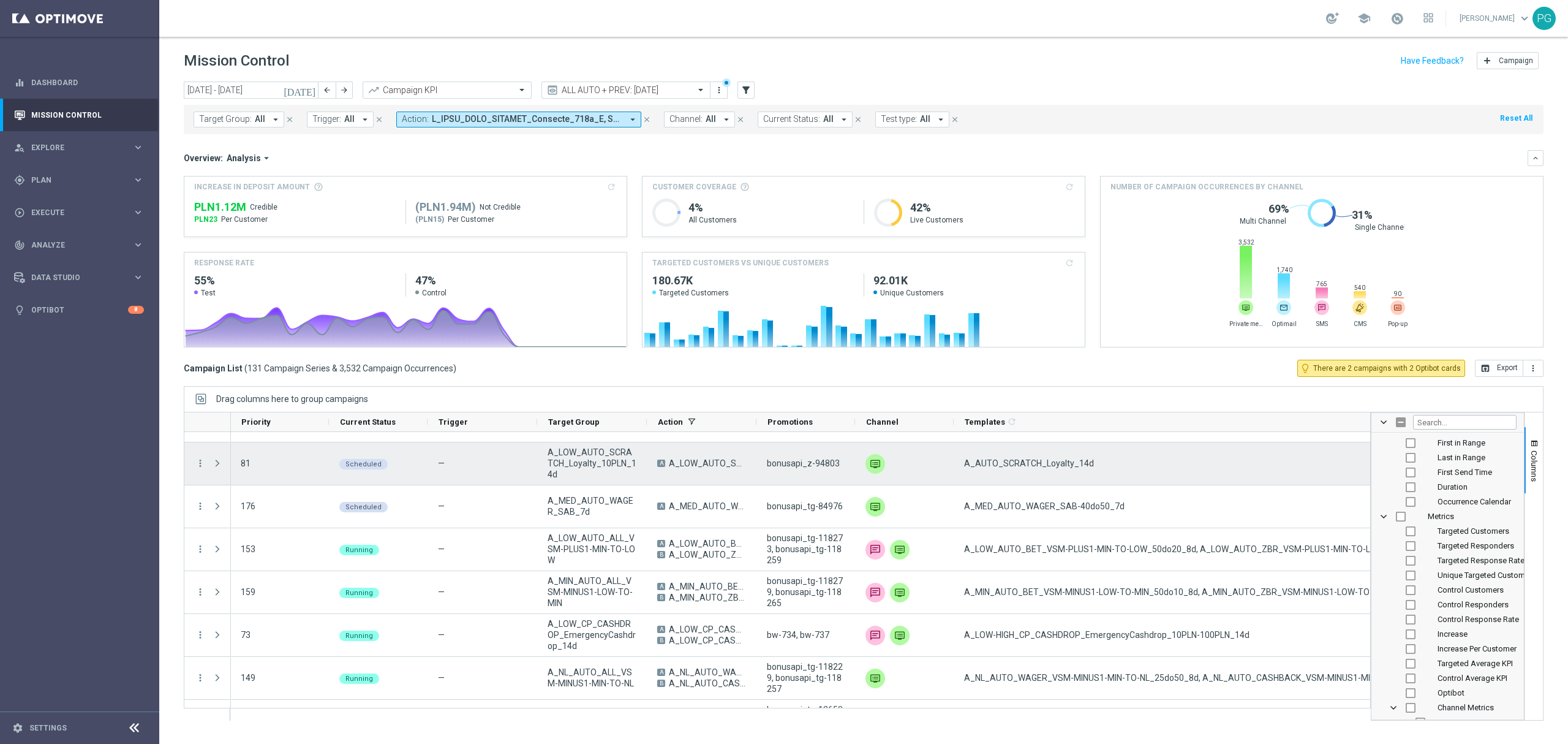
scroll to position [120, 0]
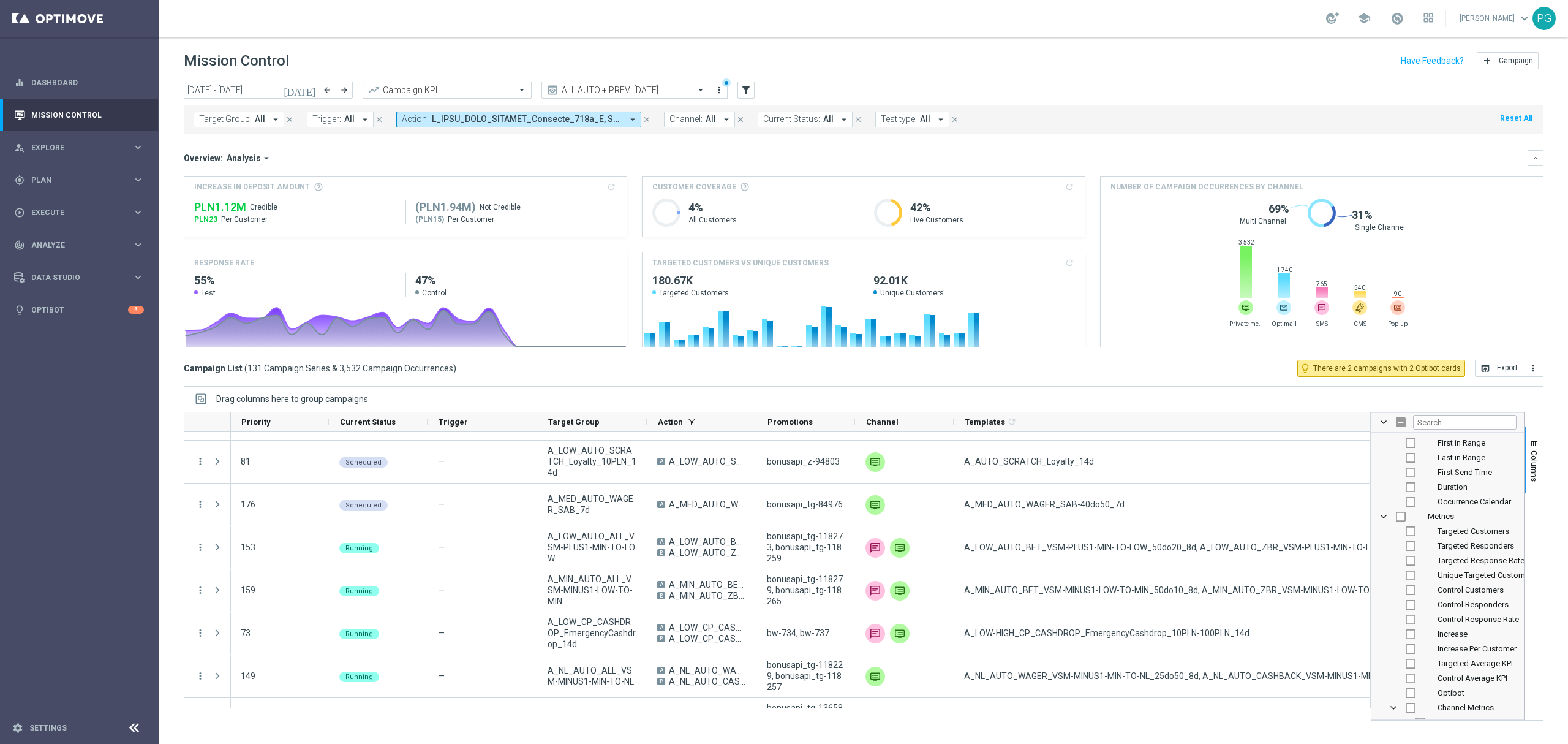
click at [788, 385] on div "[DATE] [DATE] - [DATE] arrow_back arrow_forward Campaign KPI trending_up ALL AU…" at bounding box center [863, 407] width 1409 height 652
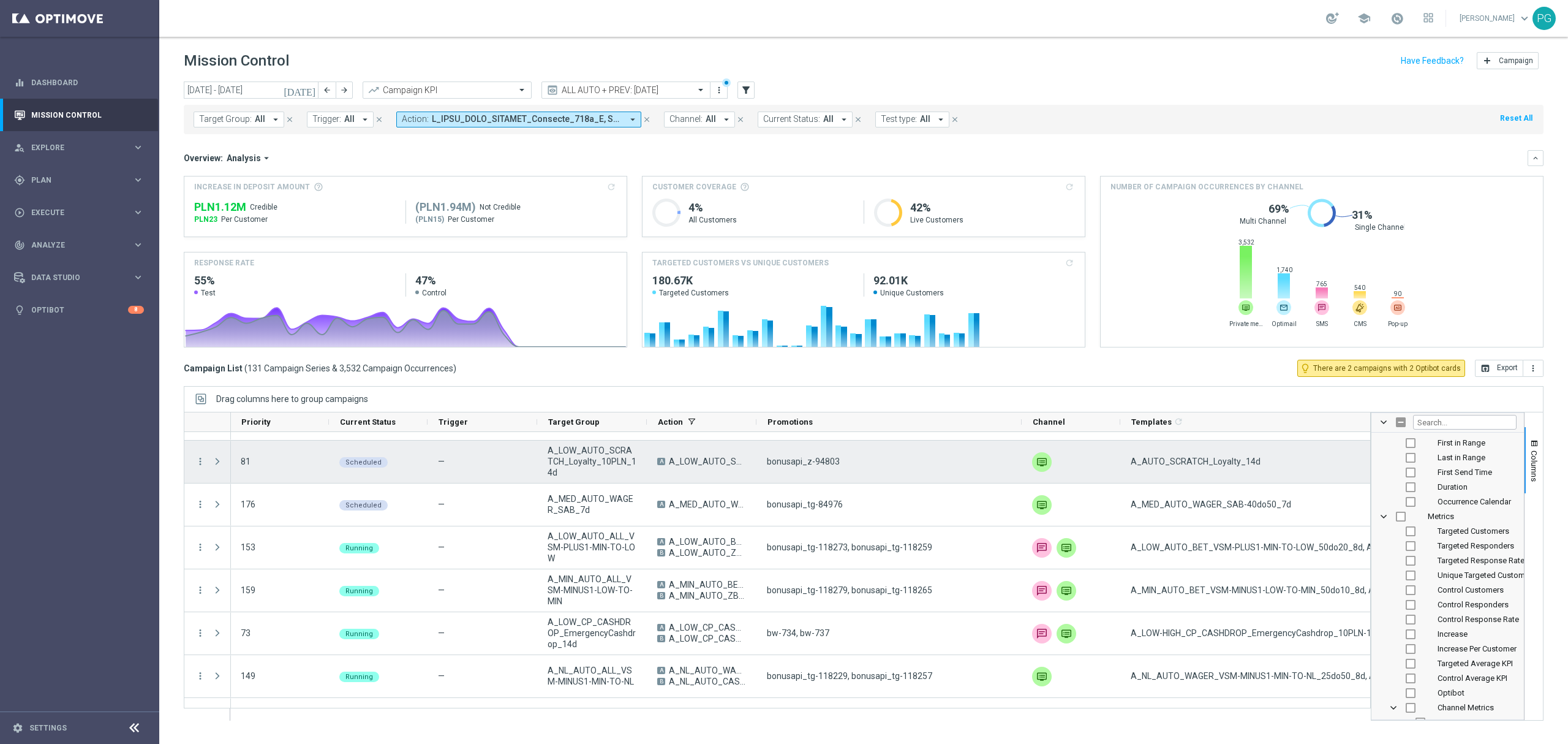
drag, startPoint x: 854, startPoint y: 422, endPoint x: 1055, endPoint y: 449, distance: 202.8
click at [1055, 449] on div at bounding box center [778, 566] width 1187 height 309
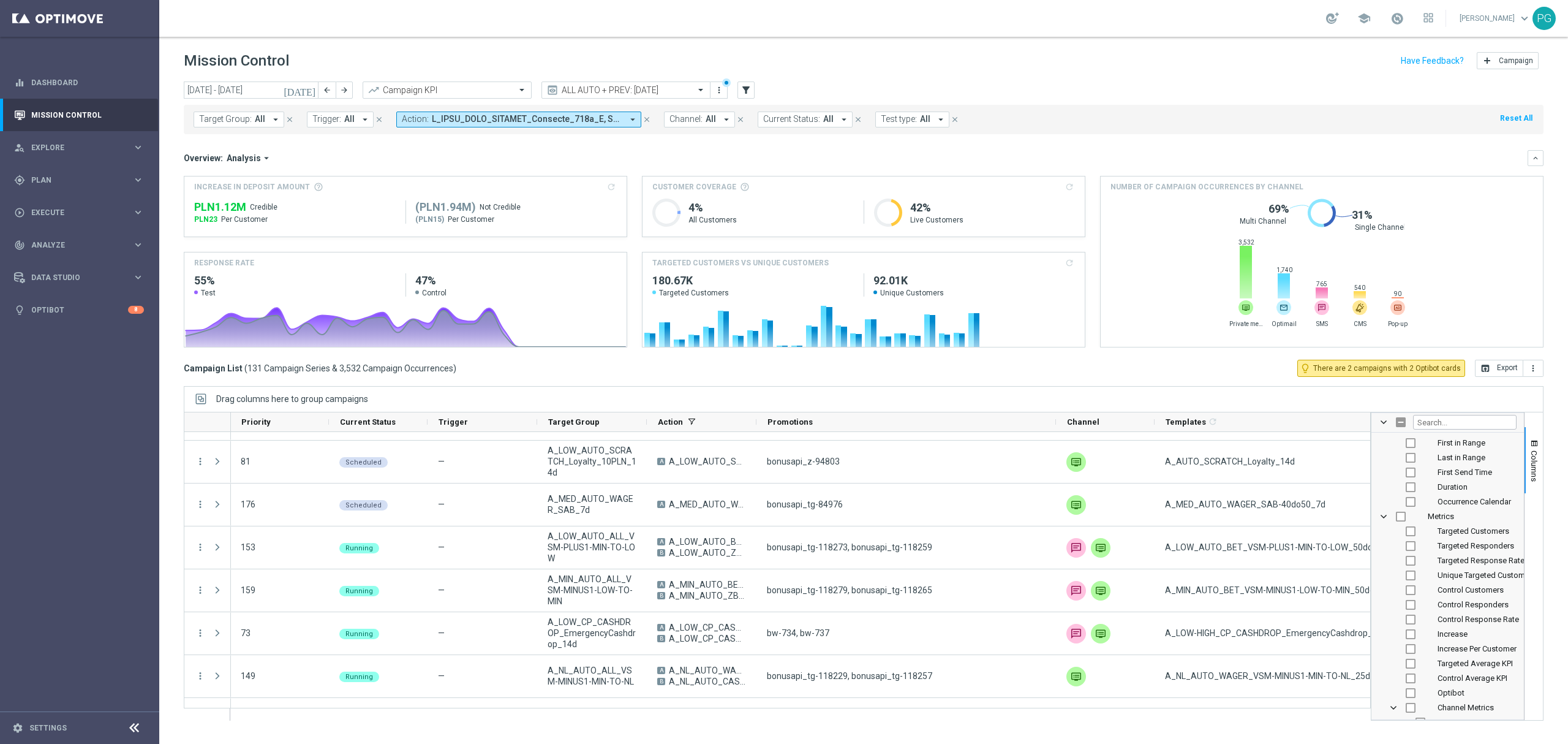
scroll to position [0, 0]
click at [1422, 502] on input "Press SPACE to toggle visibility (visible)" at bounding box center [1420, 502] width 10 height 10
checkbox input "false"
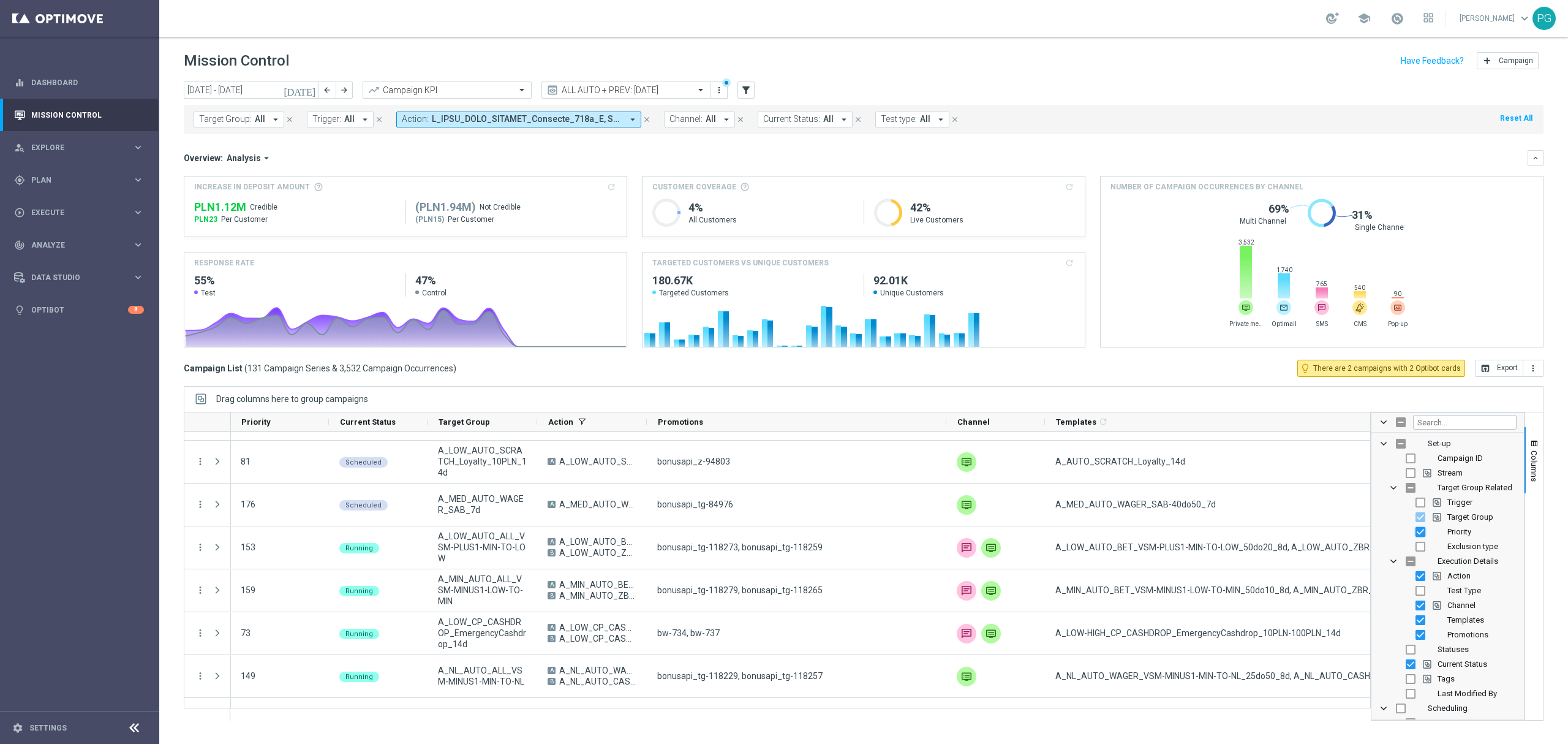
click at [1423, 529] on input "Press SPACE to toggle visibility (visible)" at bounding box center [1420, 532] width 10 height 10
checkbox input "false"
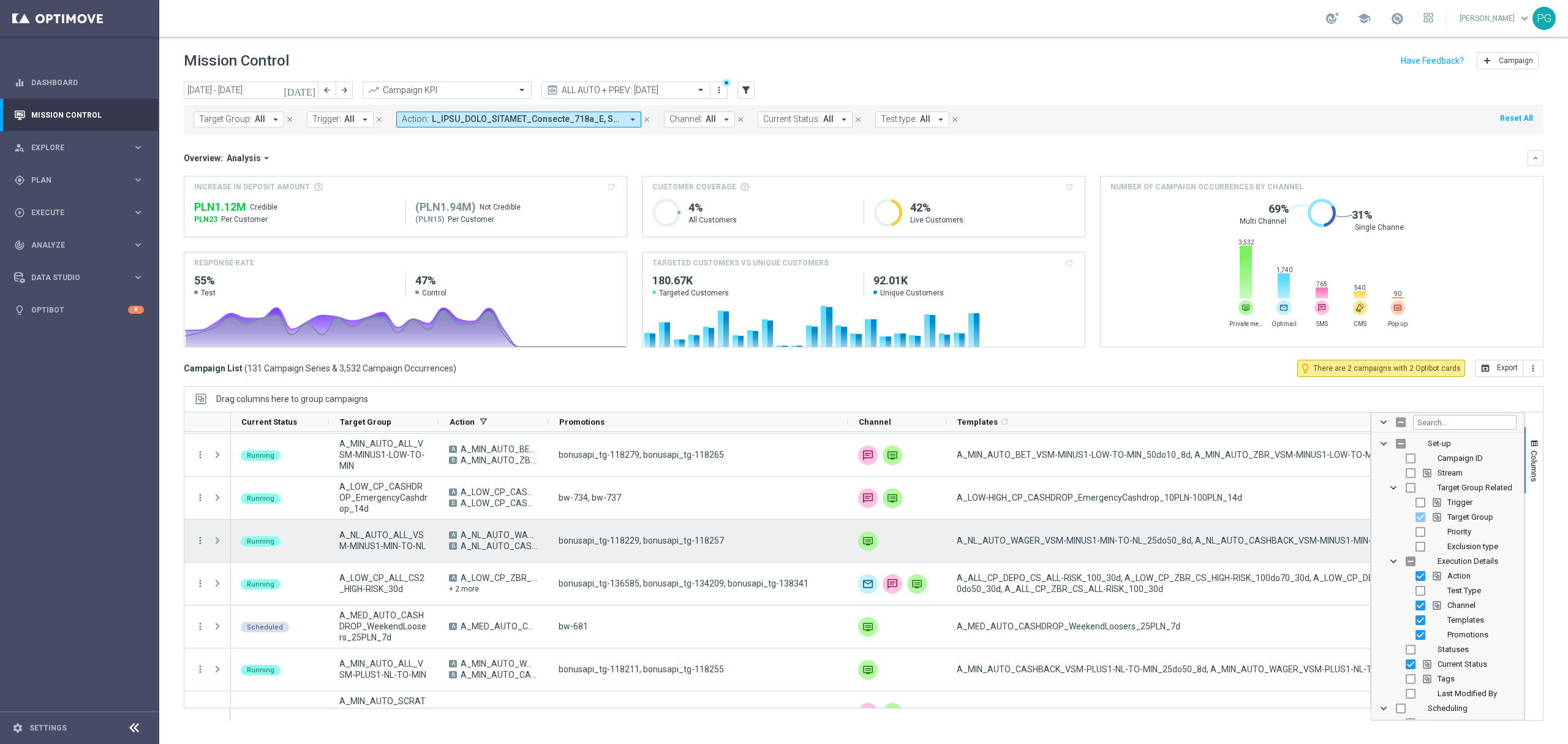
scroll to position [256, 0]
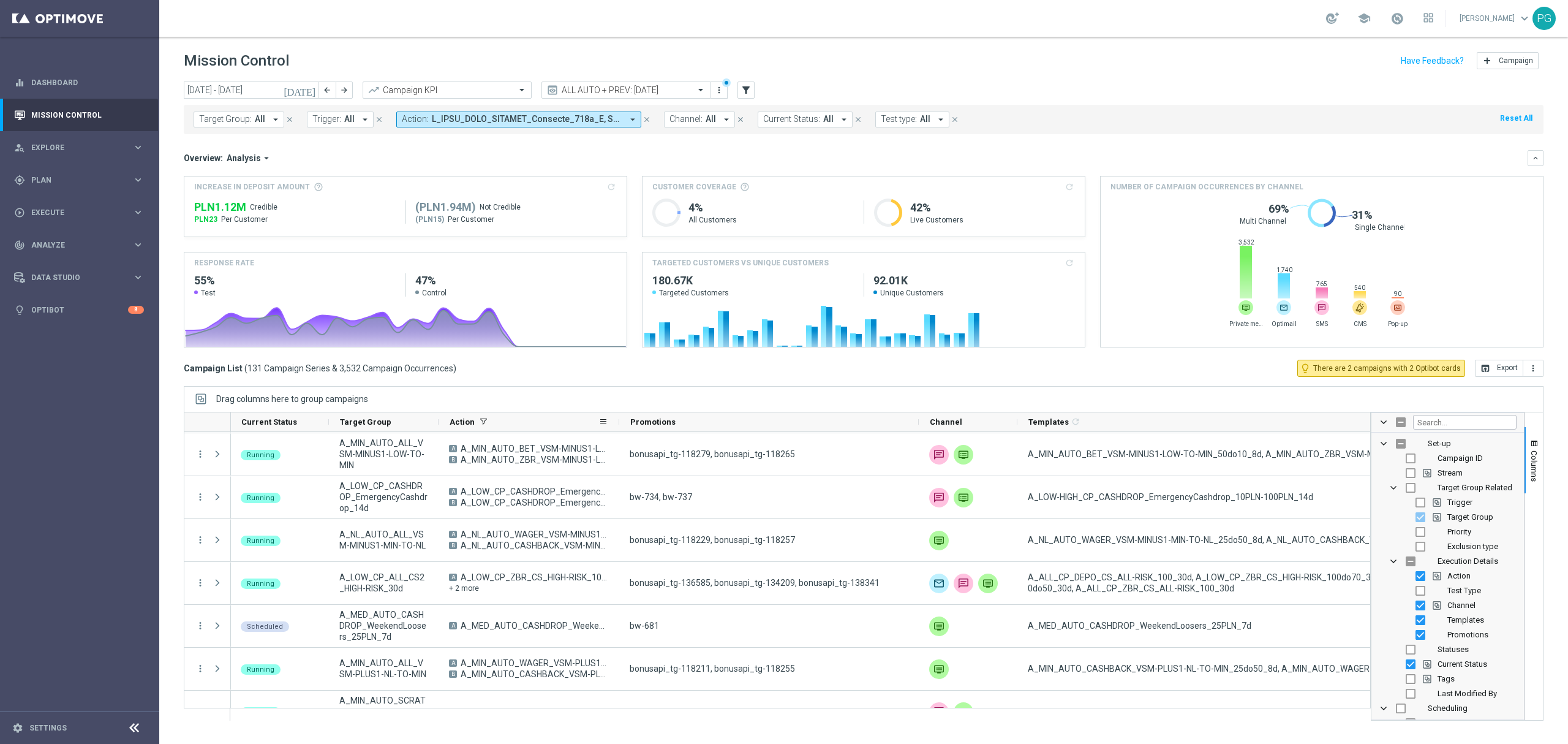
drag, startPoint x: 547, startPoint y: 424, endPoint x: 618, endPoint y: 422, distance: 71.0
click at [618, 422] on div at bounding box center [619, 422] width 5 height 19
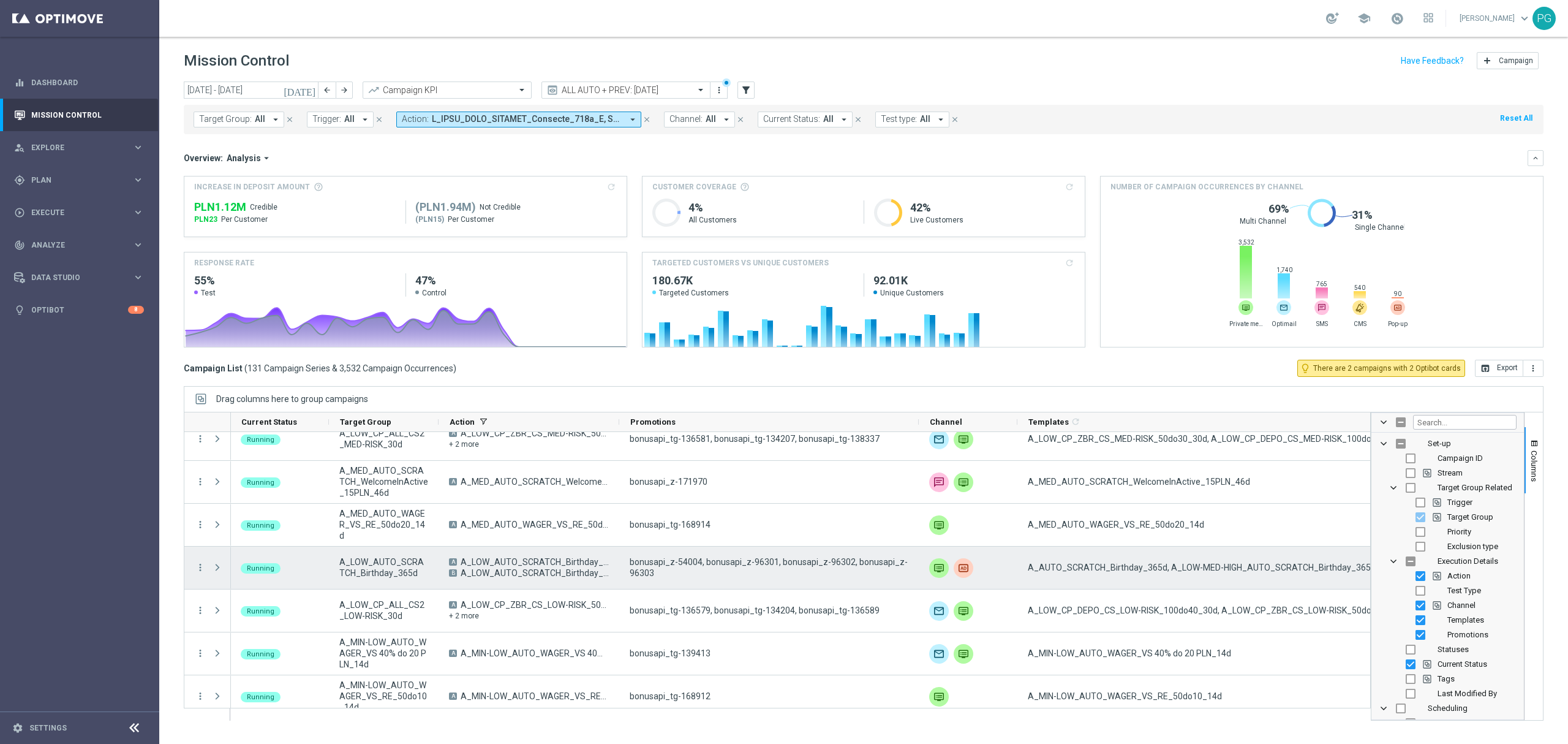
scroll to position [829, 0]
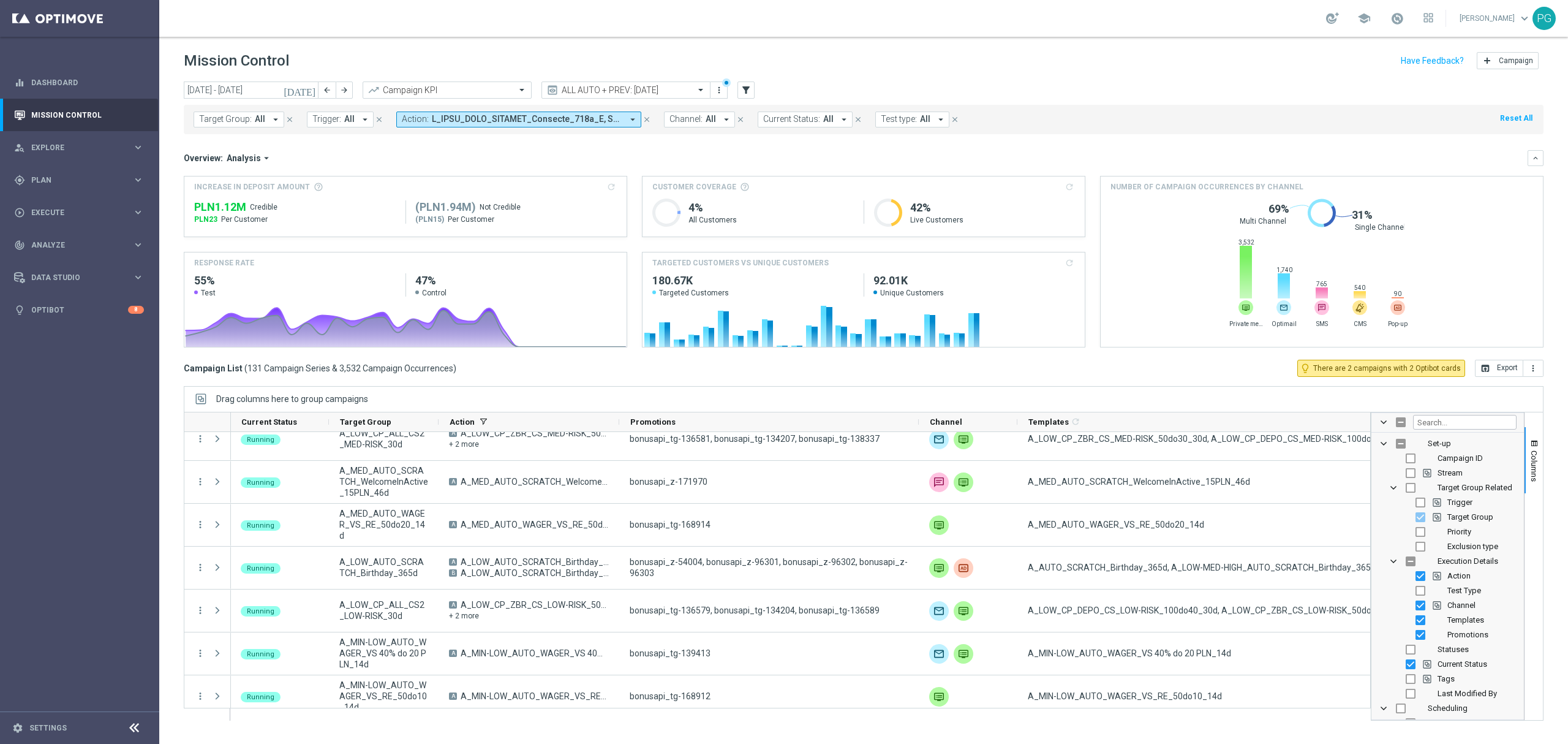
click at [114, 598] on sidenavbar "equalizer Dashboard Mission Control" at bounding box center [80, 372] width 159 height 744
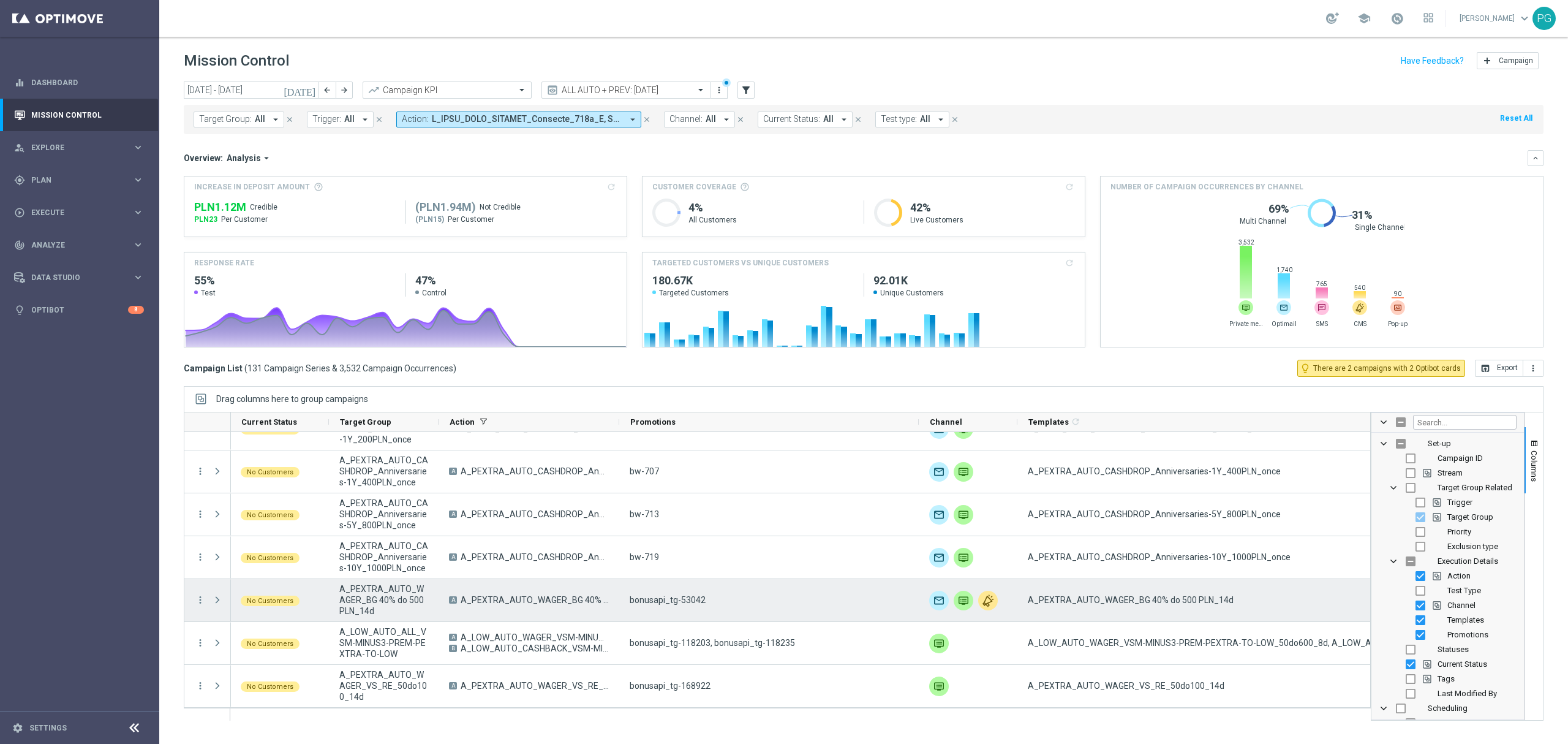
scroll to position [5344, 0]
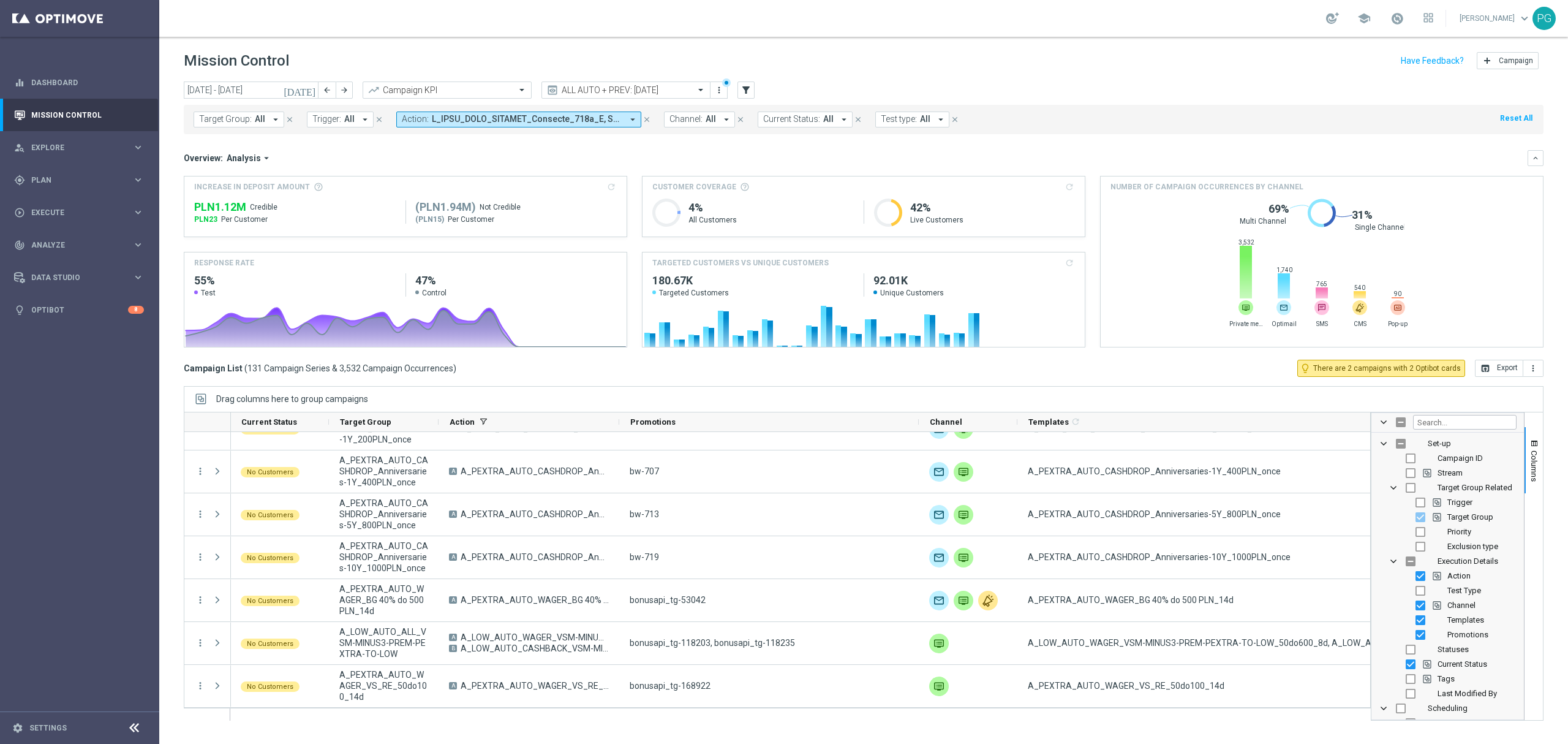
click at [513, 121] on span at bounding box center [527, 119] width 191 height 10
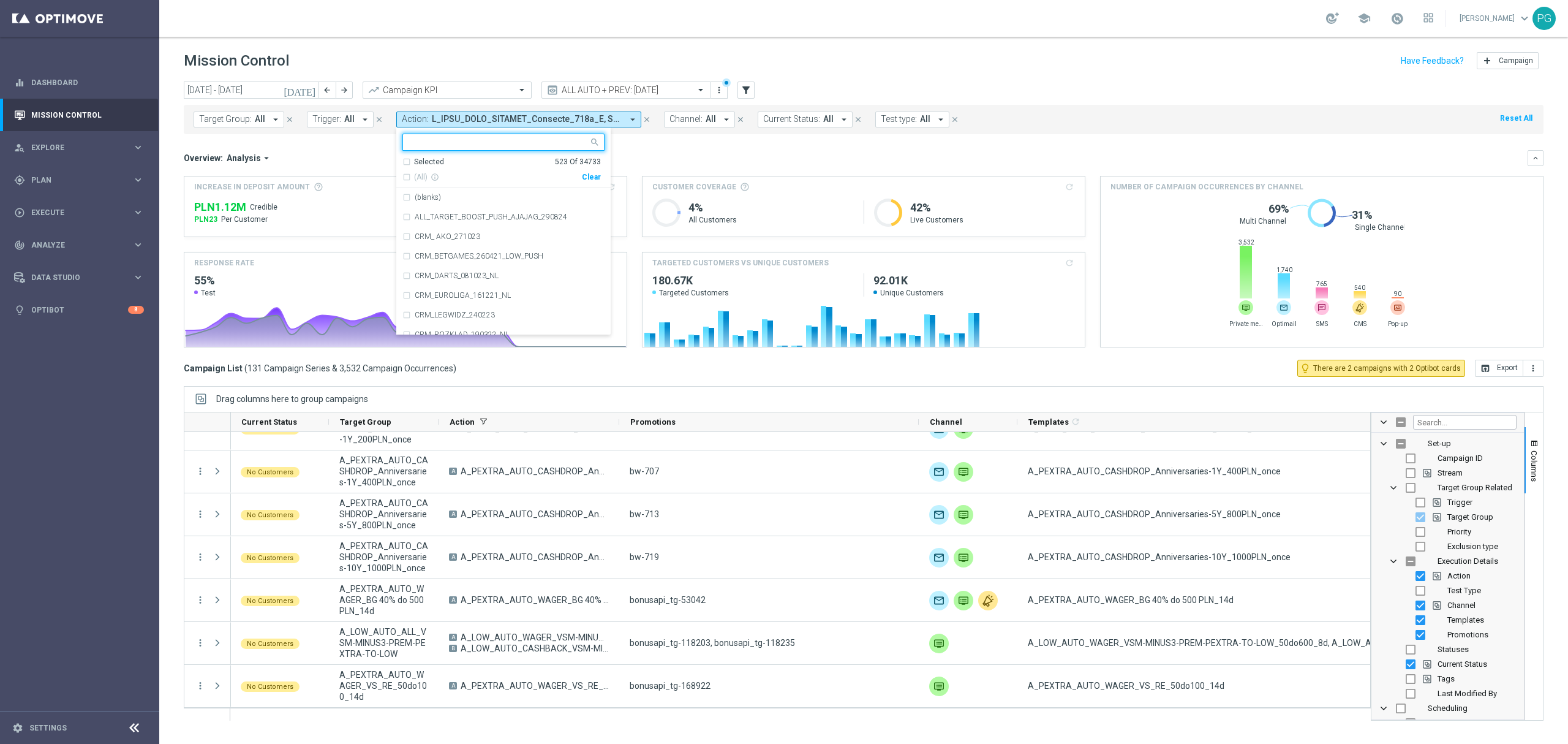
click at [0, 0] on div "Clear" at bounding box center [0, 0] width 0 height 0
click at [549, 147] on input "text" at bounding box center [499, 143] width 180 height 10
click at [453, 176] on span "(All Search Results)" at bounding box center [447, 177] width 67 height 10
type input "loyalty"
click at [626, 145] on mini-dashboard "Overview: Analysis arrow_drop_down keyboard_arrow_down Increase In Deposit Amou…" at bounding box center [863, 247] width 1359 height 226
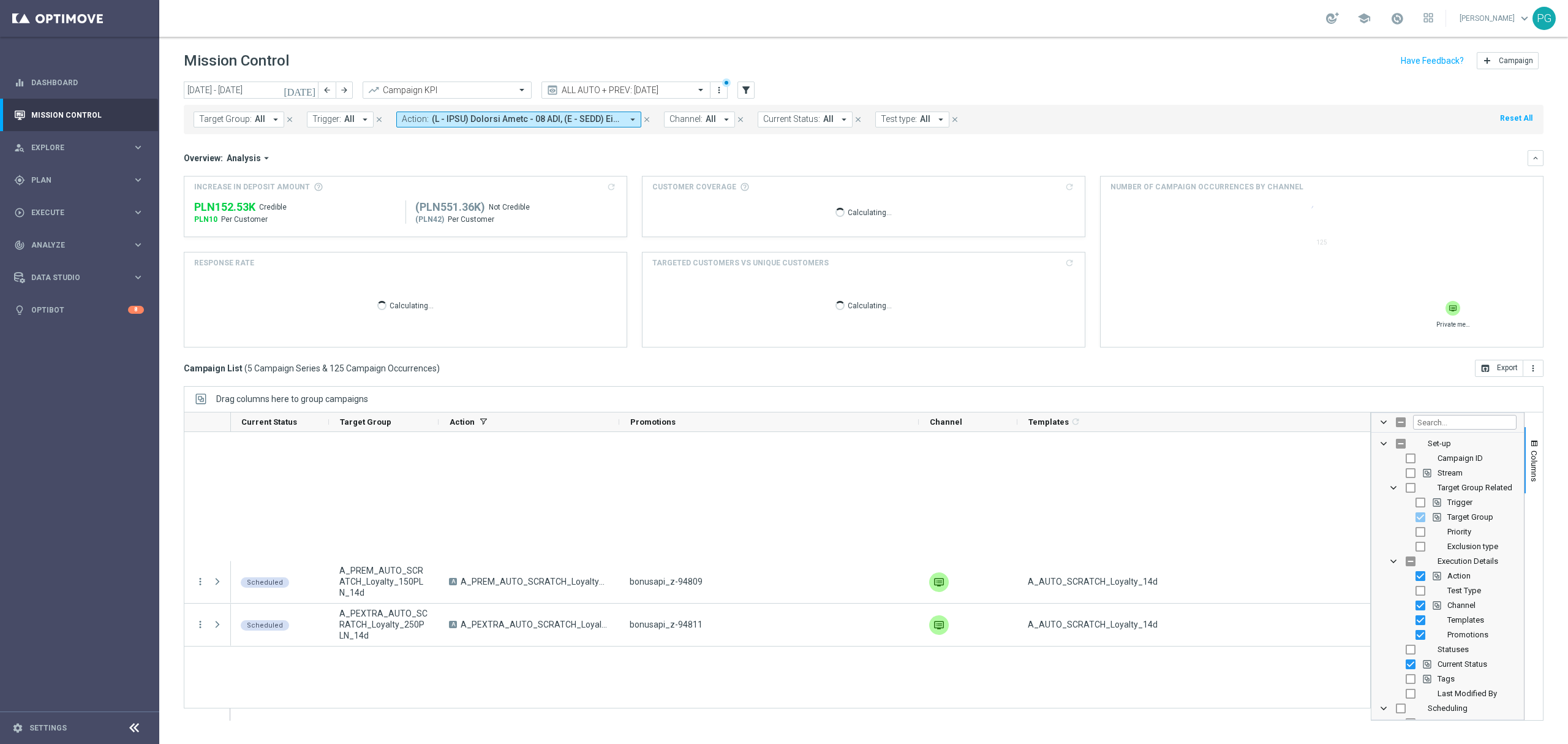
scroll to position [0, 0]
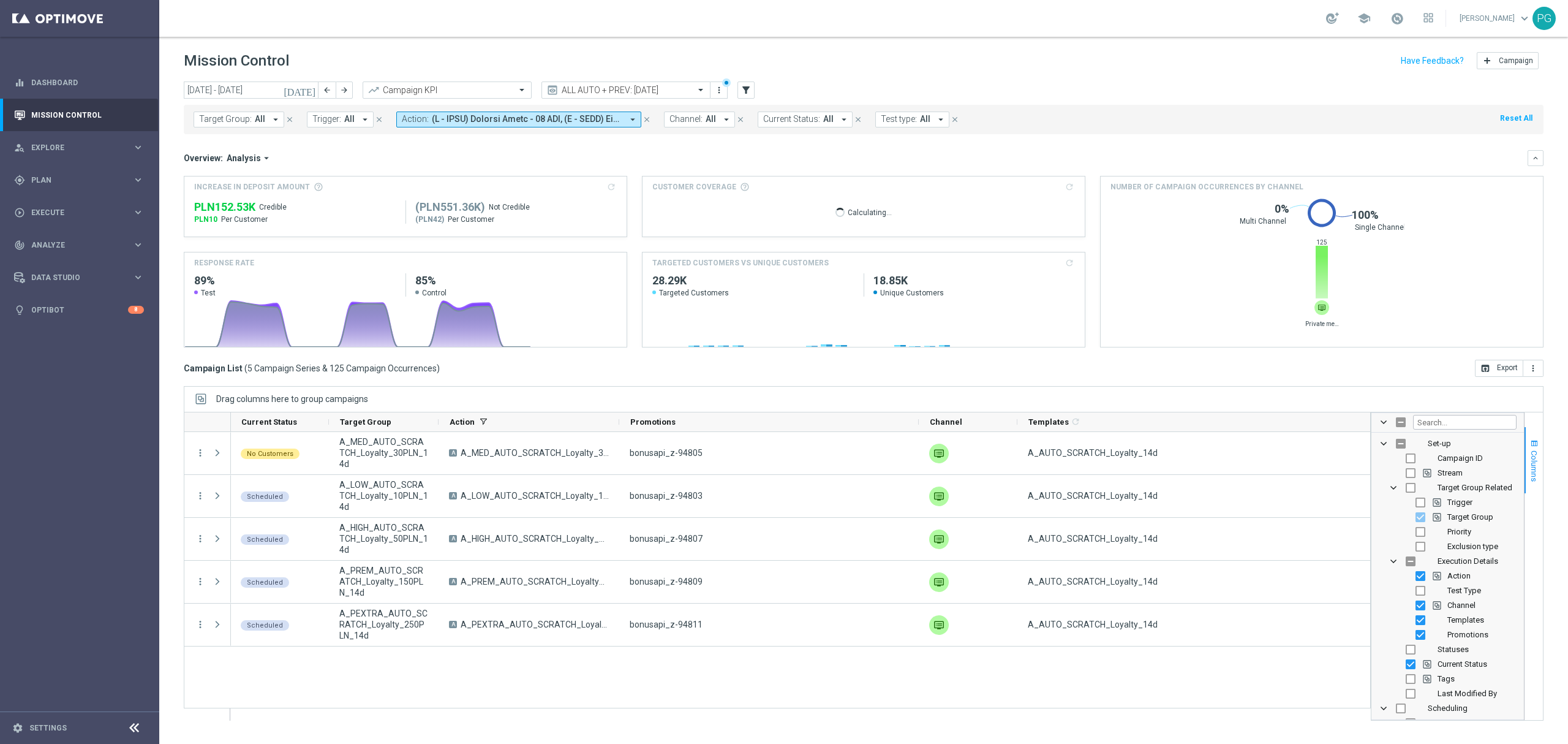
click at [1536, 439] on span "button" at bounding box center [1534, 444] width 10 height 10
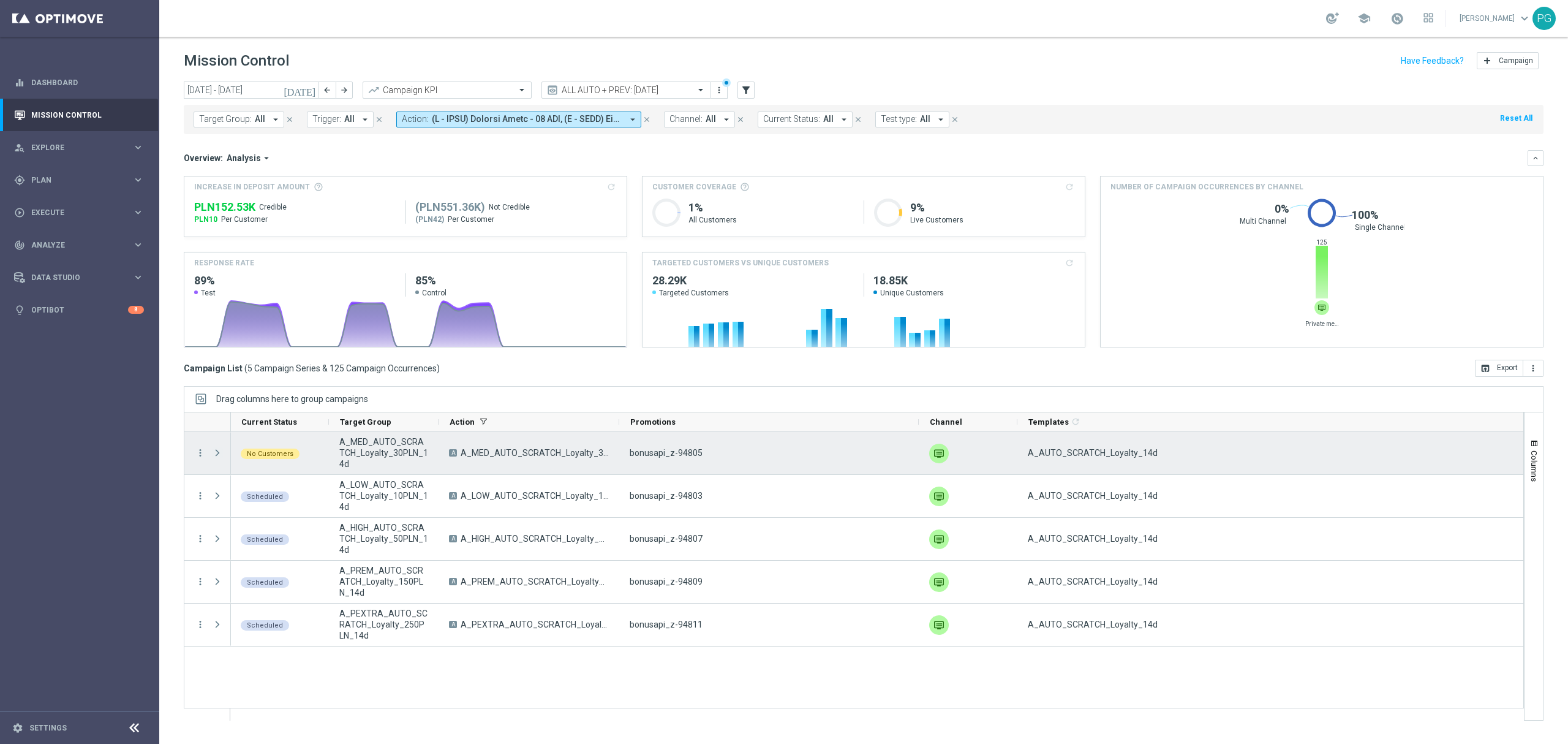
click at [217, 453] on span at bounding box center [217, 453] width 11 height 10
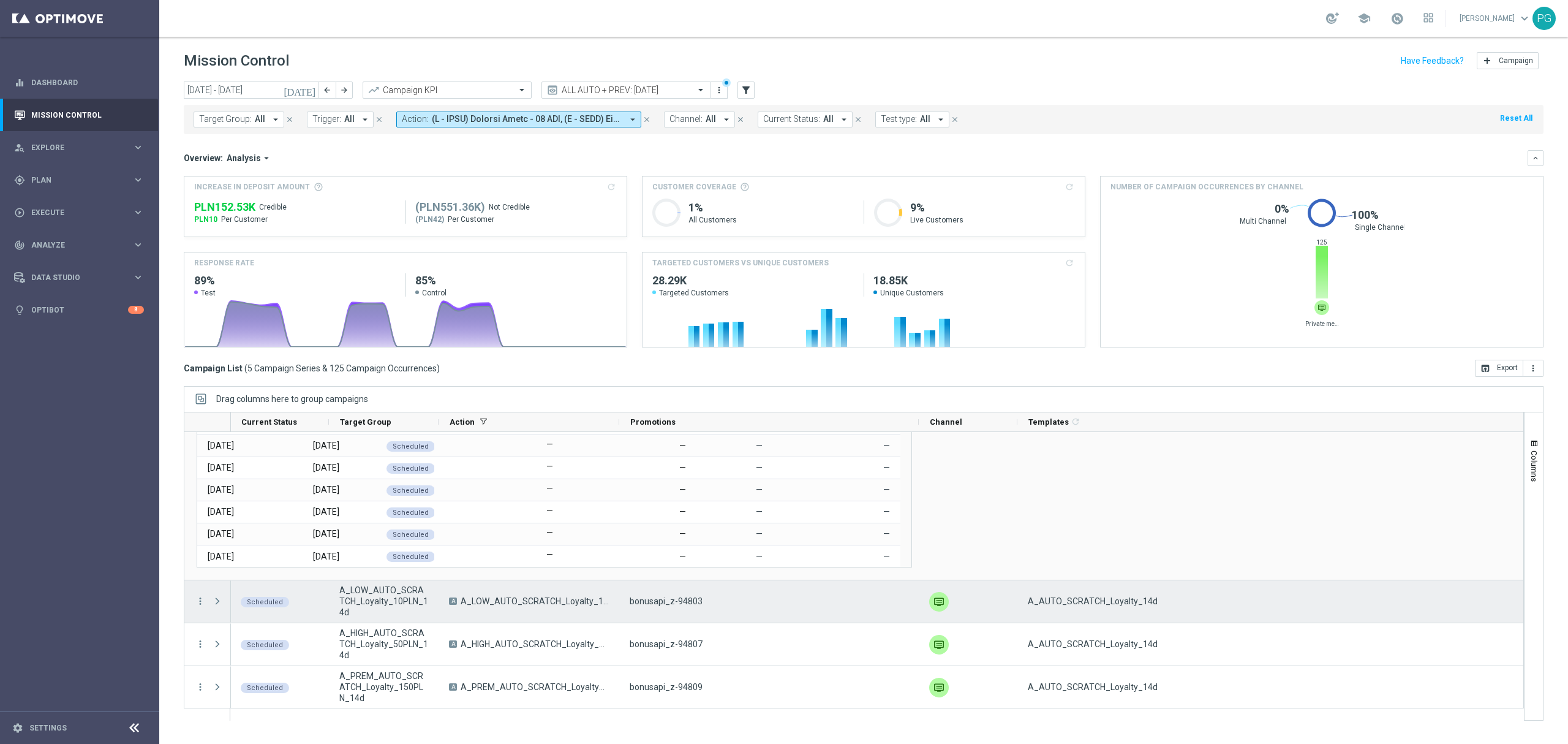
scroll to position [118, 0]
click at [217, 603] on span at bounding box center [217, 601] width 11 height 10
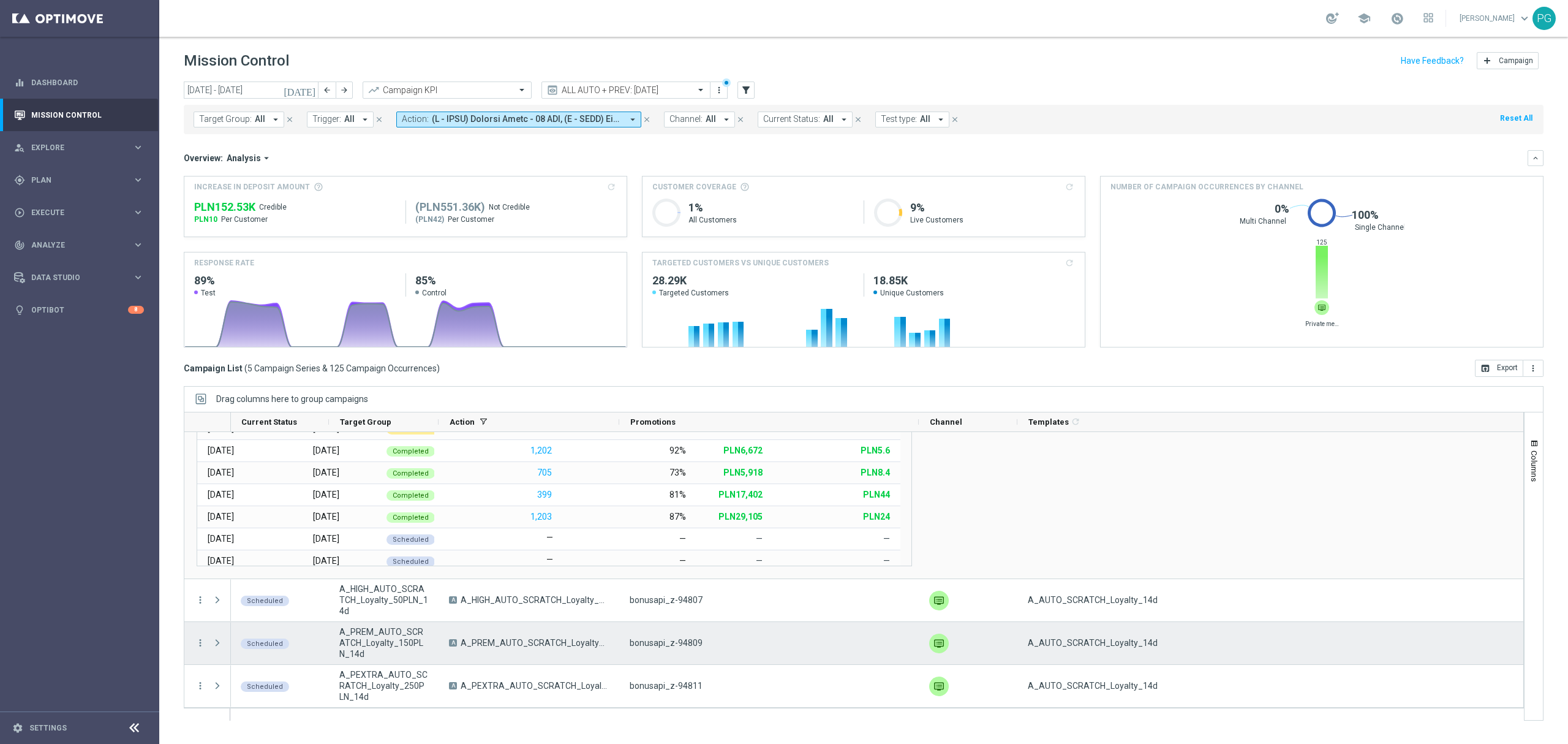
scroll to position [0, 0]
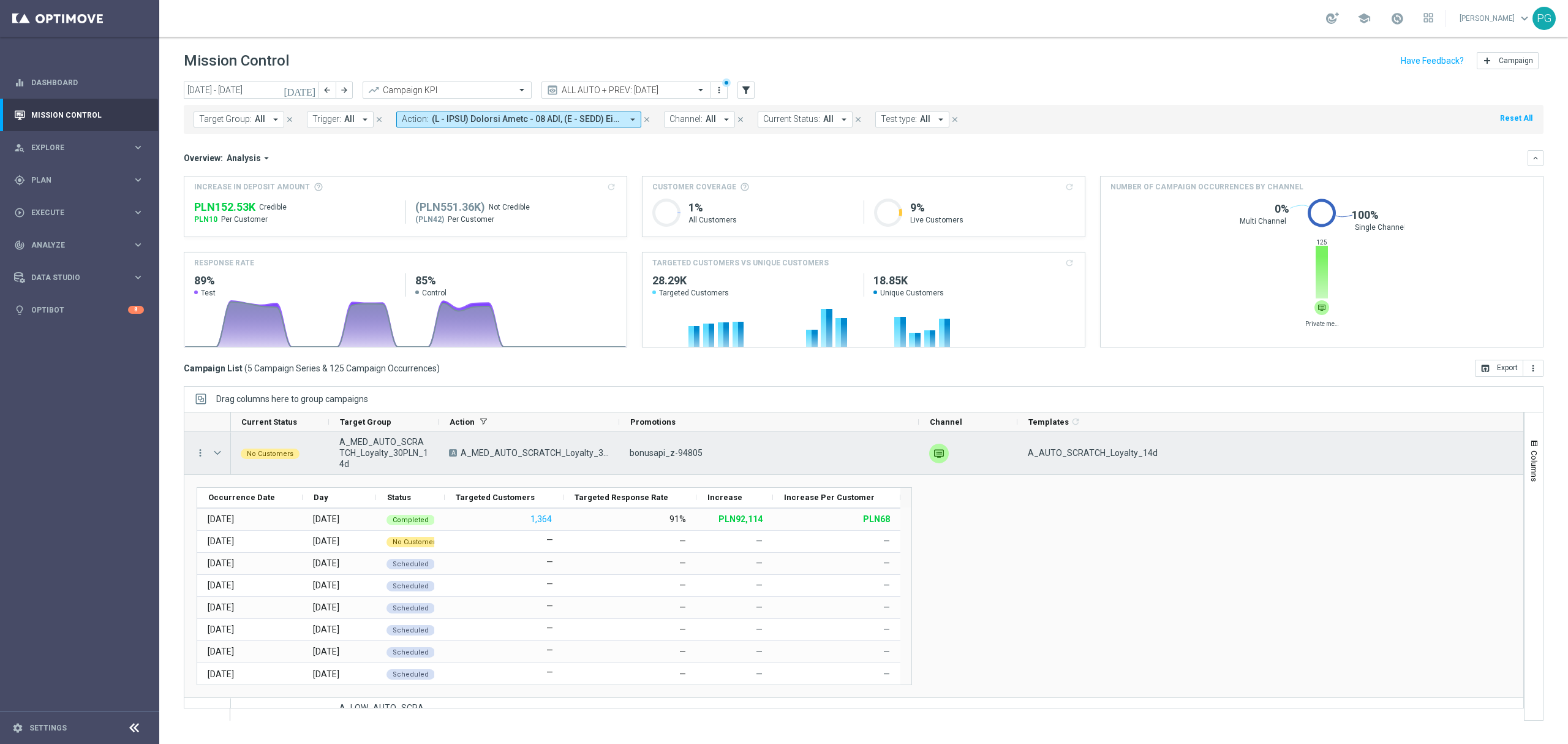
click at [216, 463] on span at bounding box center [219, 452] width 14 height 25
click at [216, 456] on span at bounding box center [217, 453] width 11 height 10
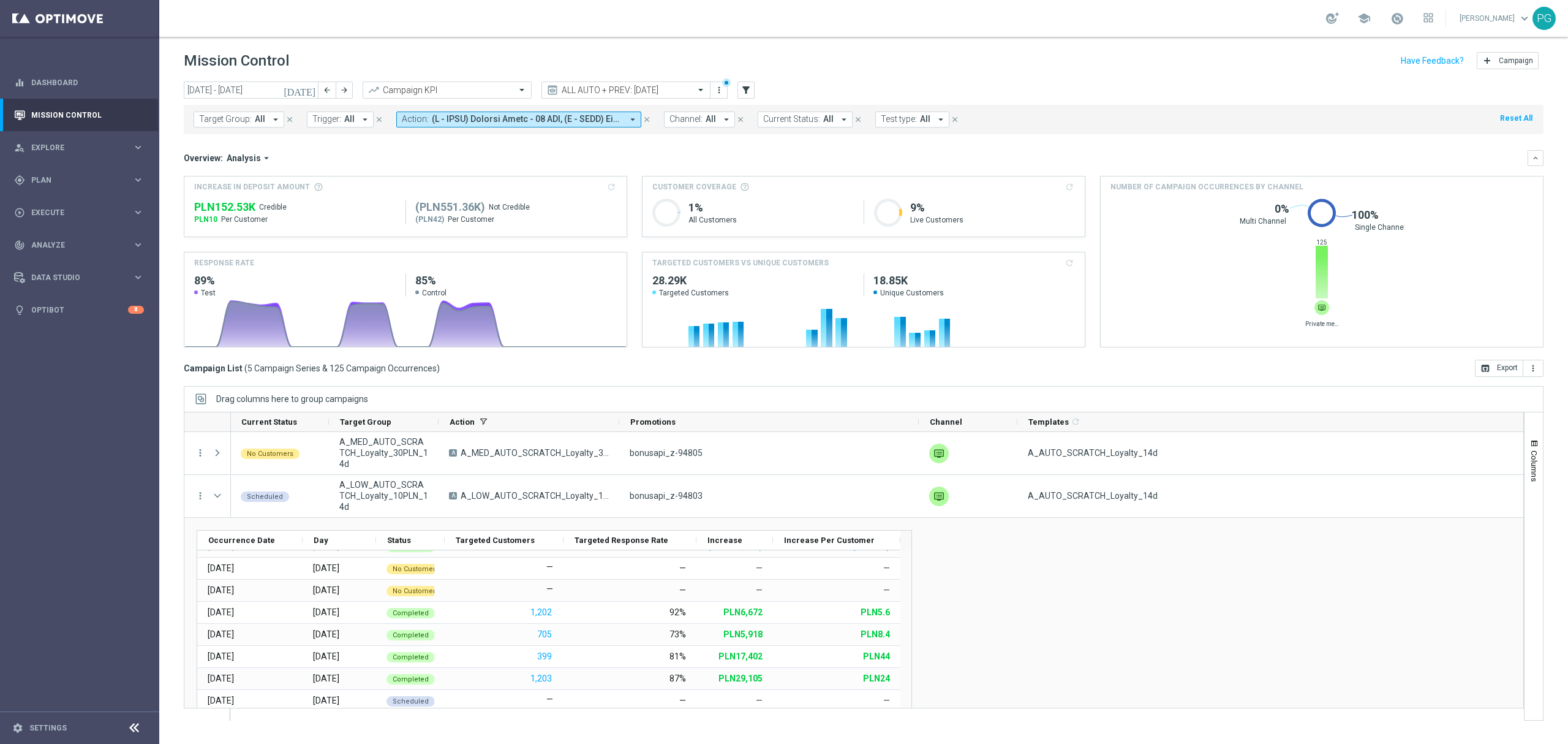
click at [530, 115] on span at bounding box center [527, 119] width 191 height 10
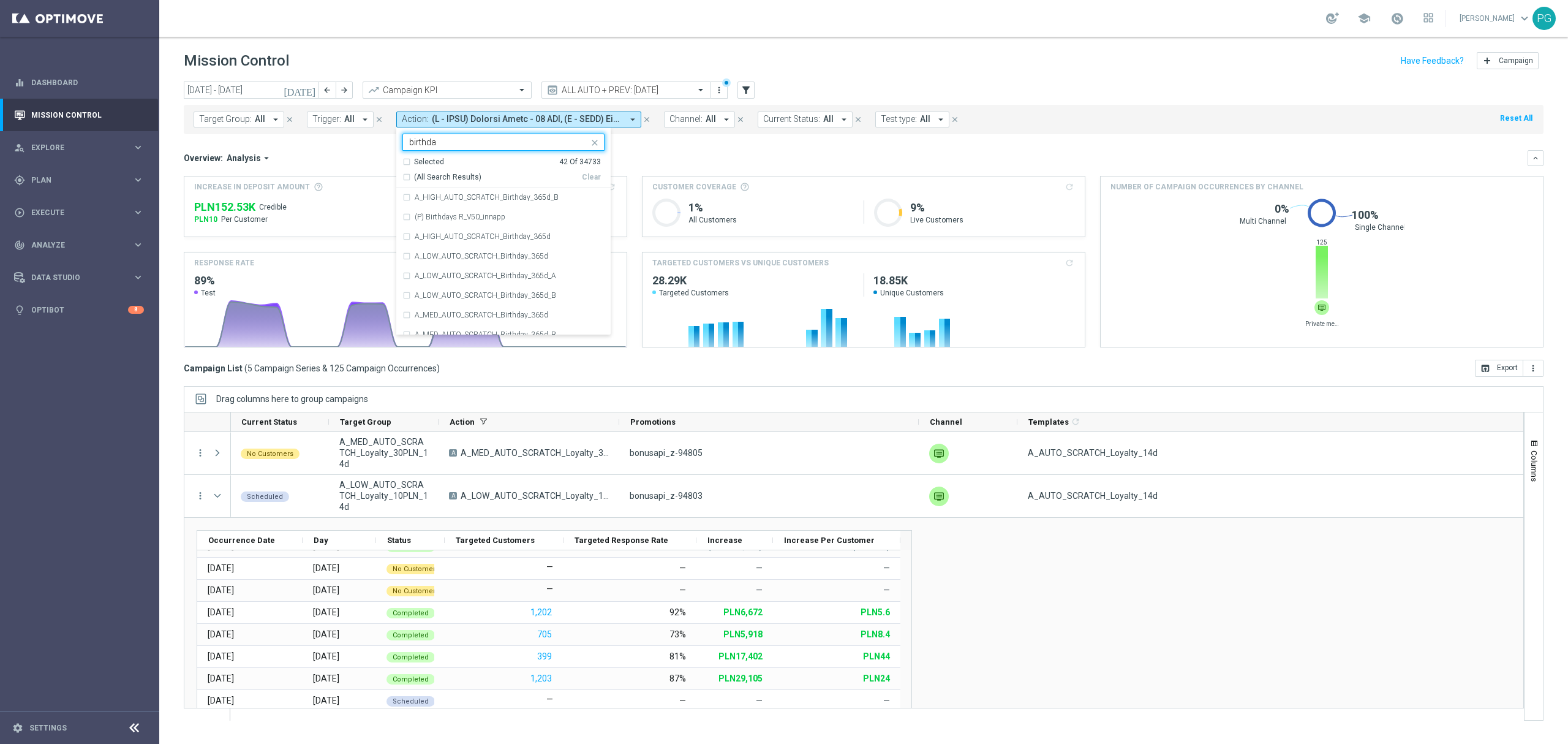
click at [433, 174] on span "(All Search Results)" at bounding box center [447, 177] width 67 height 10
type input "birthda"
click at [355, 141] on mini-dashboard "Overview: Analysis arrow_drop_down keyboard_arrow_down Increase In Deposit Amou…" at bounding box center [863, 247] width 1359 height 226
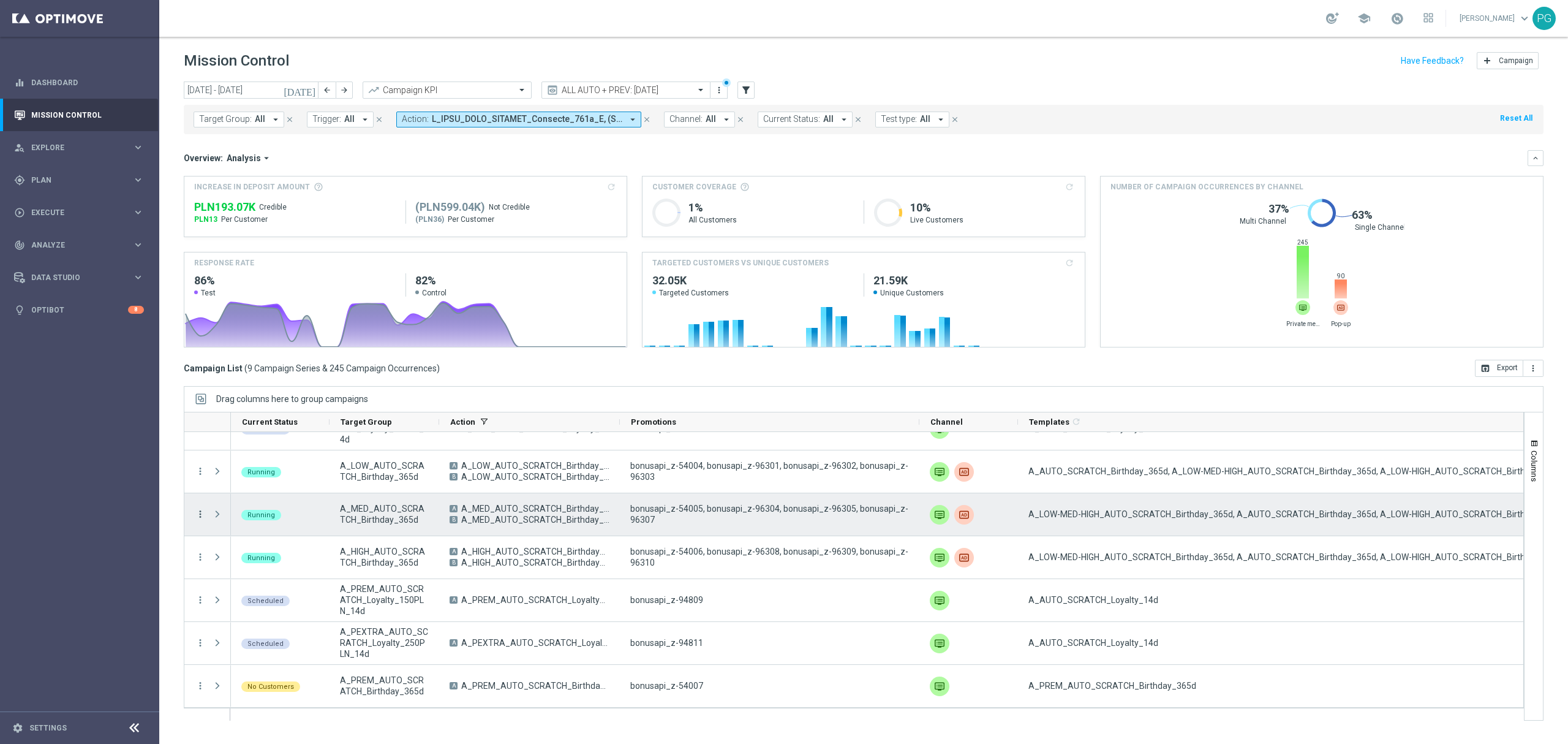
click at [204, 512] on icon "more_vert" at bounding box center [200, 513] width 11 height 11
click at [220, 521] on div "list" at bounding box center [215, 522] width 19 height 8
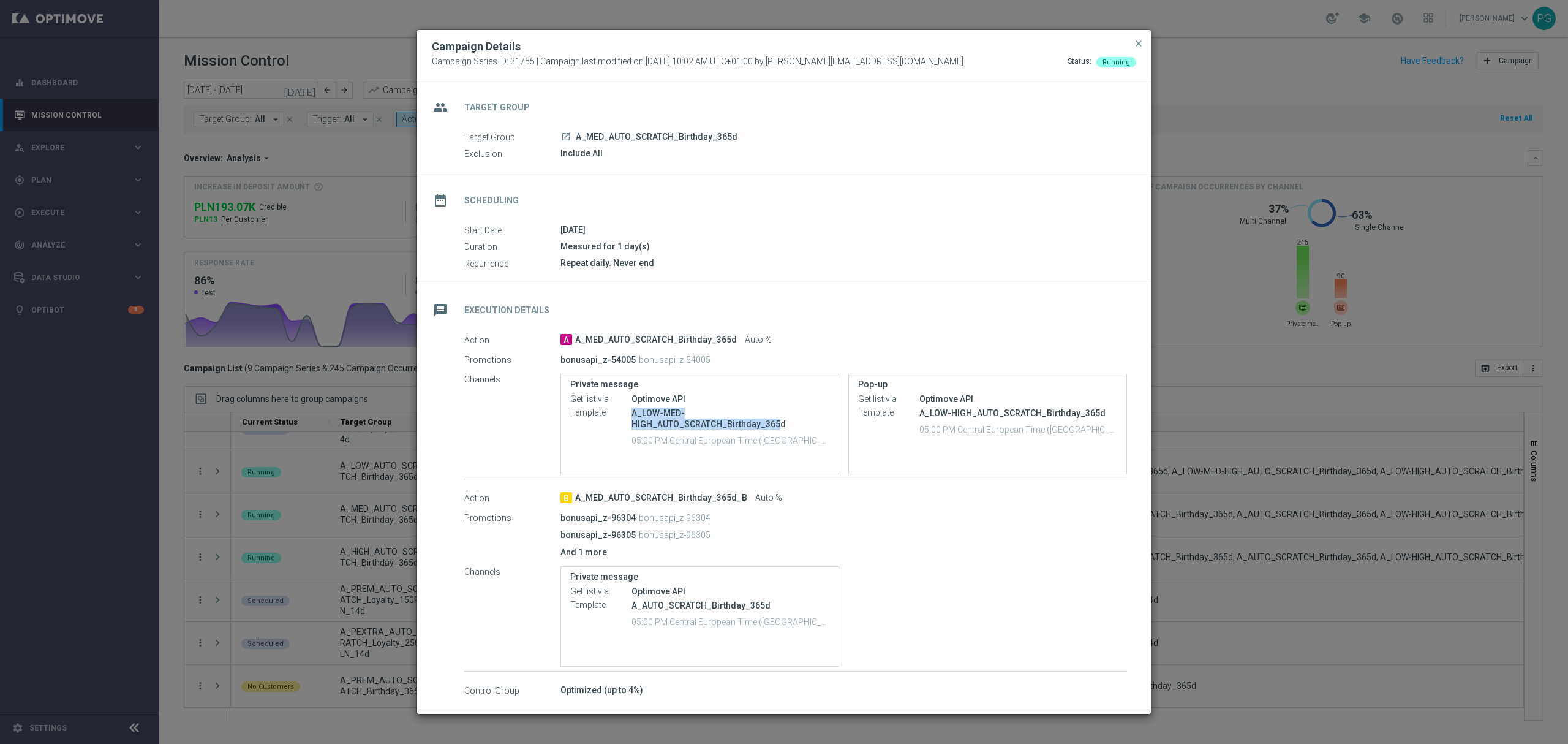
drag, startPoint x: 630, startPoint y: 411, endPoint x: 773, endPoint y: 422, distance: 143.4
click at [773, 422] on div "Template A_LOW-MED-HIGH_AUTO_SCRATCH_Birthday_365d 05:00 PM Central European Ti…" at bounding box center [700, 428] width 259 height 44
copy div "A_LOW-MED-HIGH_AUTO_SCRATCH_Birthday_365"
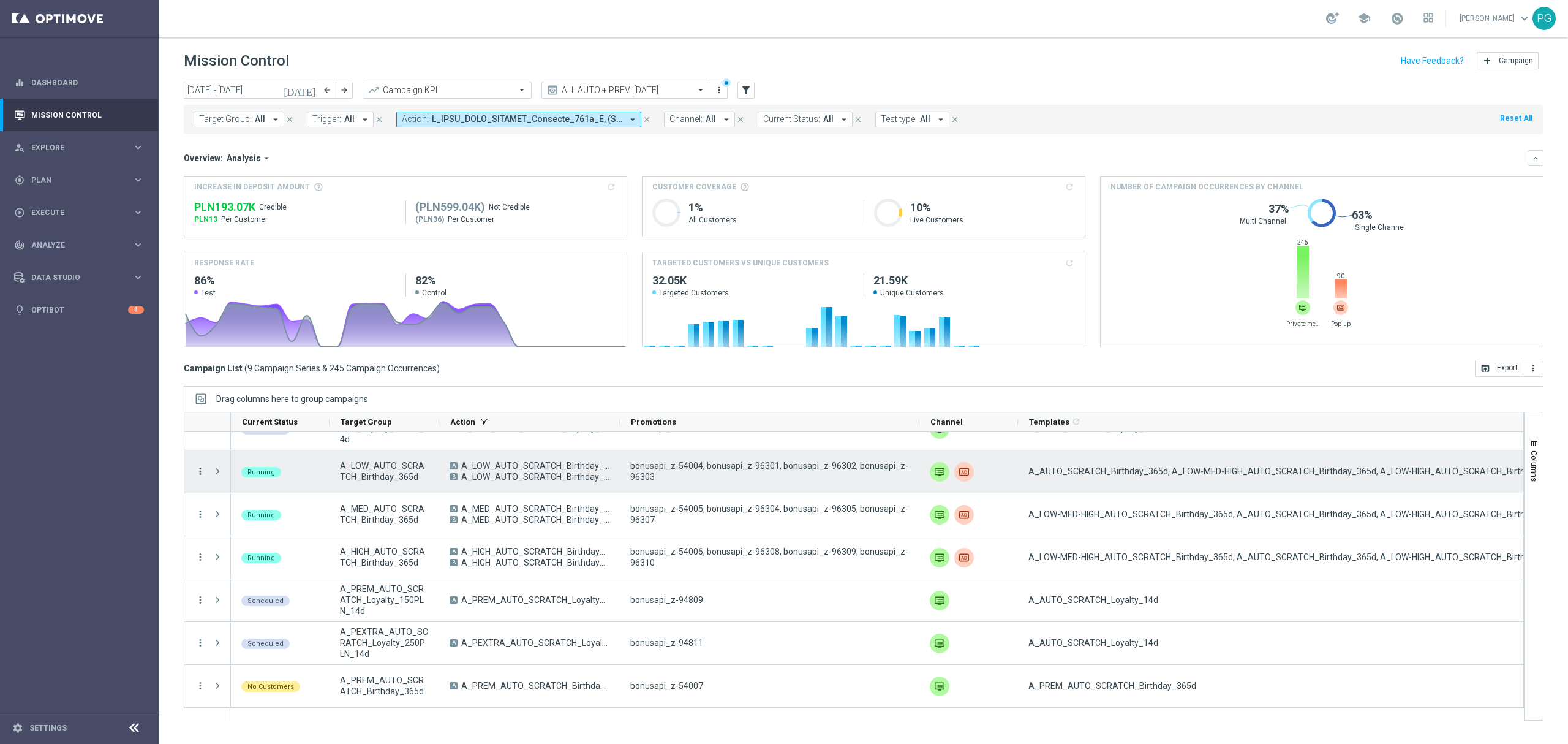
click at [196, 469] on icon "more_vert" at bounding box center [200, 471] width 11 height 11
click at [253, 585] on div "Edit" at bounding box center [282, 587] width 114 height 8
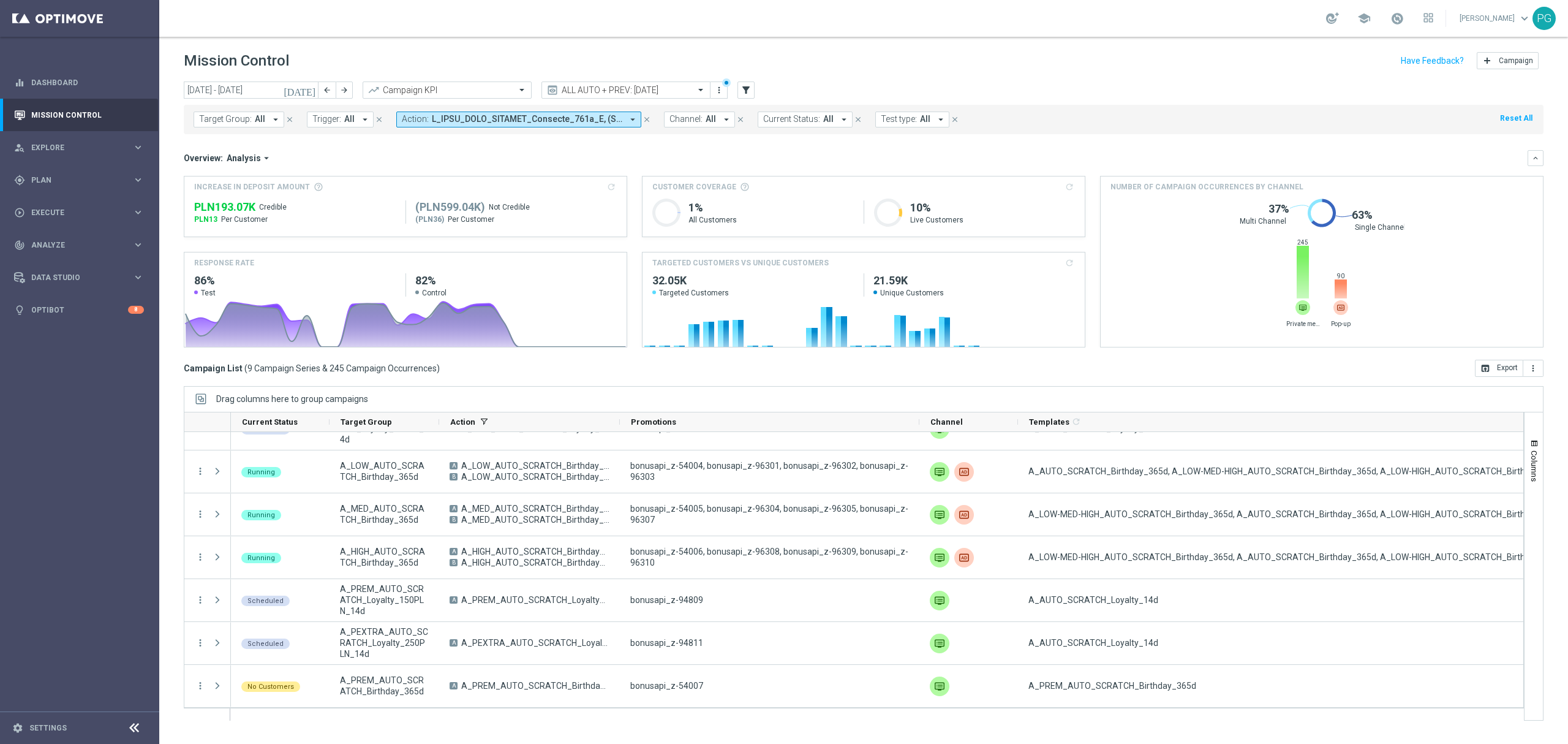
click at [603, 118] on span at bounding box center [527, 119] width 191 height 10
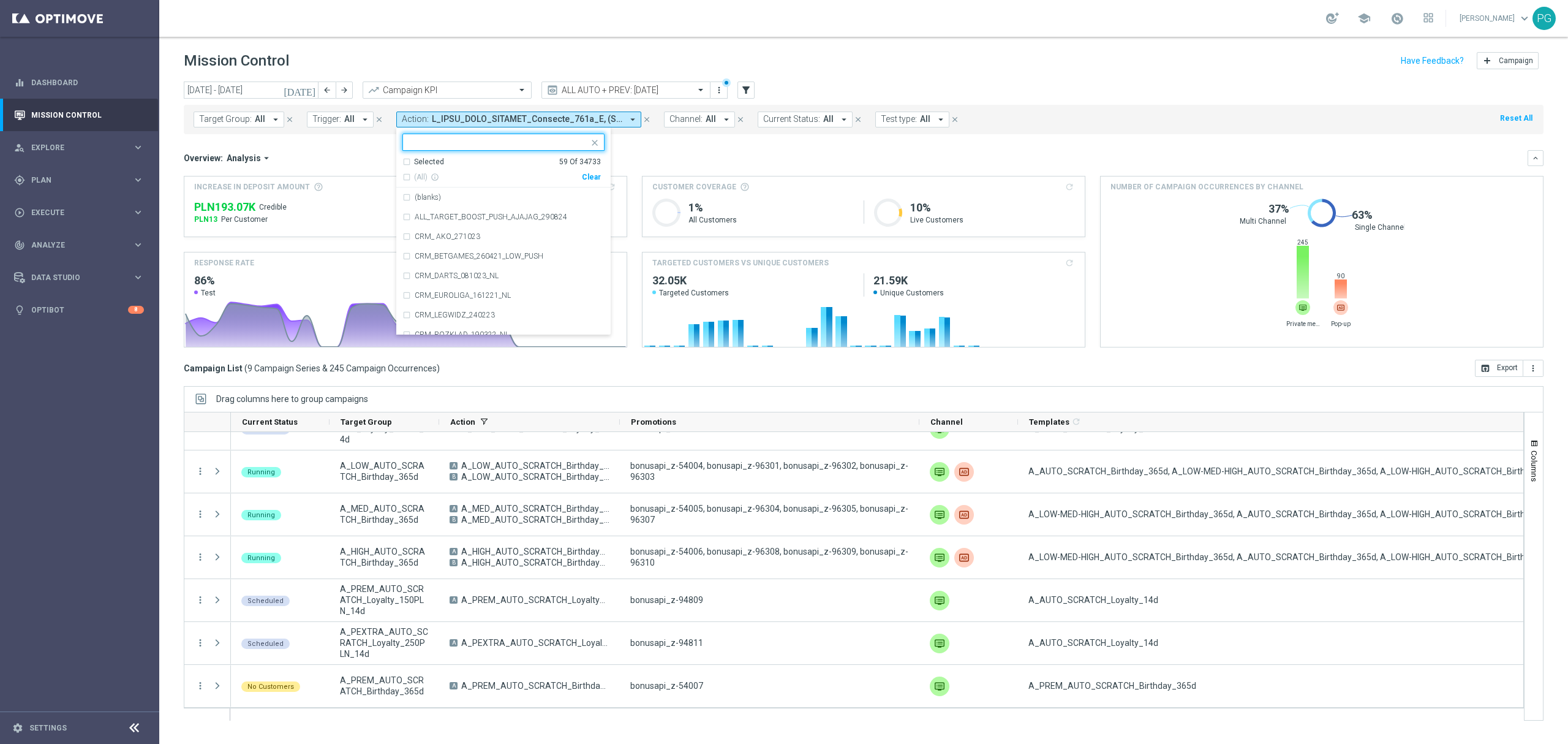
click at [0, 0] on div "Clear" at bounding box center [0, 0] width 0 height 0
click at [555, 144] on input "text" at bounding box center [499, 143] width 180 height 10
click at [455, 177] on span "(All Search Results)" at bounding box center [447, 177] width 67 height 10
type input "weekendloos"
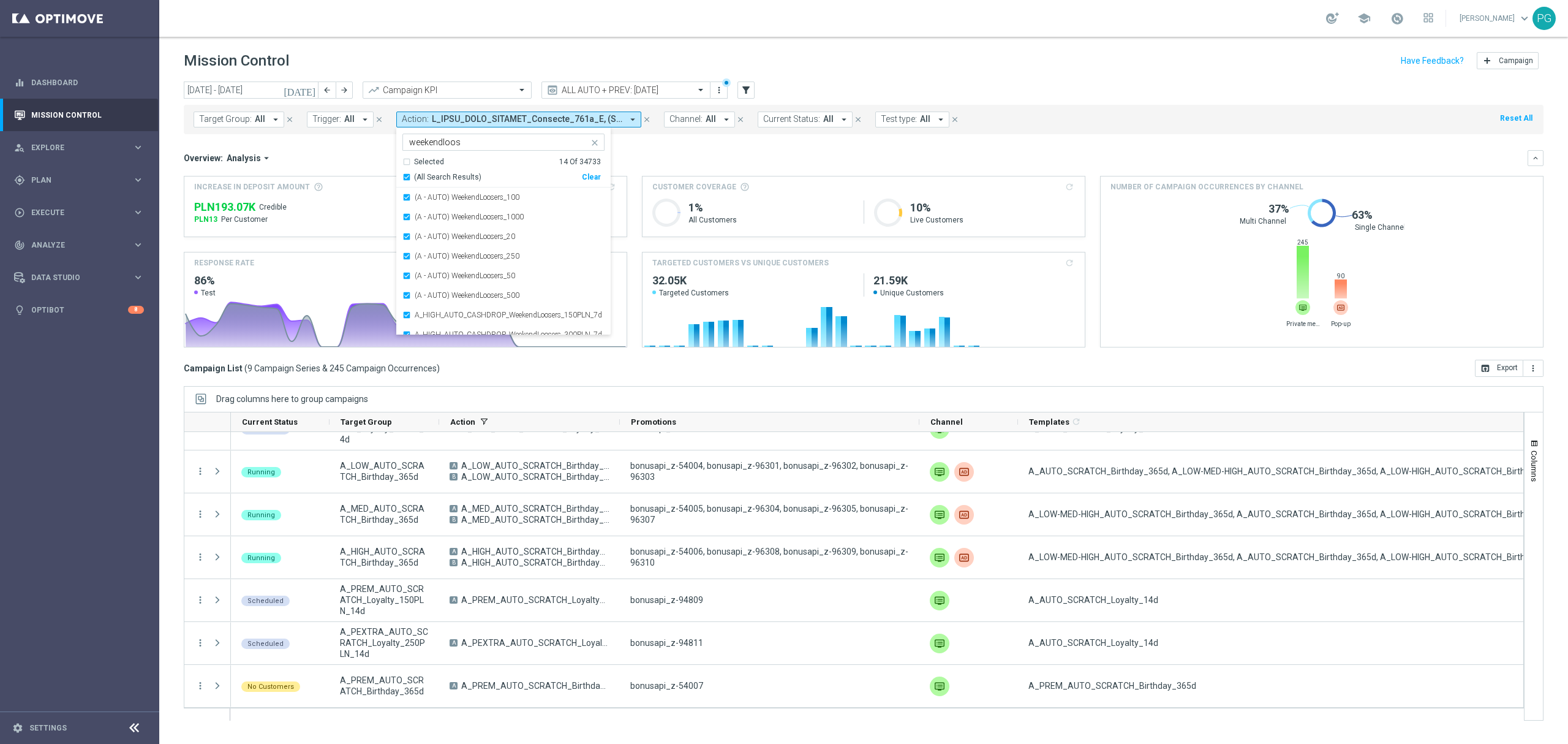
click at [665, 162] on div "Overview: Analysis arrow_drop_down" at bounding box center [856, 158] width 1344 height 11
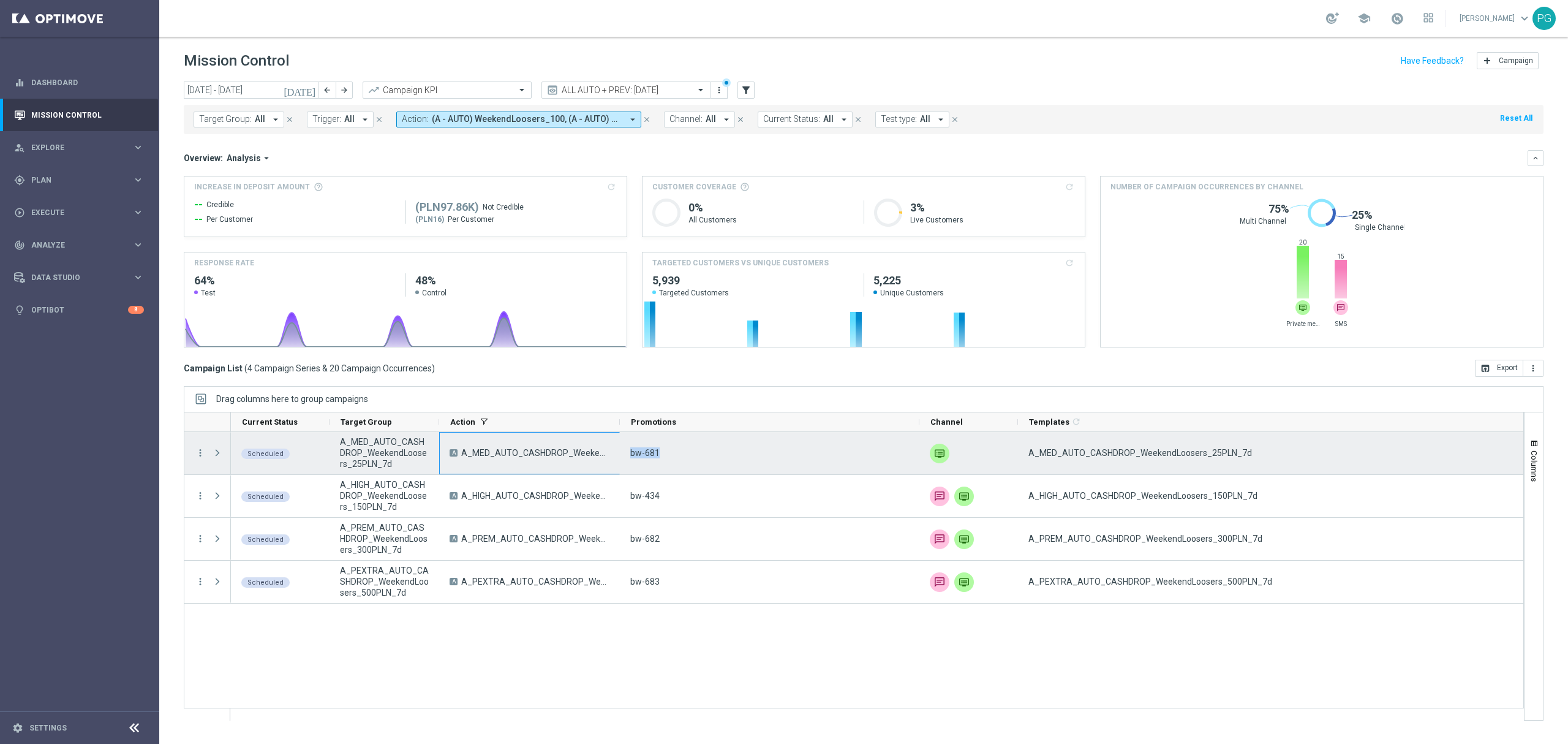
drag, startPoint x: 672, startPoint y: 458, endPoint x: 618, endPoint y: 467, distance: 54.7
click at [618, 467] on div "Scheduled A_MED_AUTO_CASHDROP_WeekendLoosers_25PLN_7d A A_MED_AUTO_CASHDROP_Wee…" at bounding box center [980, 453] width 1499 height 43
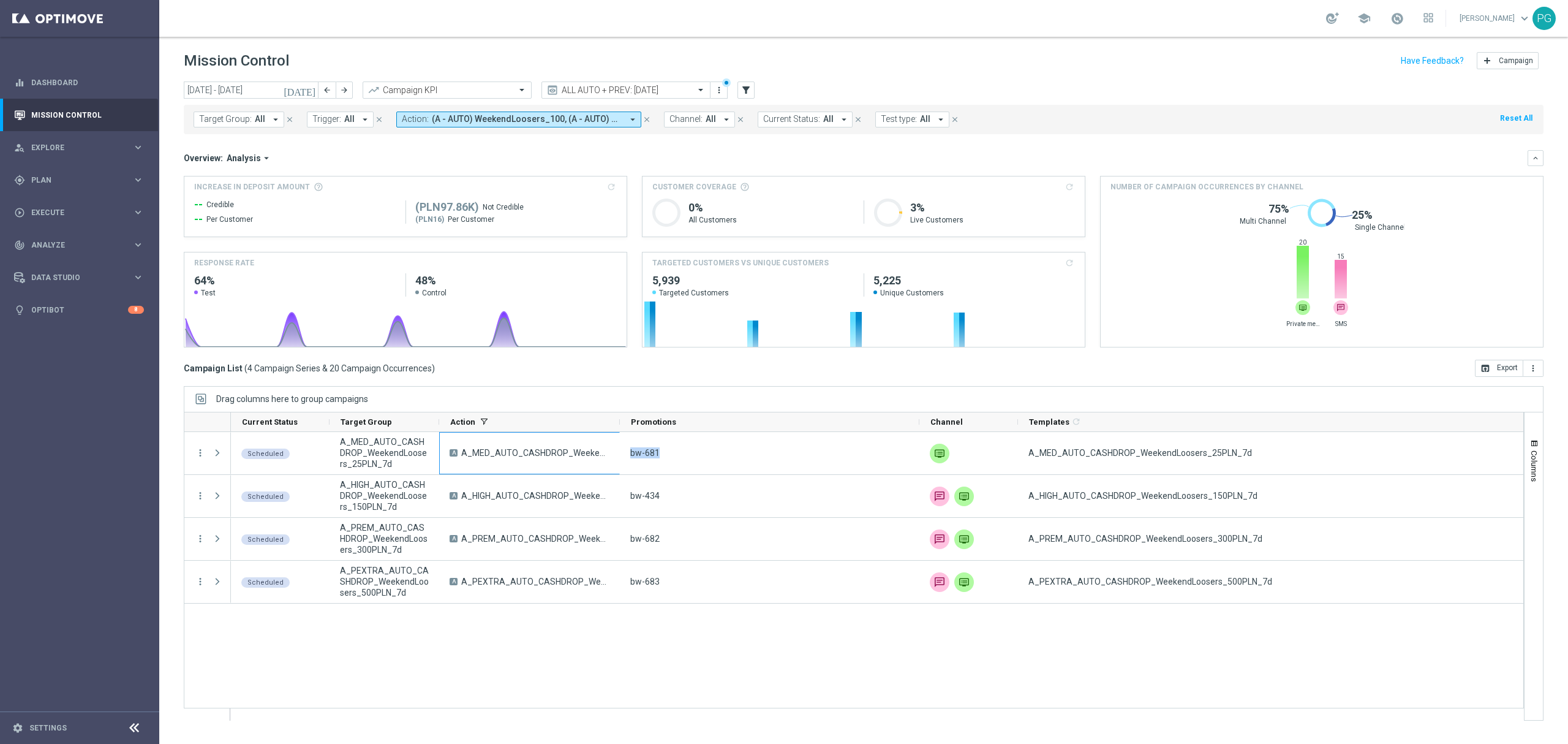
click at [629, 122] on icon "arrow_drop_down" at bounding box center [633, 119] width 11 height 11
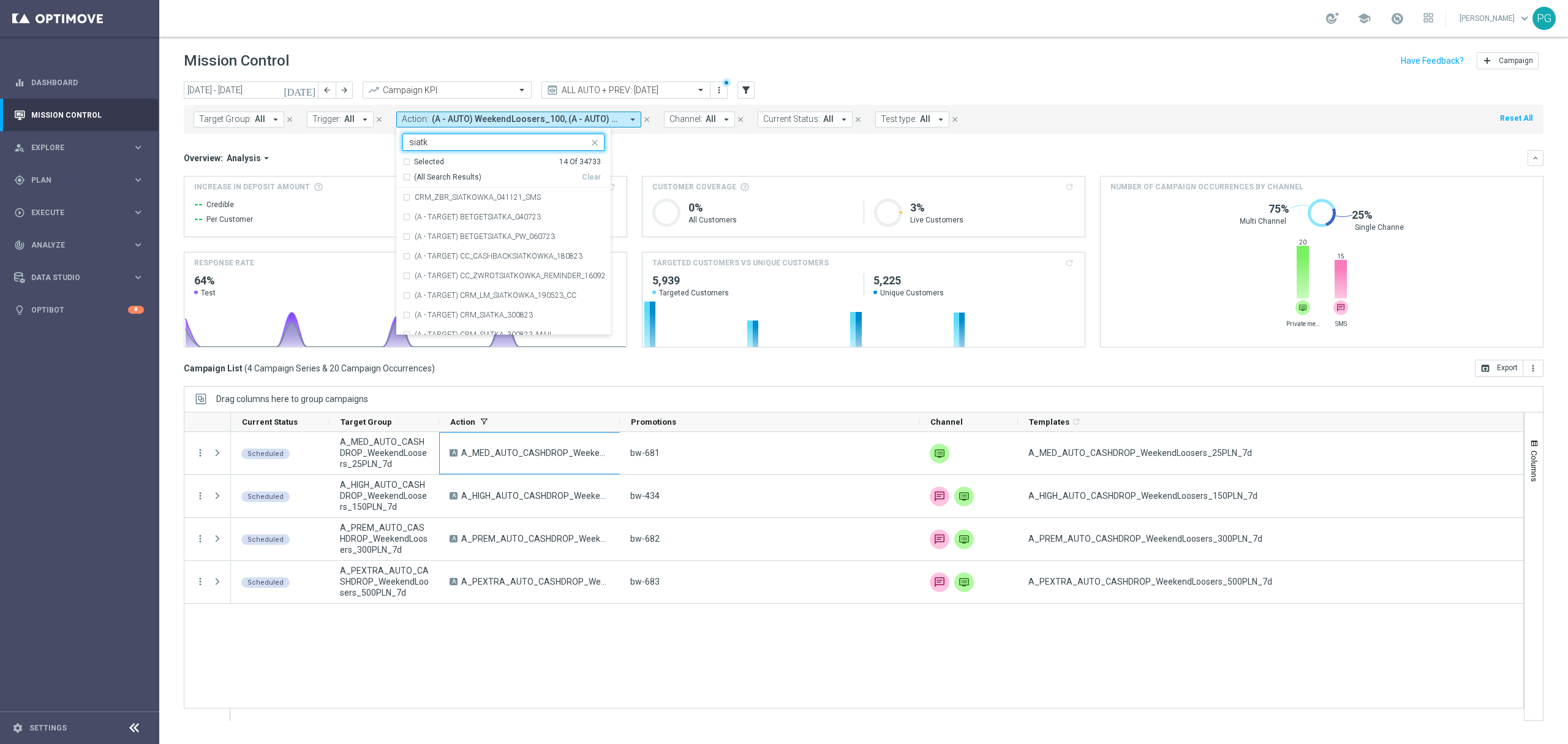
click at [456, 175] on span "(All Search Results)" at bounding box center [447, 177] width 67 height 10
type input "siatk"
click at [371, 155] on div "Overview: Analysis arrow_drop_down" at bounding box center [856, 158] width 1344 height 11
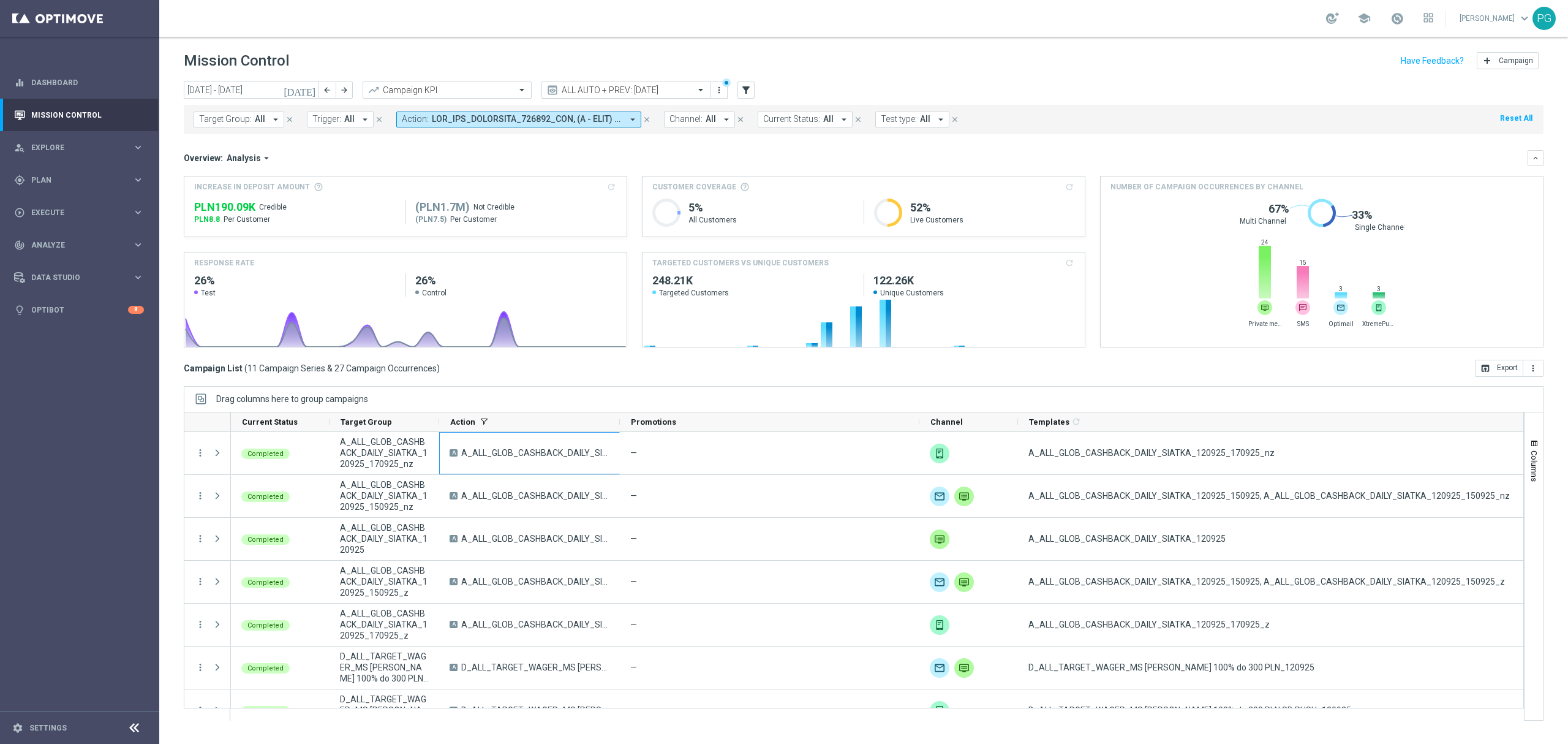
click at [630, 94] on input "text" at bounding box center [613, 90] width 131 height 10
click at [586, 103] on div "Analysis" at bounding box center [625, 109] width 155 height 20
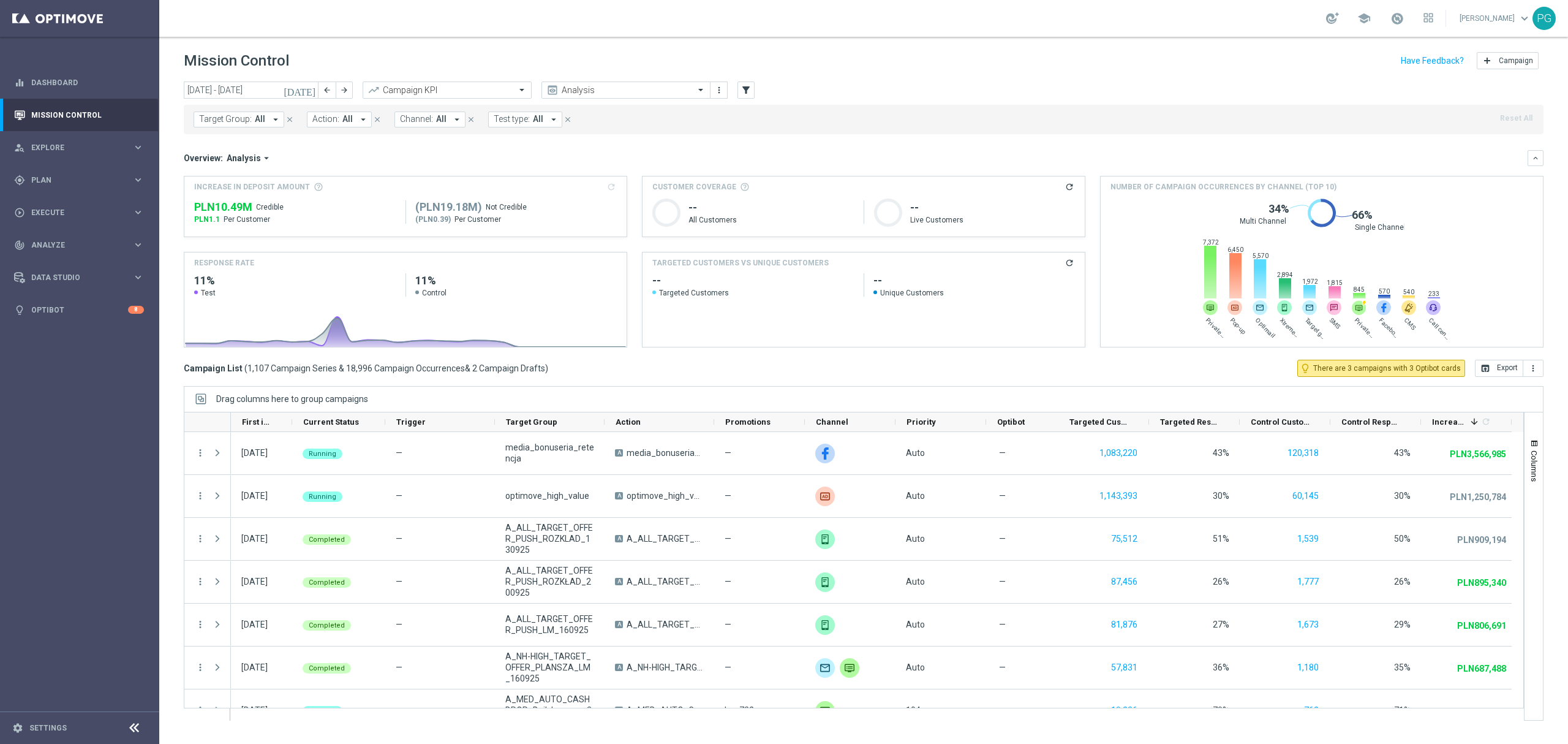
click at [432, 153] on div "Overview: Analysis arrow_drop_down" at bounding box center [856, 158] width 1344 height 11
click at [358, 120] on icon "arrow_drop_down" at bounding box center [363, 119] width 11 height 11
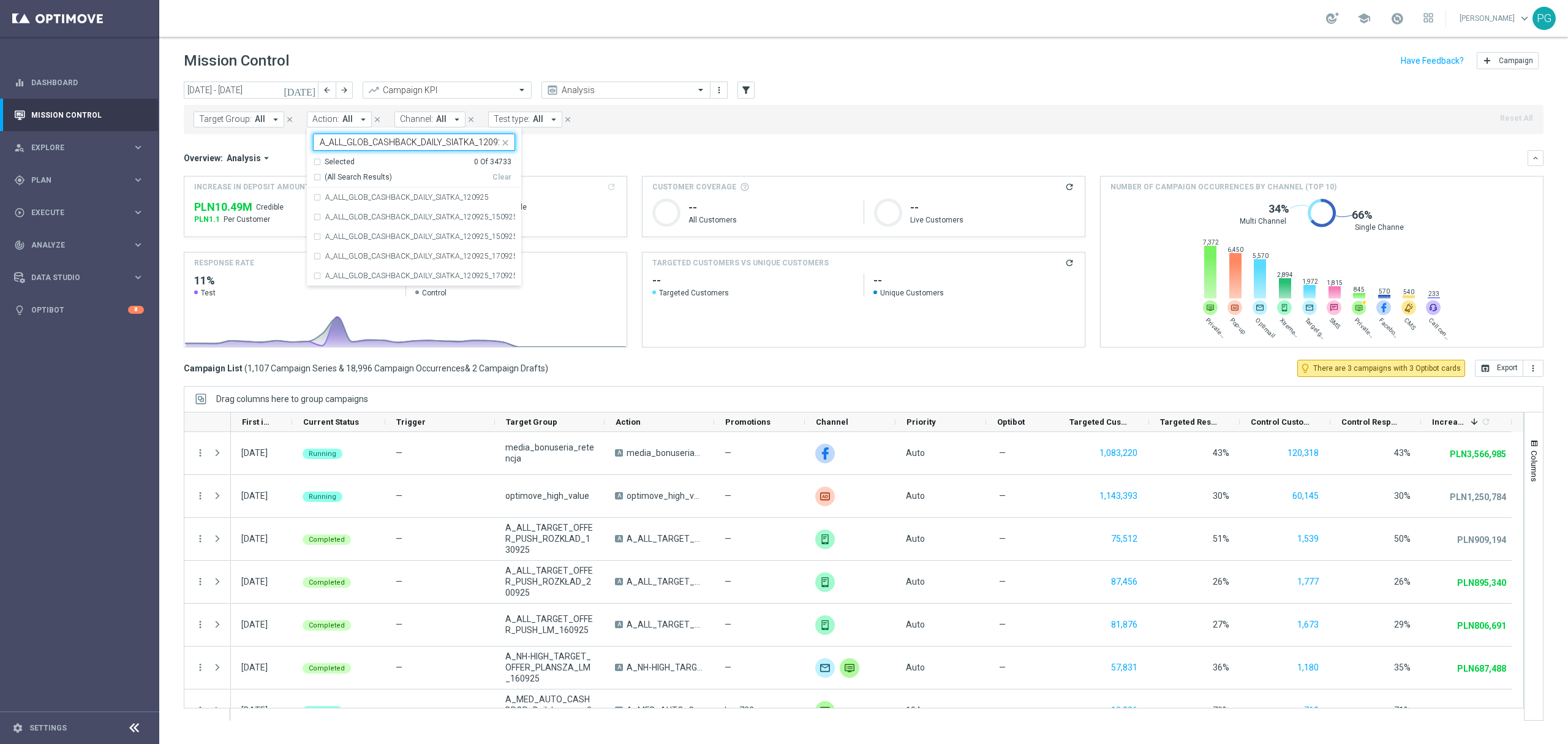
scroll to position [0, 6]
click at [343, 180] on span "(All Search Results)" at bounding box center [358, 177] width 67 height 10
type input "A_ALL_GLOB_CASHBACK_DAILY_SIATKA_120925"
click at [599, 158] on div "Overview: Analysis arrow_drop_down" at bounding box center [856, 158] width 1344 height 11
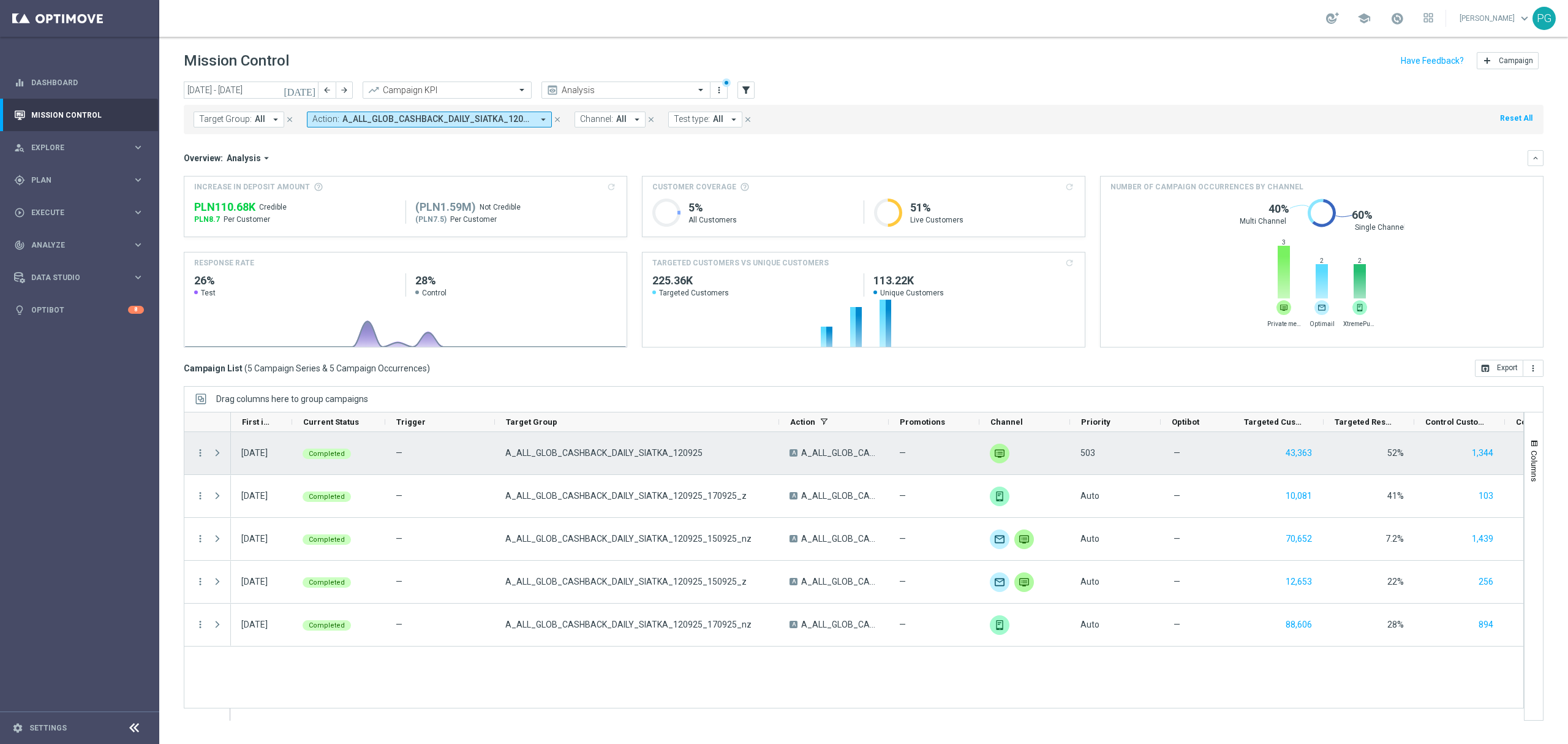
drag, startPoint x: 603, startPoint y: 418, endPoint x: 778, endPoint y: 444, distance: 176.9
click at [778, 444] on div at bounding box center [854, 566] width 1340 height 309
drag, startPoint x: 885, startPoint y: 422, endPoint x: 815, endPoint y: 434, distance: 71.0
click at [815, 434] on div at bounding box center [854, 566] width 1340 height 309
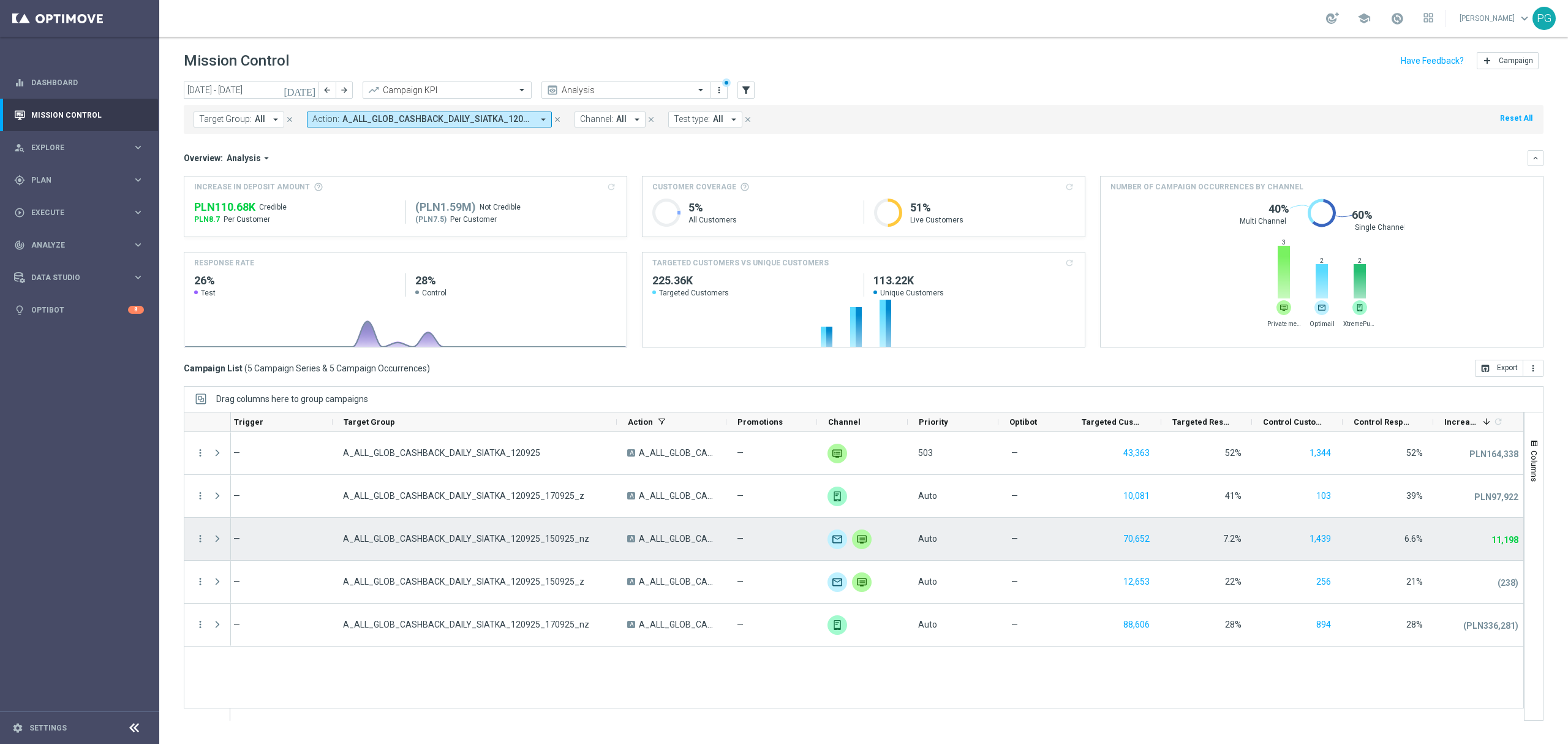
scroll to position [0, 163]
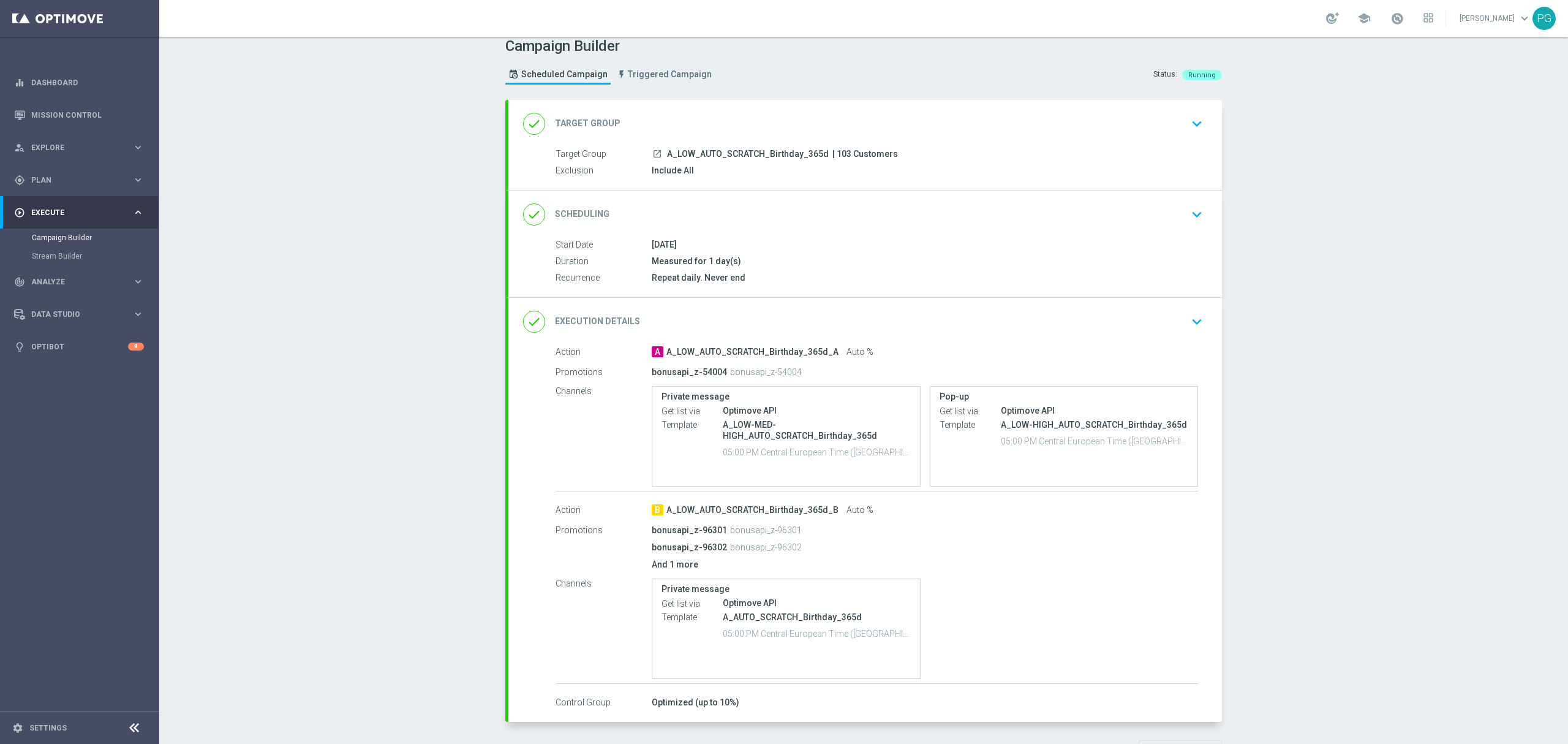
scroll to position [10, 0]
